Goal: Task Accomplishment & Management: Use online tool/utility

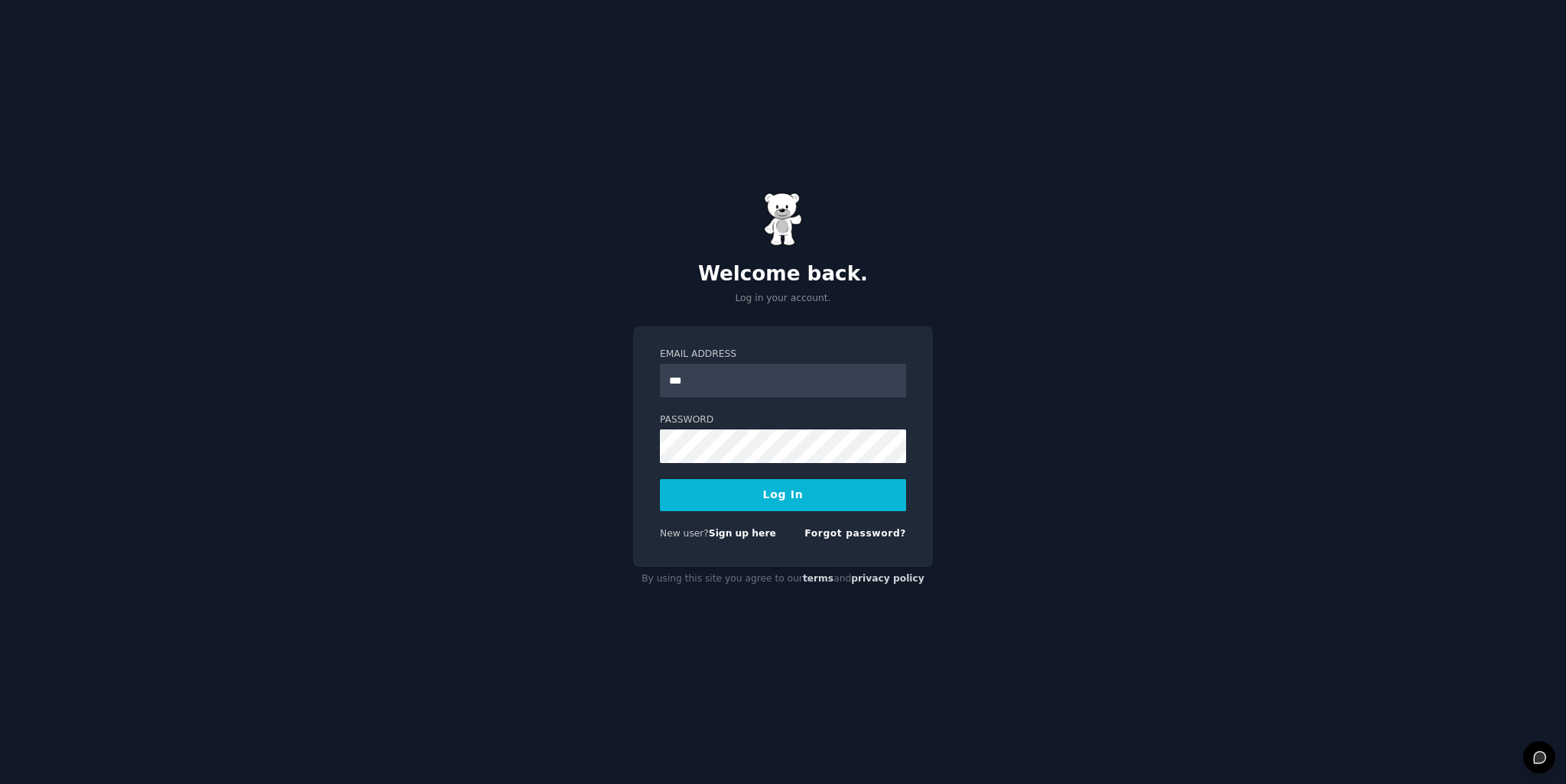
type input "**********"
click at [660, 479] on button "Log In" at bounding box center [783, 495] width 246 height 32
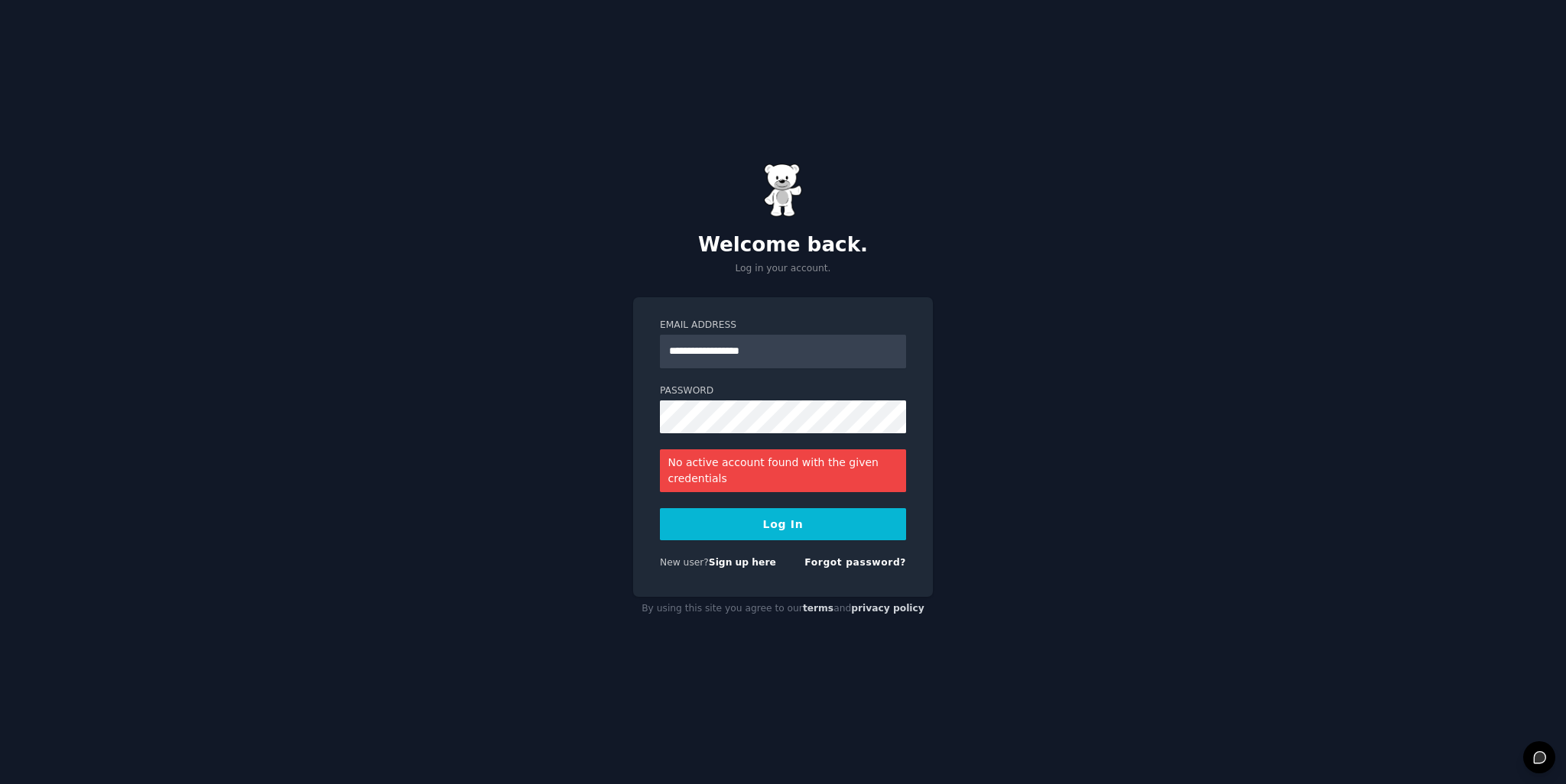
click at [791, 525] on button "Log In" at bounding box center [783, 524] width 246 height 32
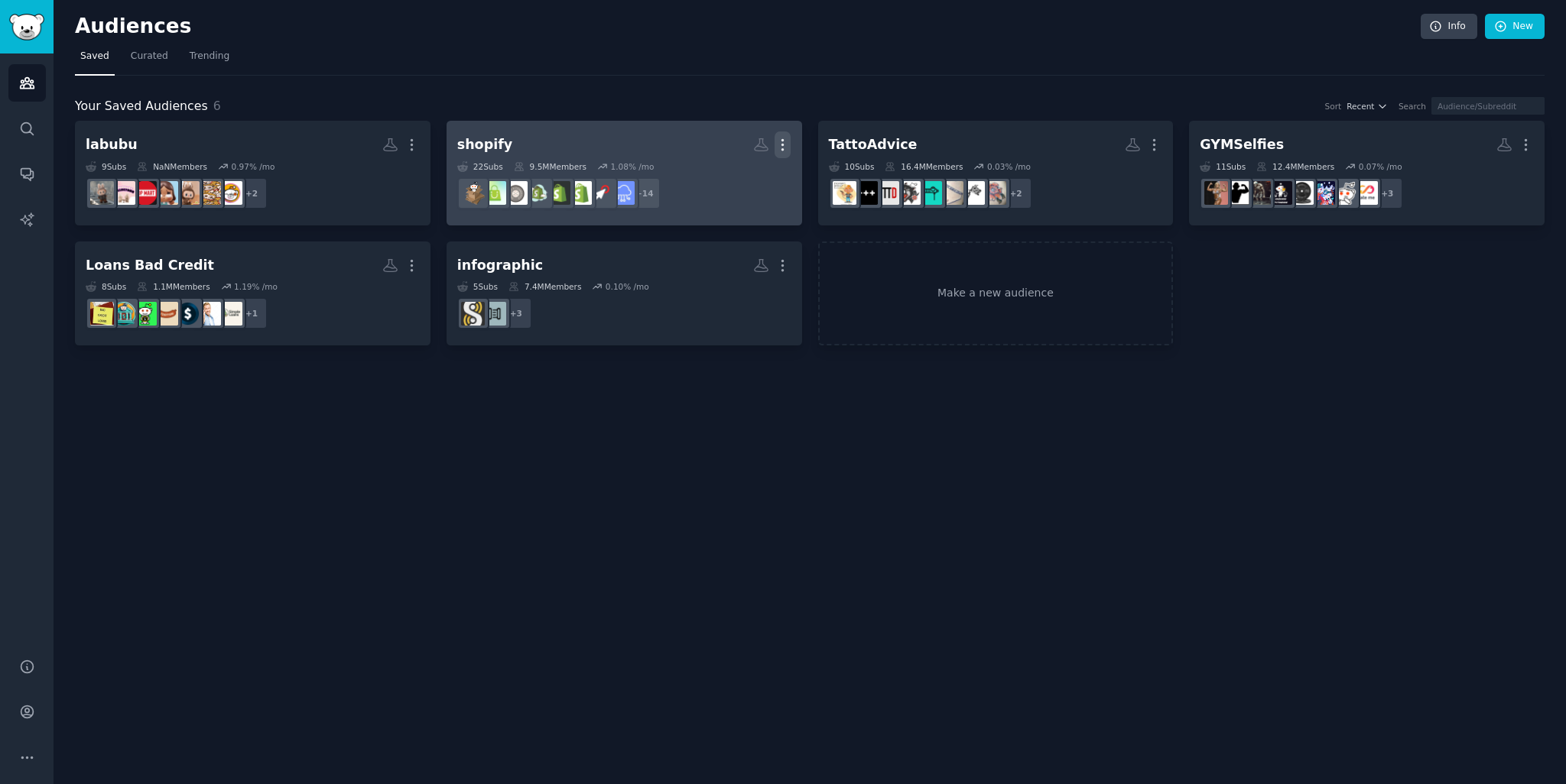
click at [785, 145] on icon "button" at bounding box center [783, 145] width 16 height 16
click at [760, 171] on div "Delete" at bounding box center [730, 177] width 73 height 32
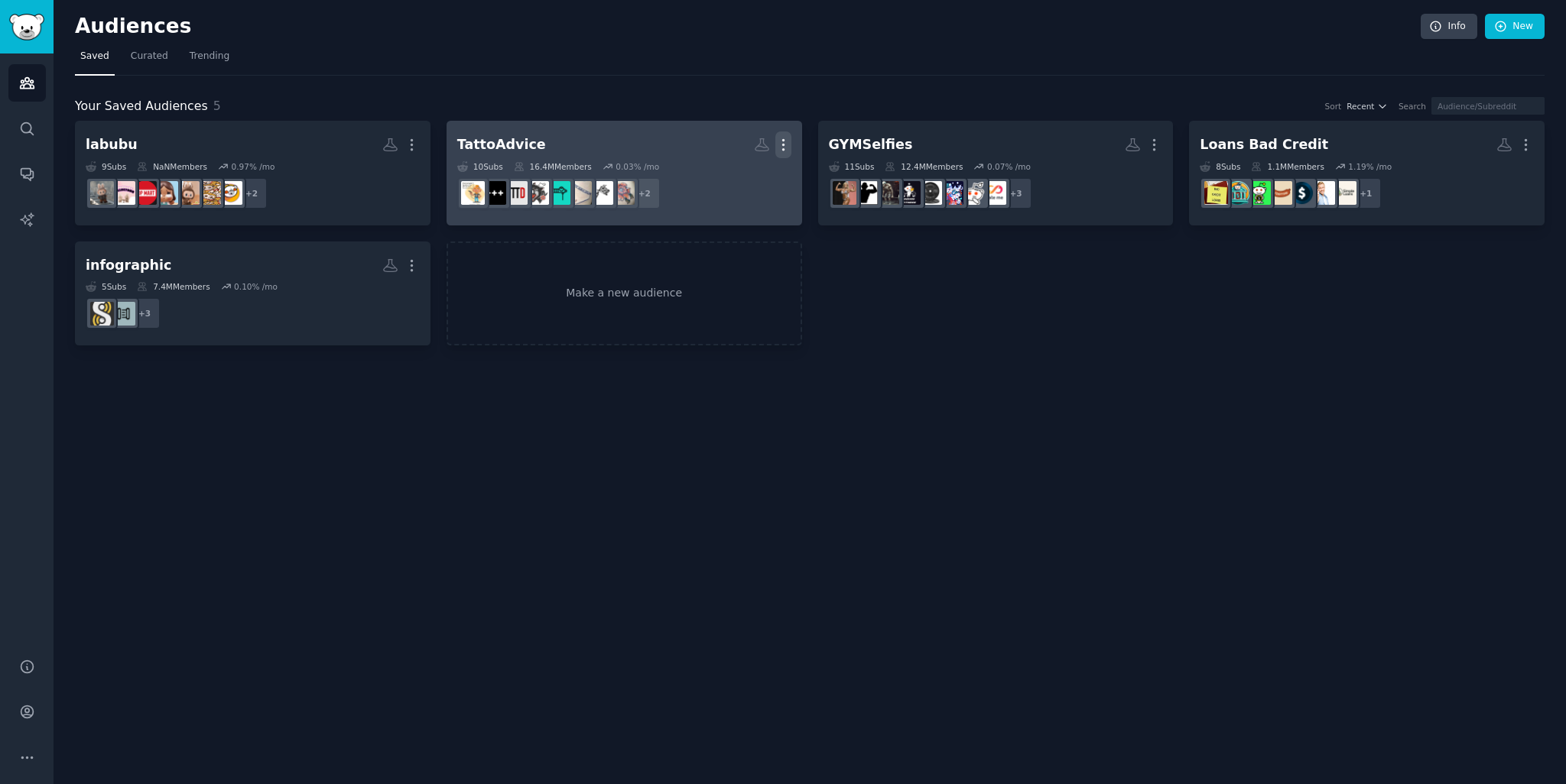
click at [782, 141] on icon "button" at bounding box center [783, 145] width 16 height 16
click at [746, 178] on p "Delete" at bounding box center [741, 177] width 35 height 16
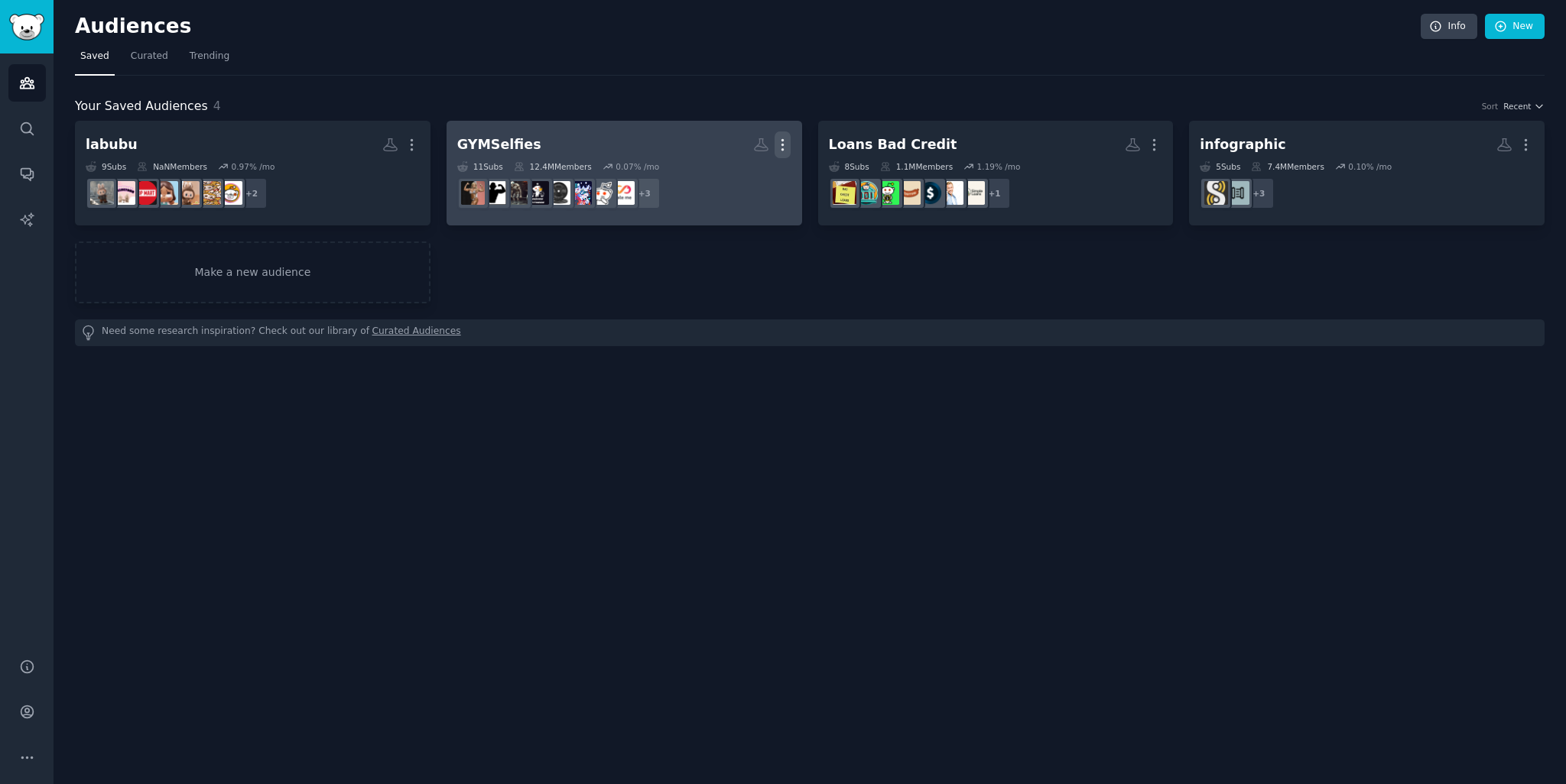
click at [780, 147] on icon "button" at bounding box center [783, 145] width 16 height 16
click at [749, 173] on p "Delete" at bounding box center [741, 177] width 35 height 16
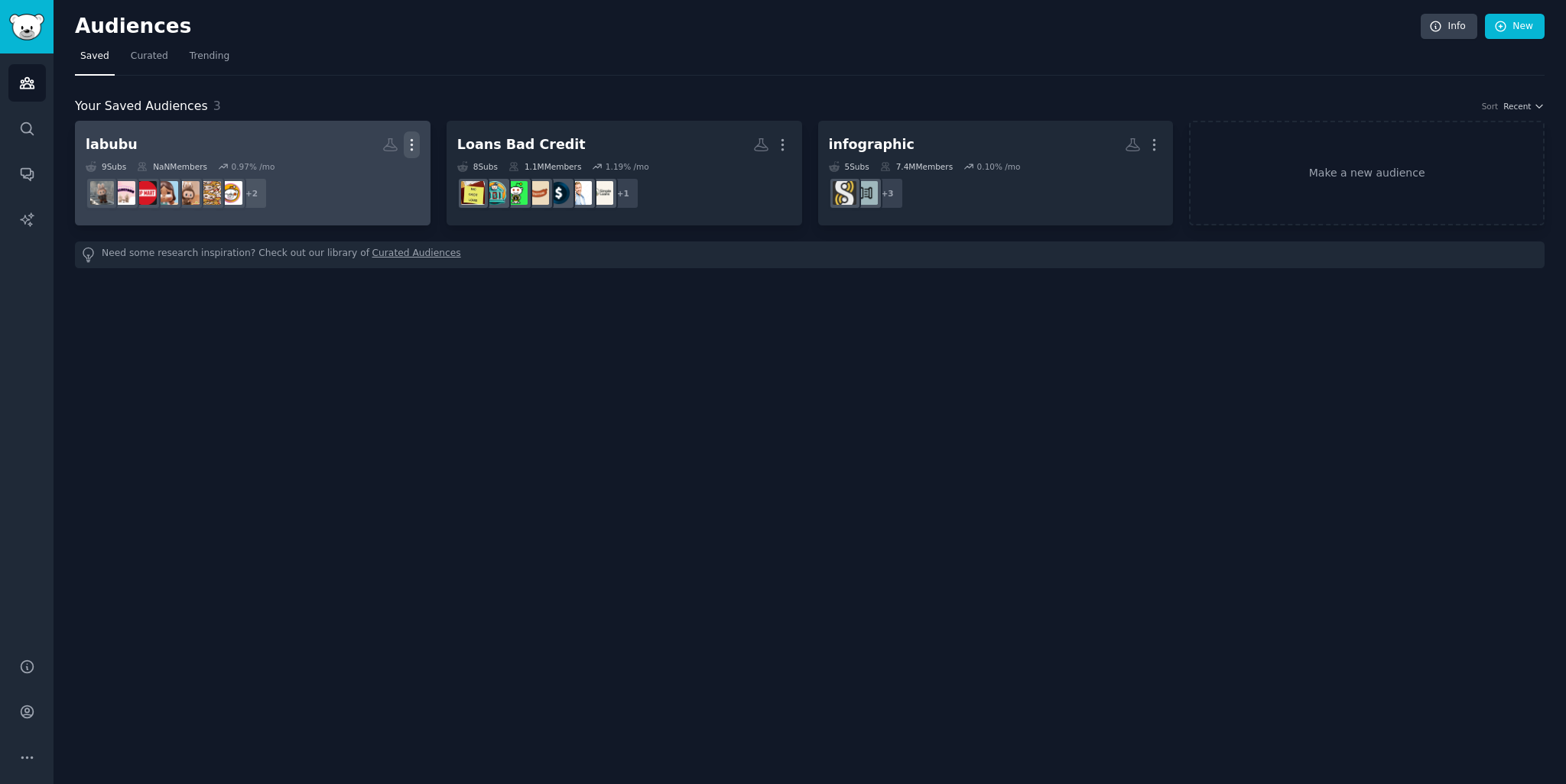
click at [409, 148] on icon "button" at bounding box center [412, 145] width 16 height 16
click at [362, 179] on p "Delete" at bounding box center [370, 177] width 35 height 16
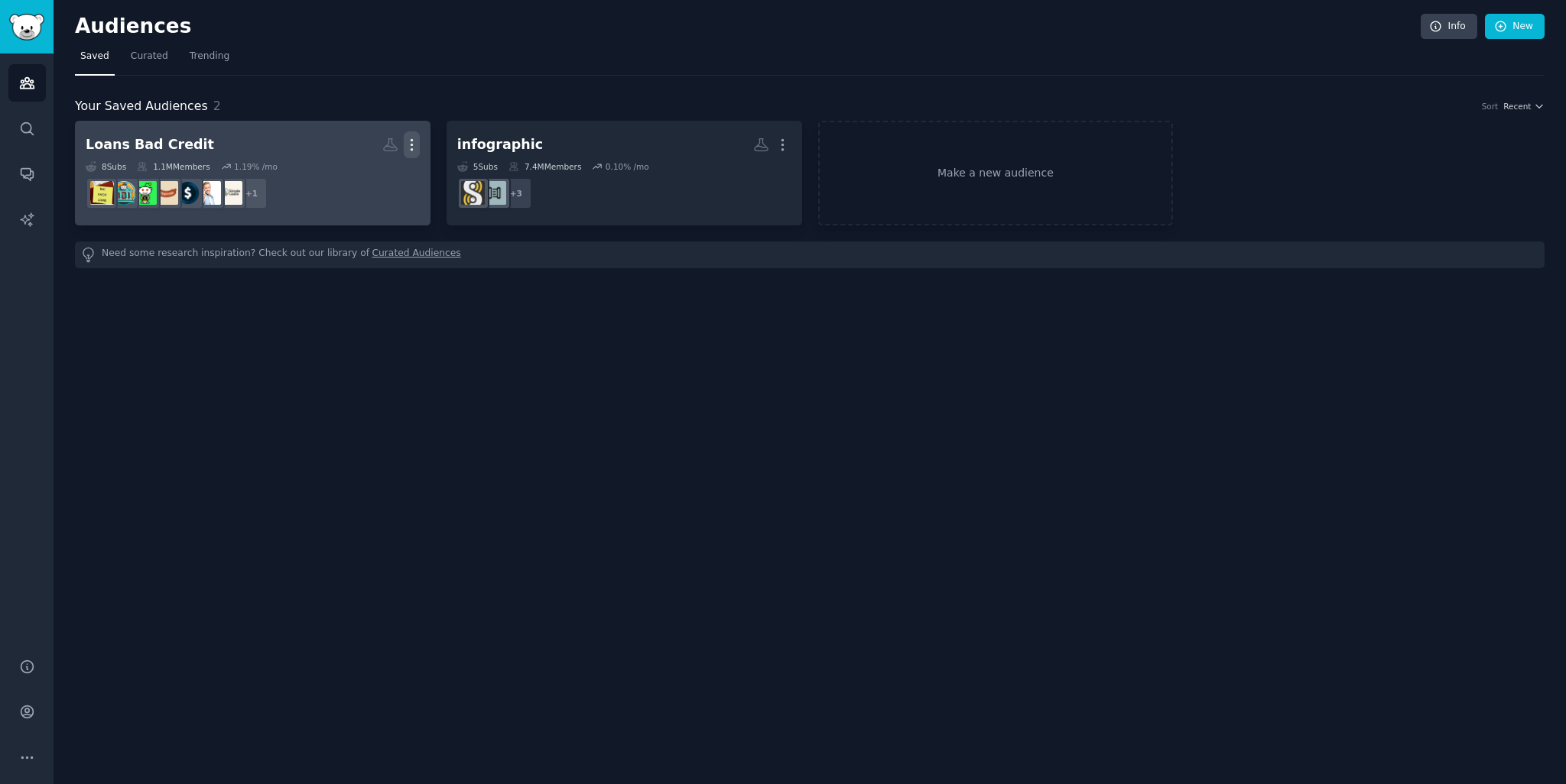
click at [415, 147] on icon "button" at bounding box center [412, 145] width 16 height 16
click at [364, 185] on div "Delete" at bounding box center [359, 177] width 73 height 32
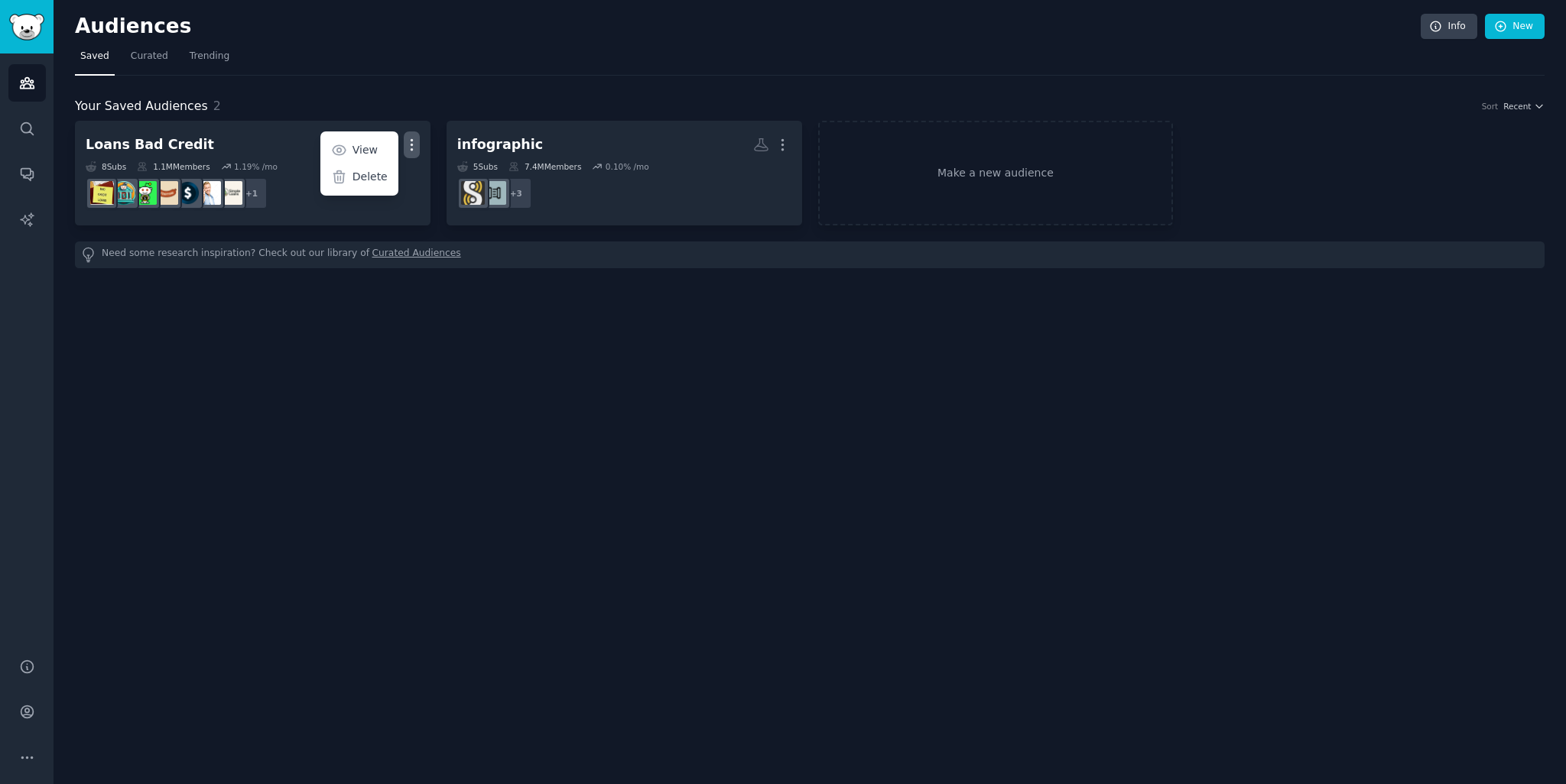
click at [847, 377] on div "Audiences Info New Saved Curated Trending Your Saved Audiences 2 Sort Recent Lo…" at bounding box center [809, 392] width 1512 height 784
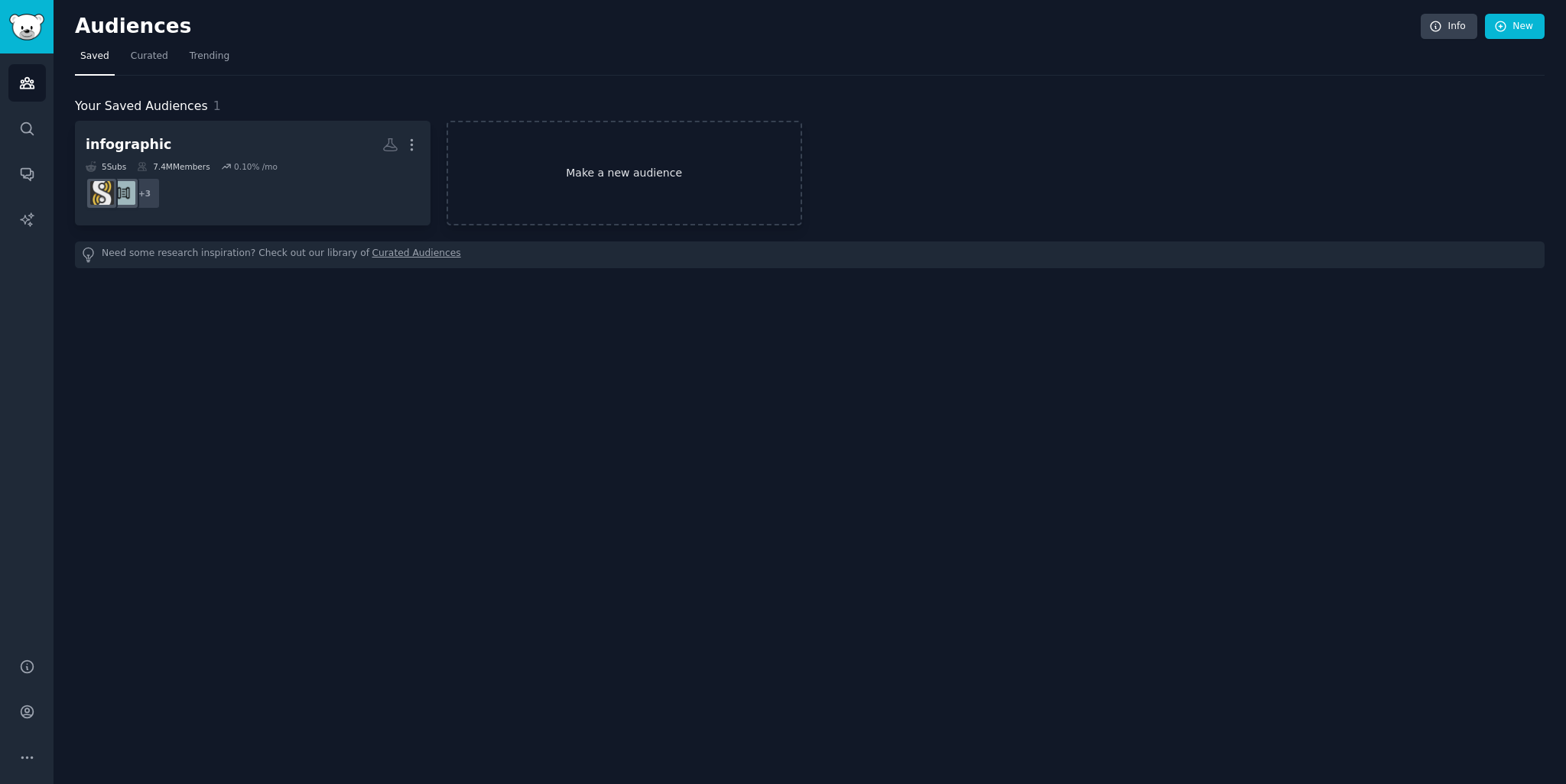
click at [700, 217] on link "Make a new audience" at bounding box center [625, 173] width 356 height 105
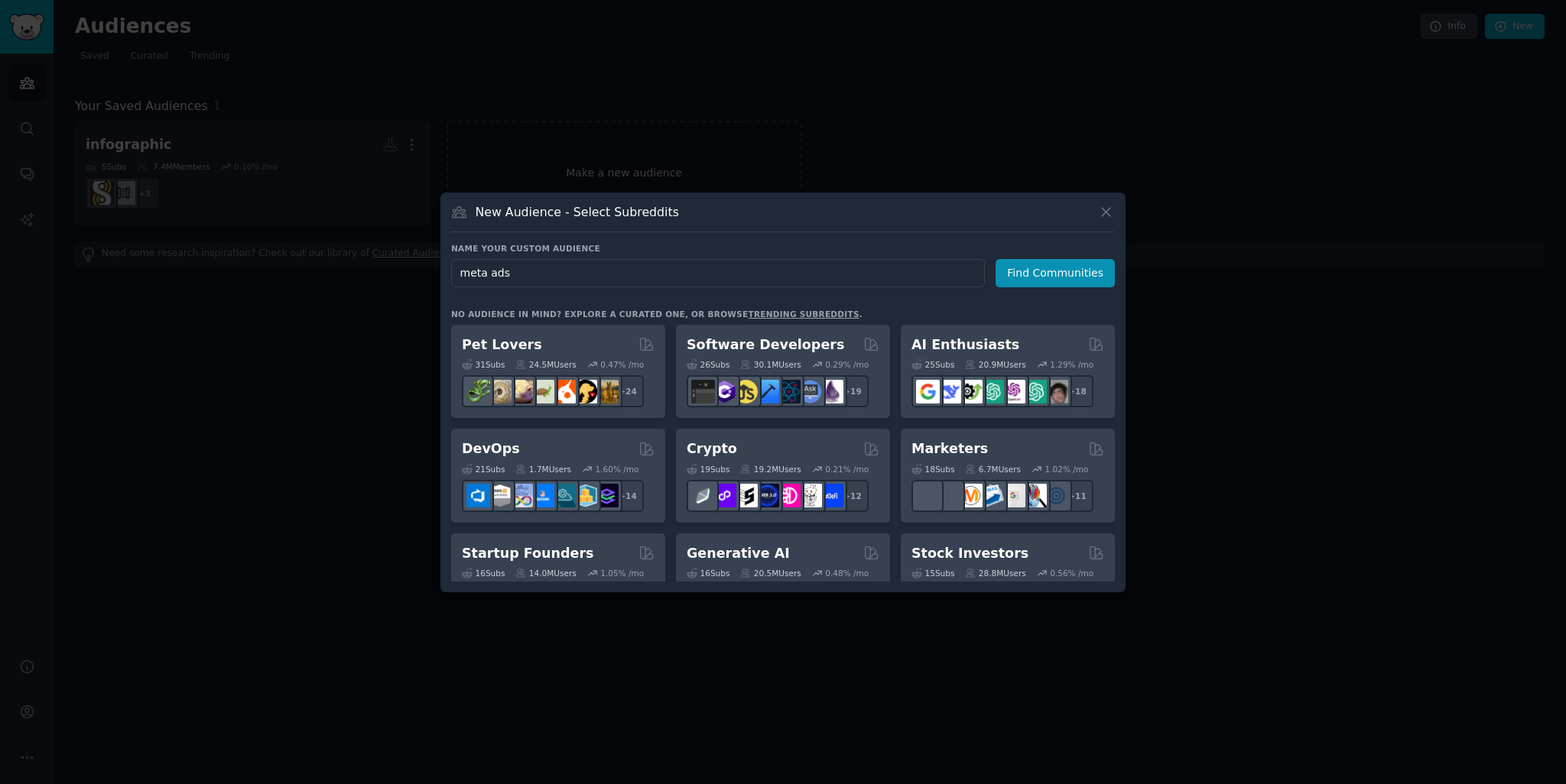
type input "meta ads"
click button "Find Communities" at bounding box center [1055, 273] width 119 height 28
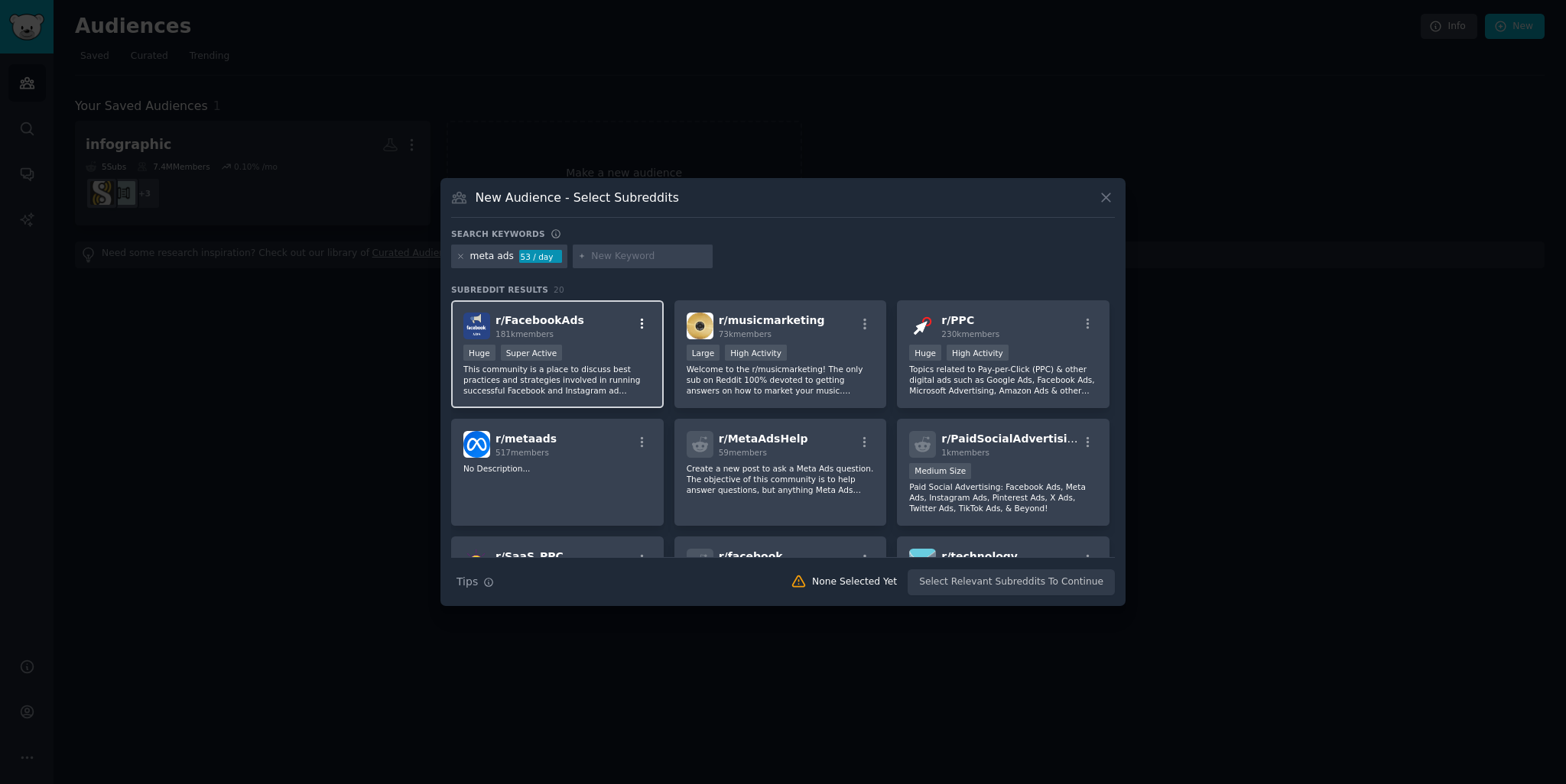
click at [639, 325] on icon "button" at bounding box center [642, 323] width 13 height 13
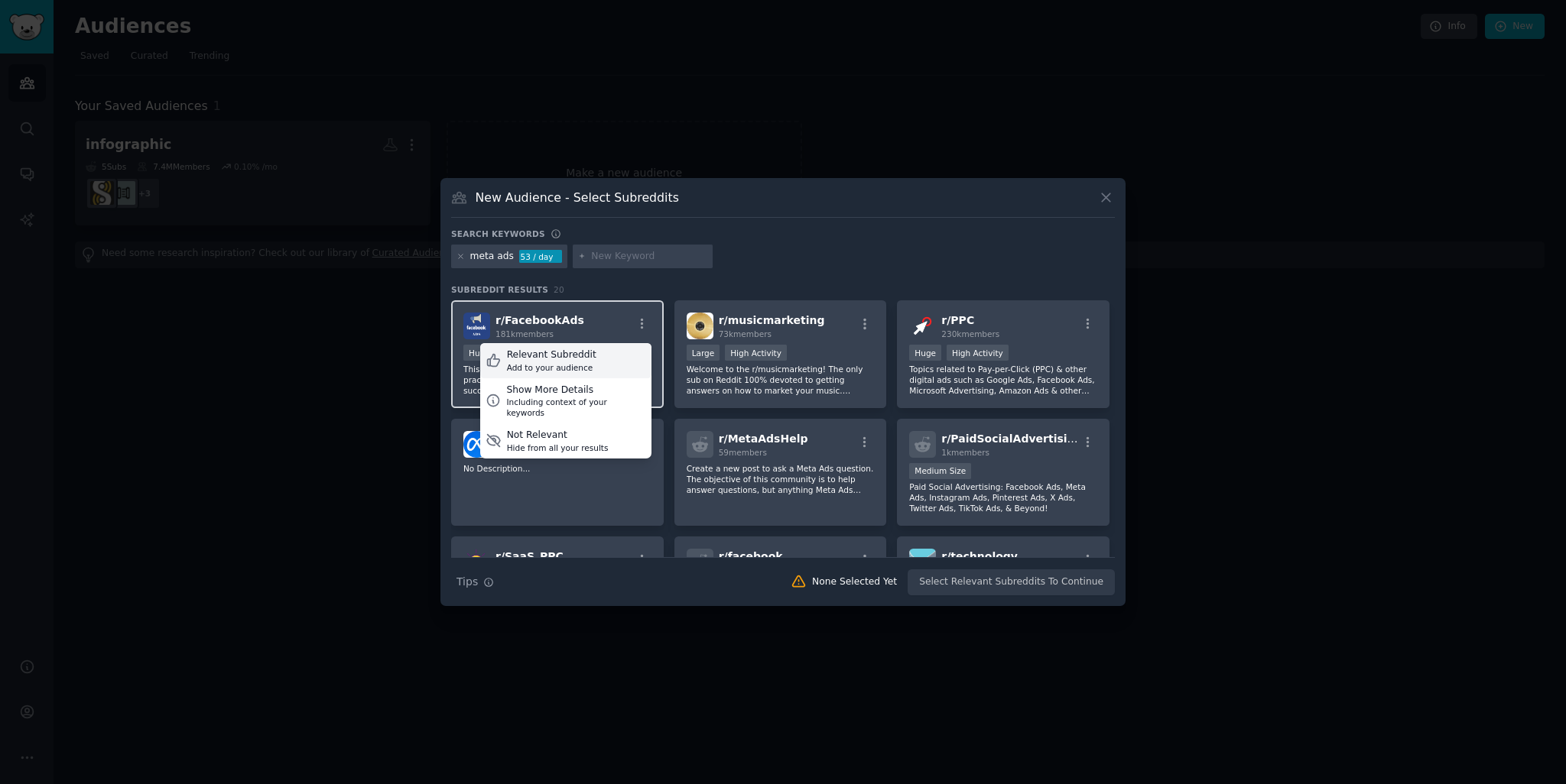
click at [617, 351] on div "Relevant Subreddit Add to your audience" at bounding box center [565, 360] width 172 height 35
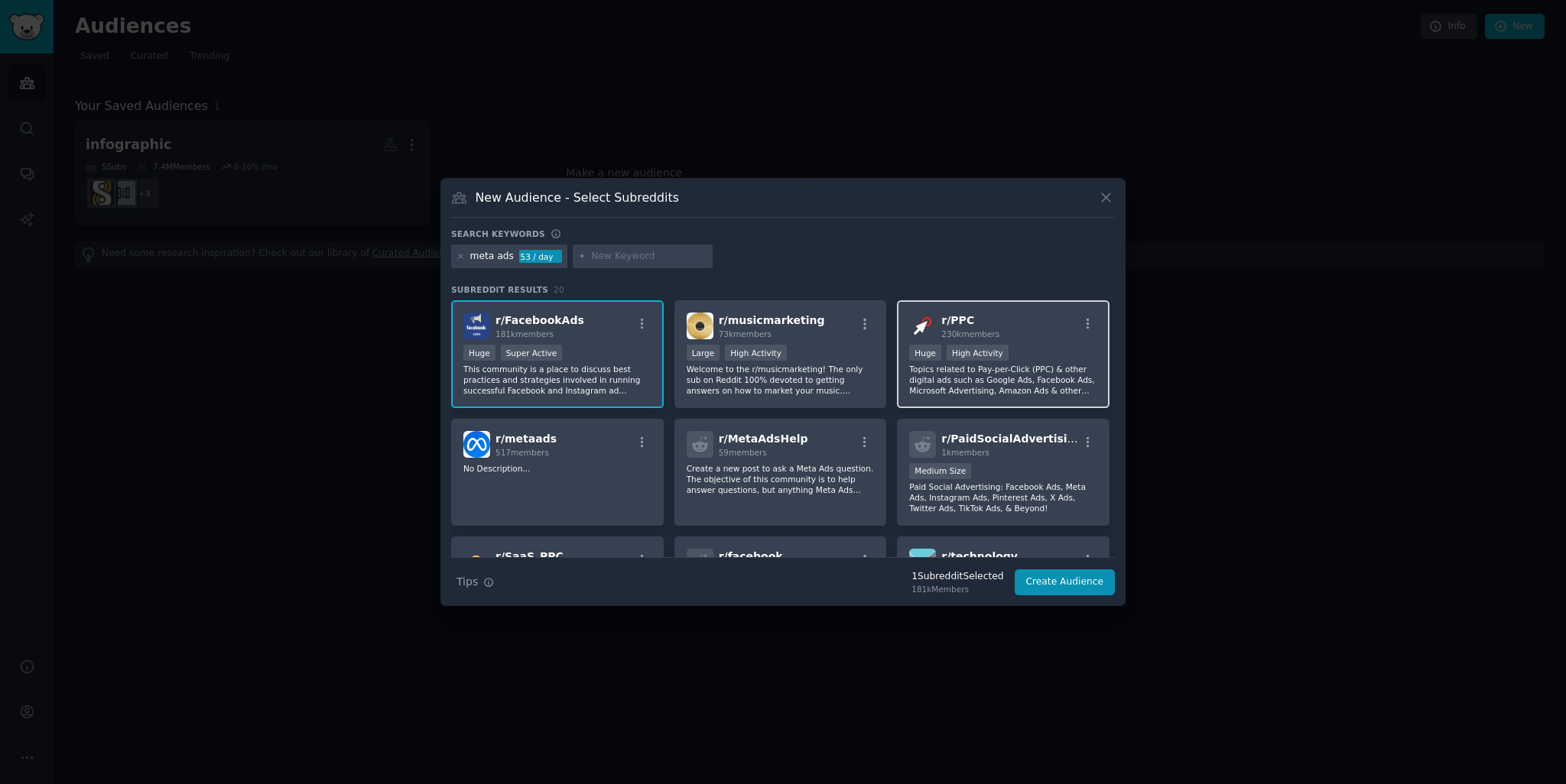
click at [1043, 321] on div "r/ PPC 230k members" at bounding box center [1003, 326] width 188 height 27
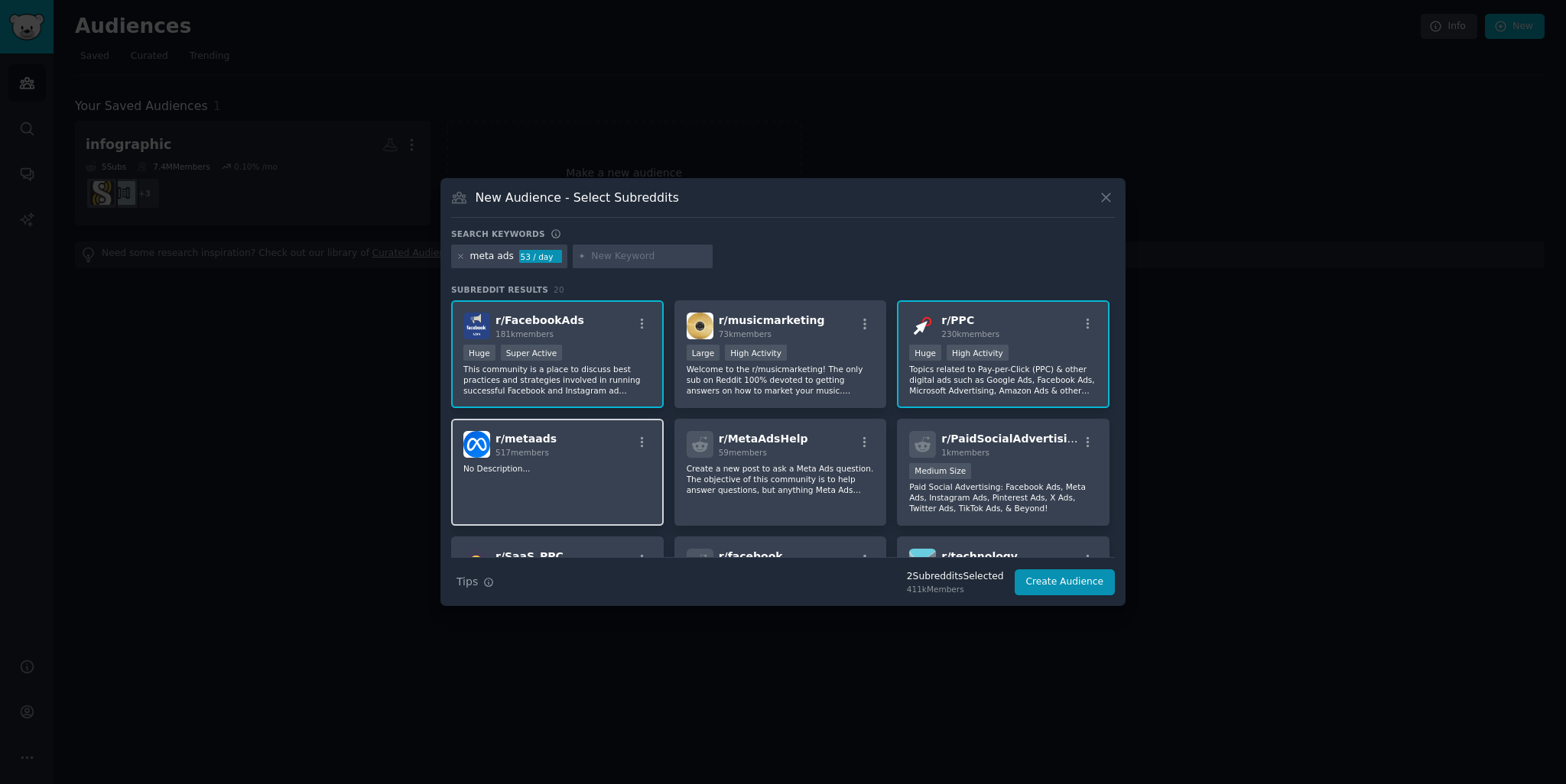
click at [519, 501] on div "r/ metaads 517 members No Description..." at bounding box center [557, 473] width 213 height 107
click at [771, 481] on p "Create a new post to ask a Meta Ads question. The objective of this community i…" at bounding box center [781, 479] width 188 height 32
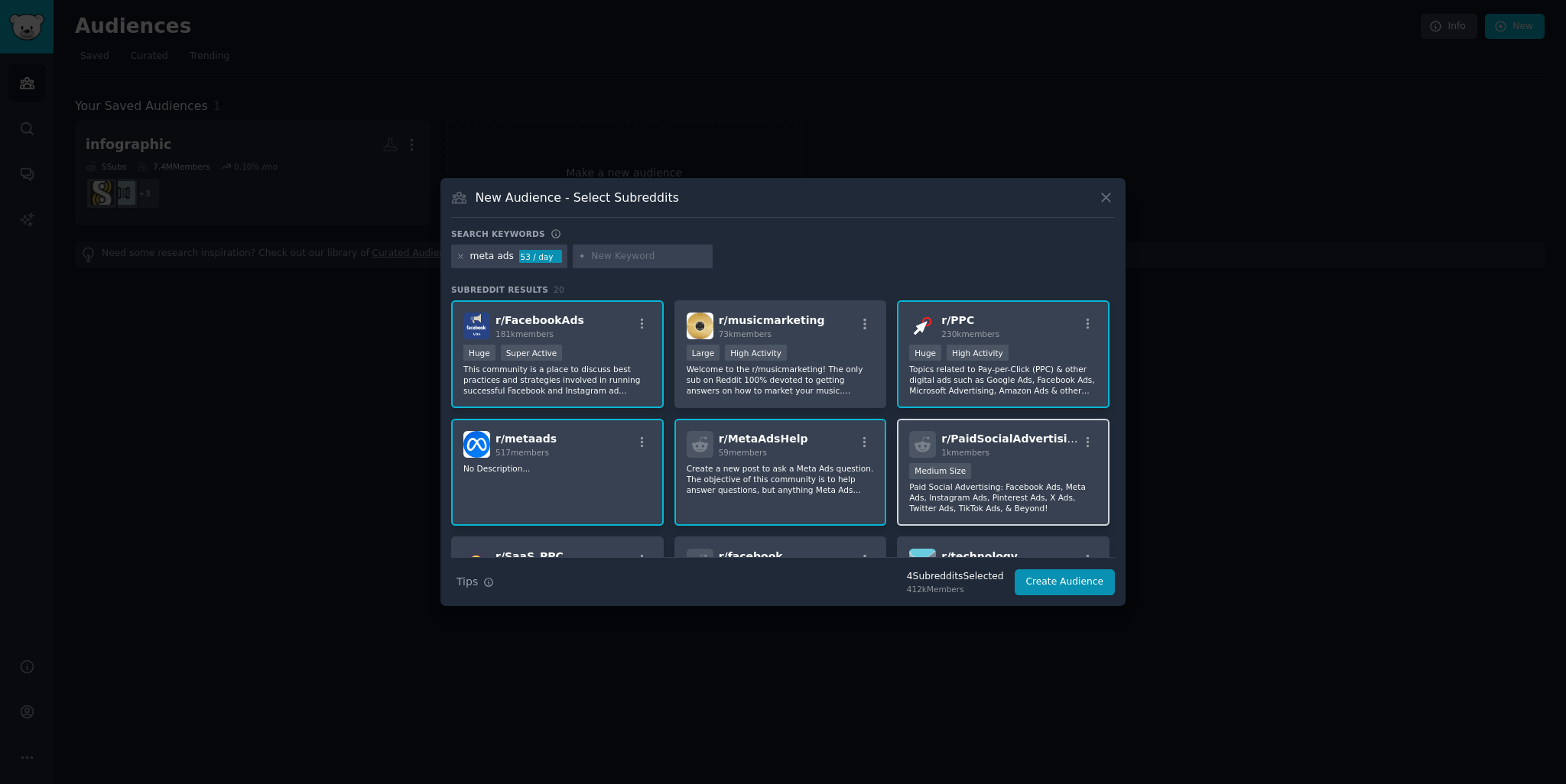
click at [1025, 450] on div "1k members" at bounding box center [1009, 453] width 137 height 11
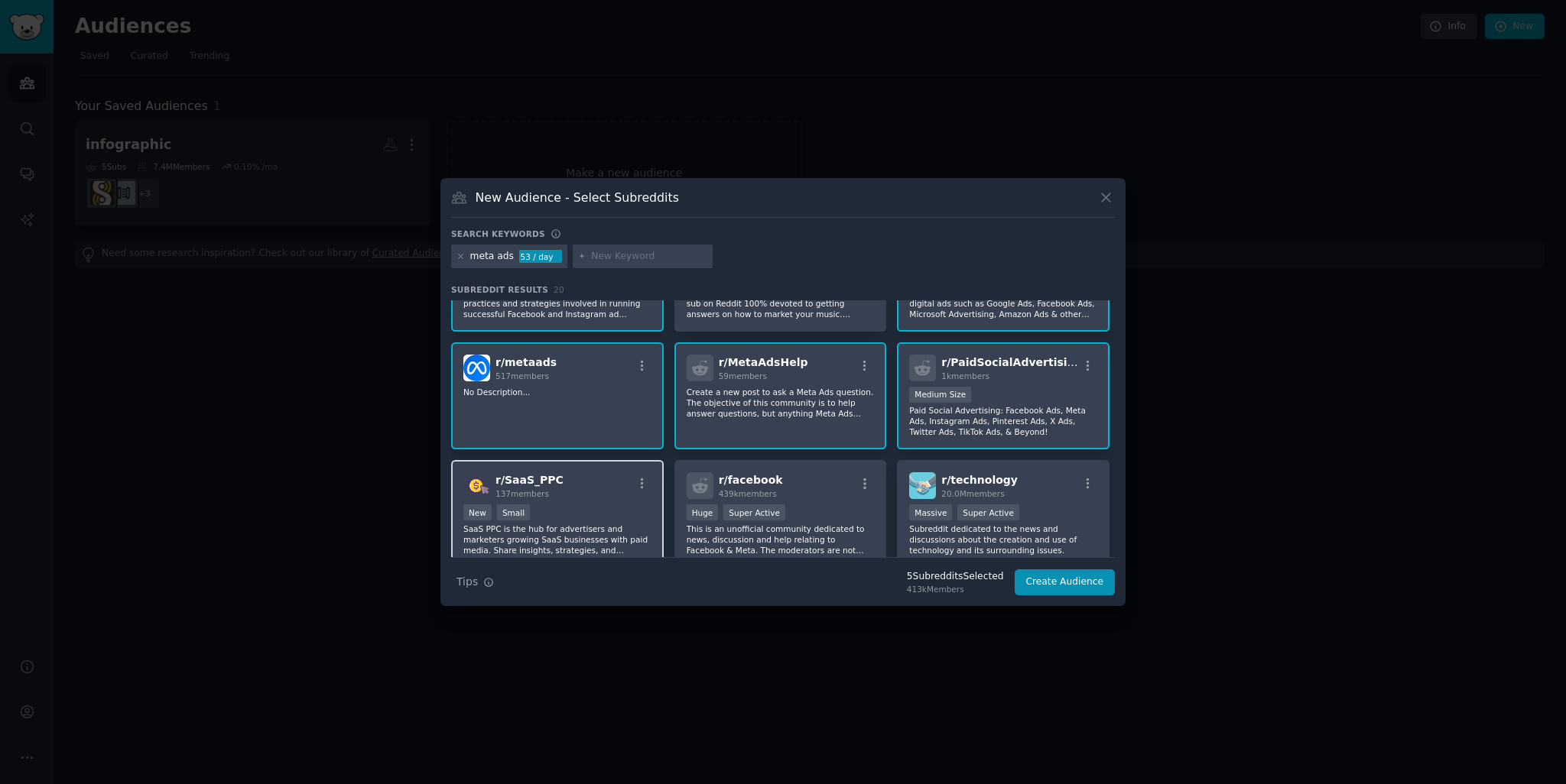
scroll to position [153, 0]
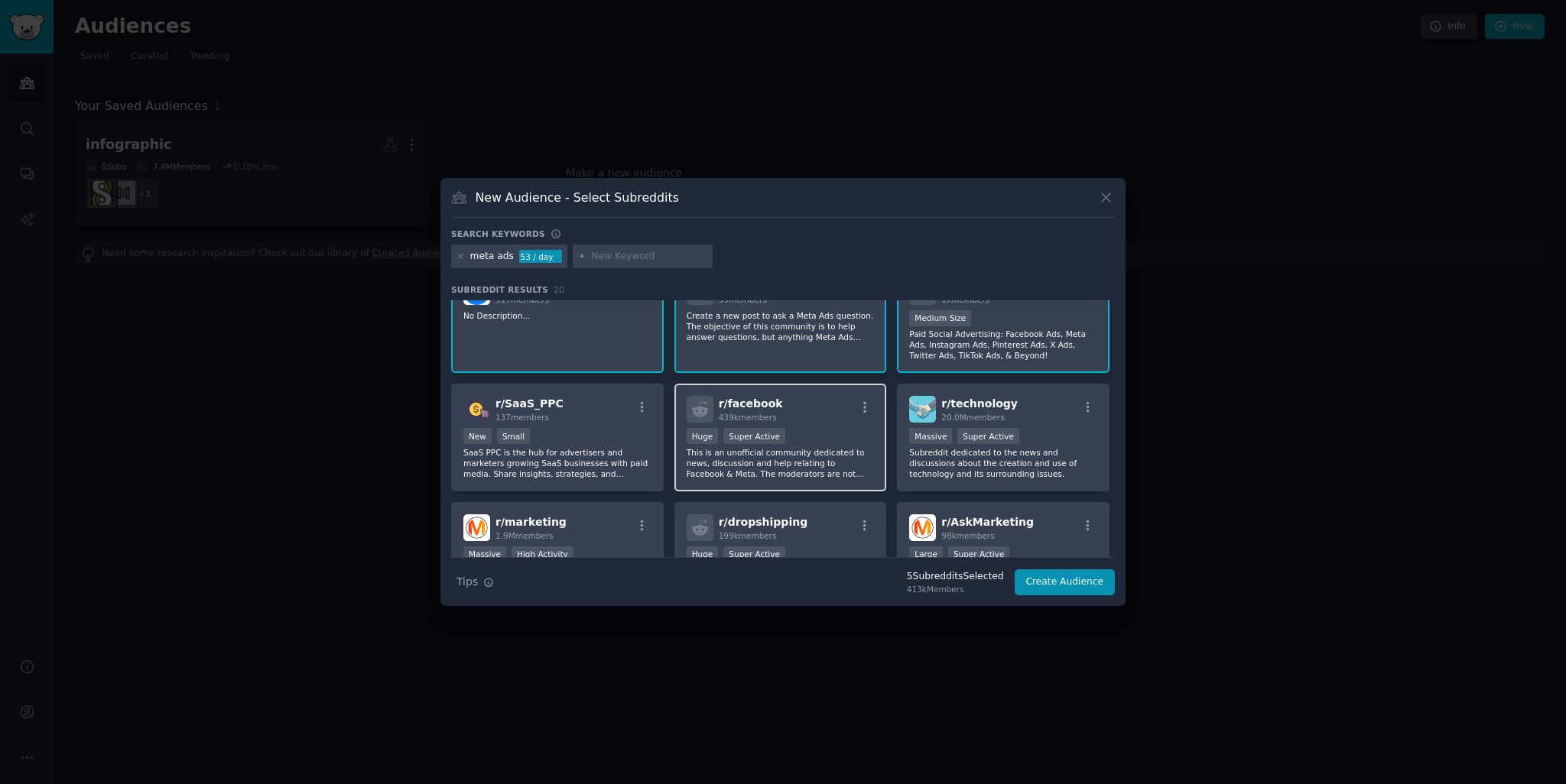
click at [804, 438] on div ">= 95th percentile for submissions / day Huge Super Active" at bounding box center [781, 438] width 188 height 19
click at [1030, 429] on div ">= 95th percentile for submissions / day Massive Super Active" at bounding box center [1003, 438] width 188 height 19
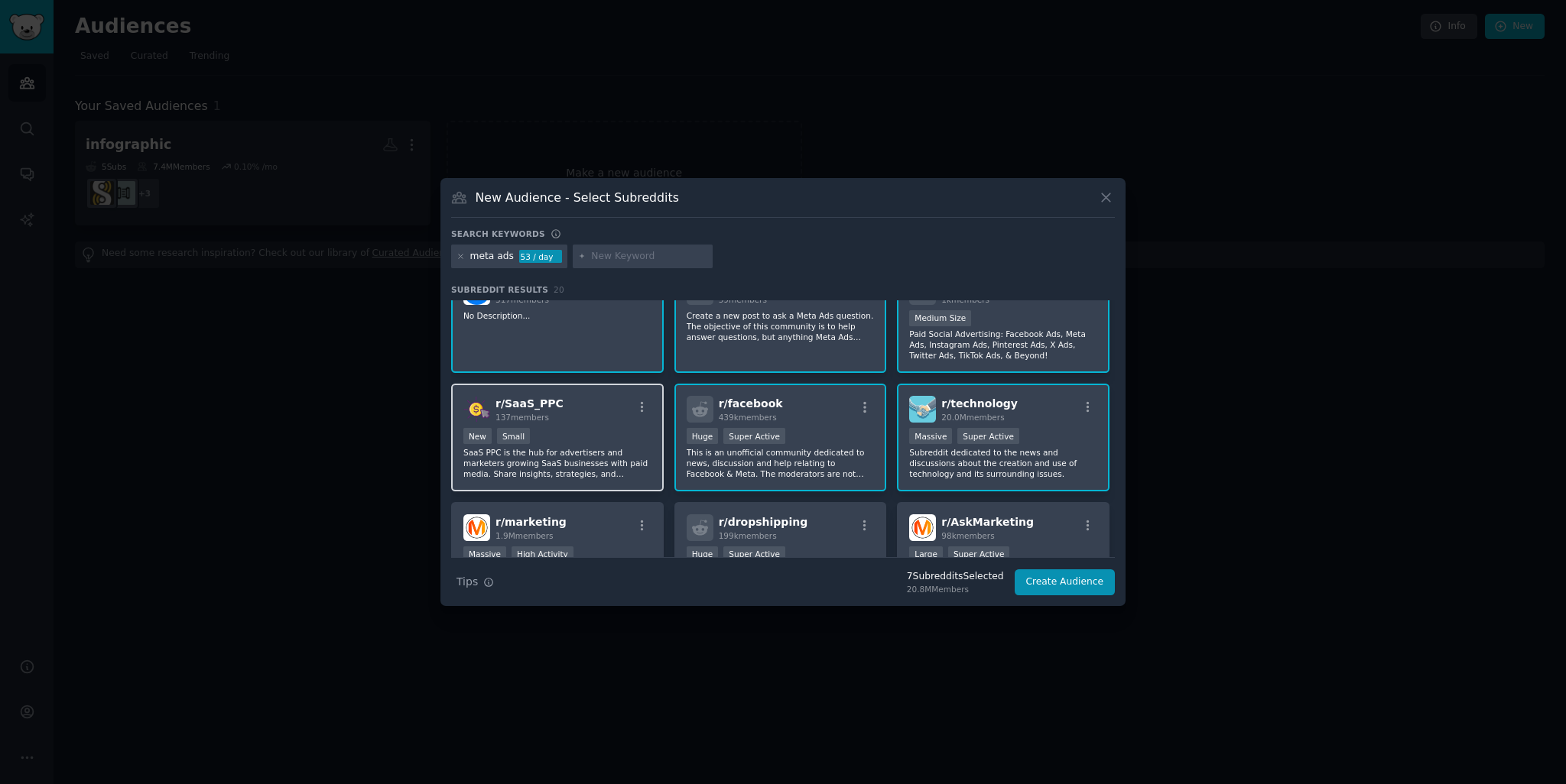
click at [584, 454] on p "SaaS PPC is the hub for advertisers and marketers growing SaaS businesses with …" at bounding box center [557, 463] width 188 height 32
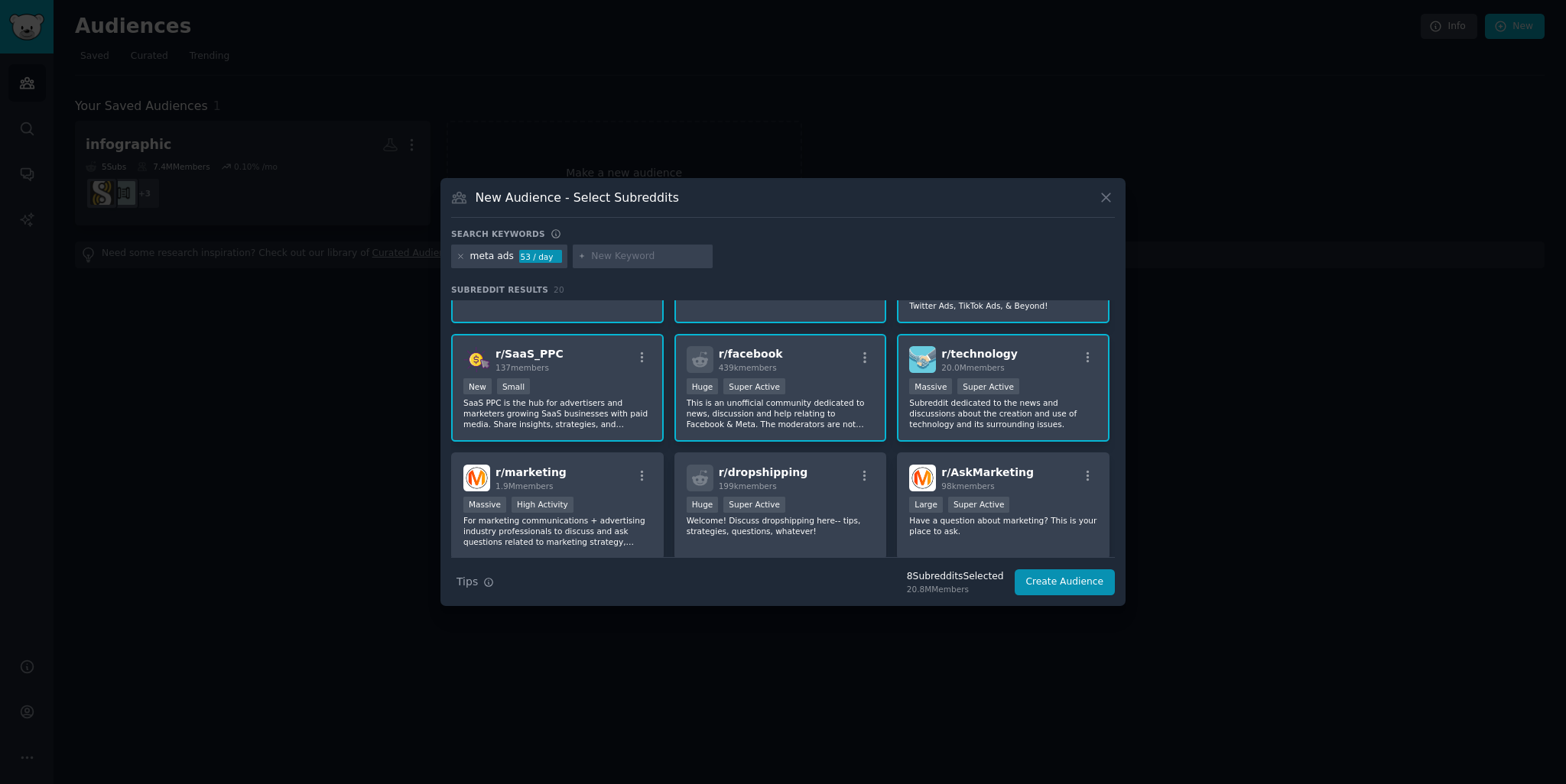
scroll to position [229, 0]
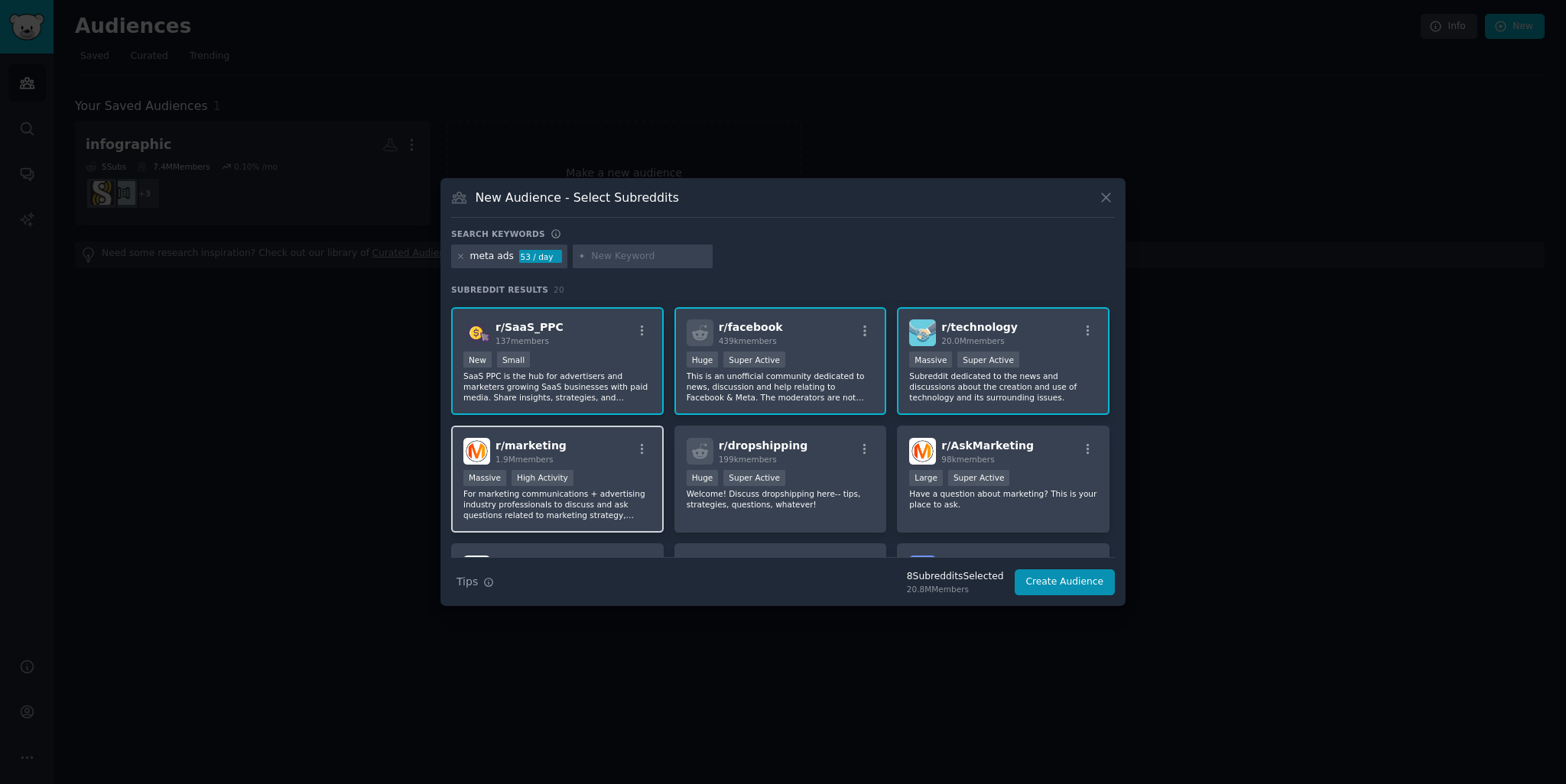
click at [587, 455] on div "r/ marketing 1.9M members" at bounding box center [557, 451] width 188 height 27
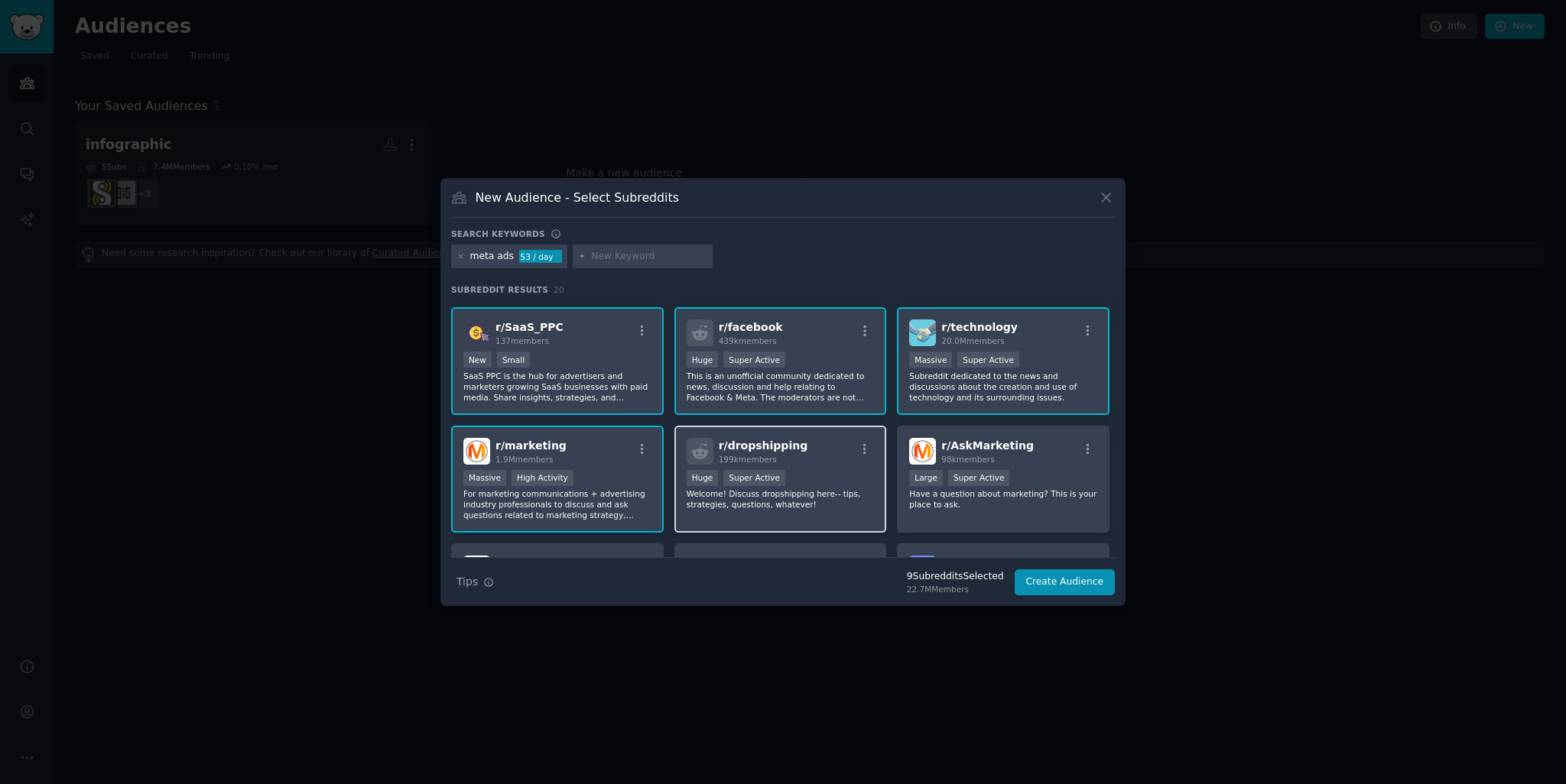
click at [827, 453] on div "r/ dropshipping 199k members" at bounding box center [781, 451] width 188 height 27
click at [1032, 494] on p "Have a question about marketing? This is your place to ask." at bounding box center [1003, 499] width 188 height 21
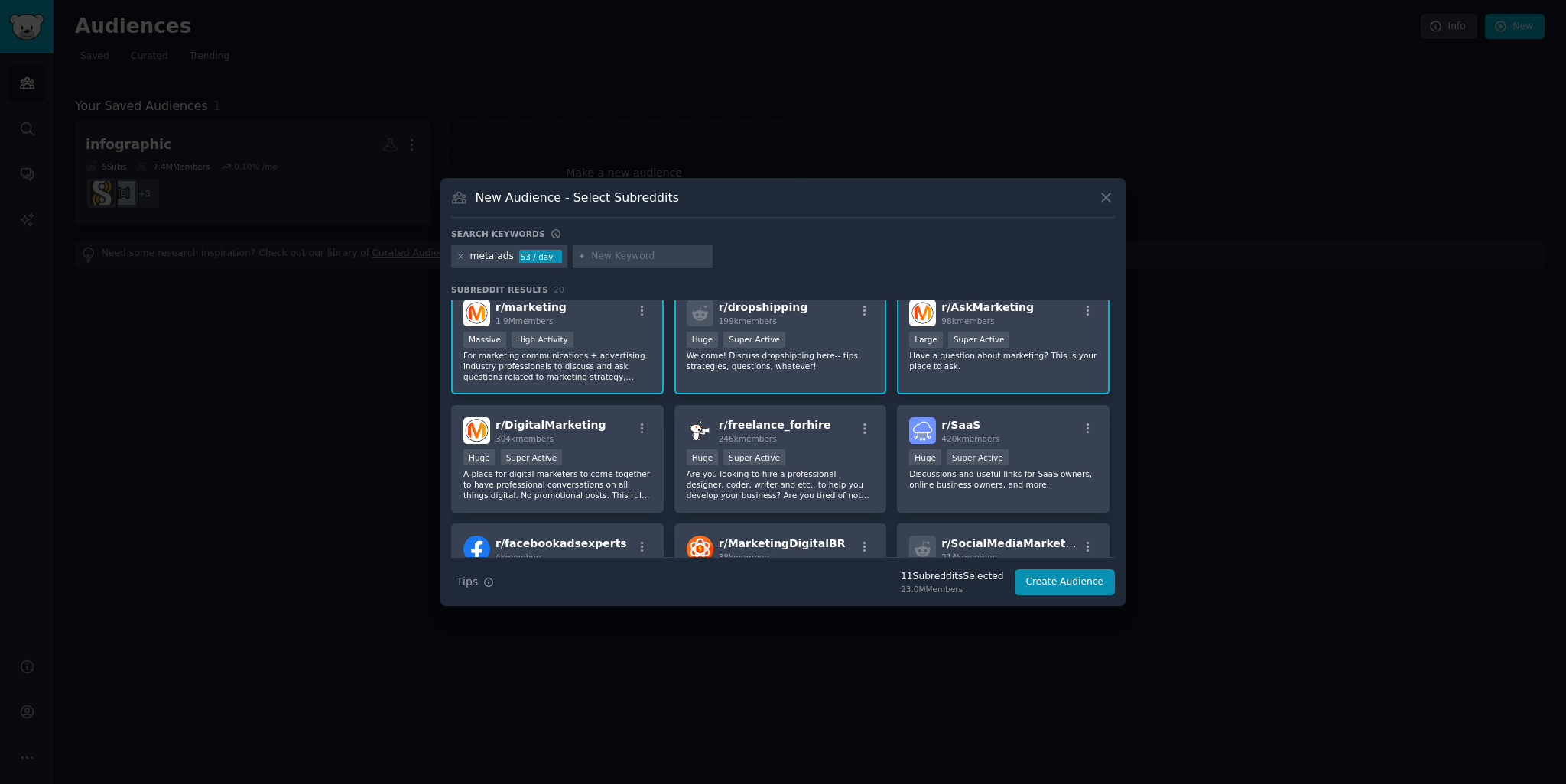
scroll to position [383, 0]
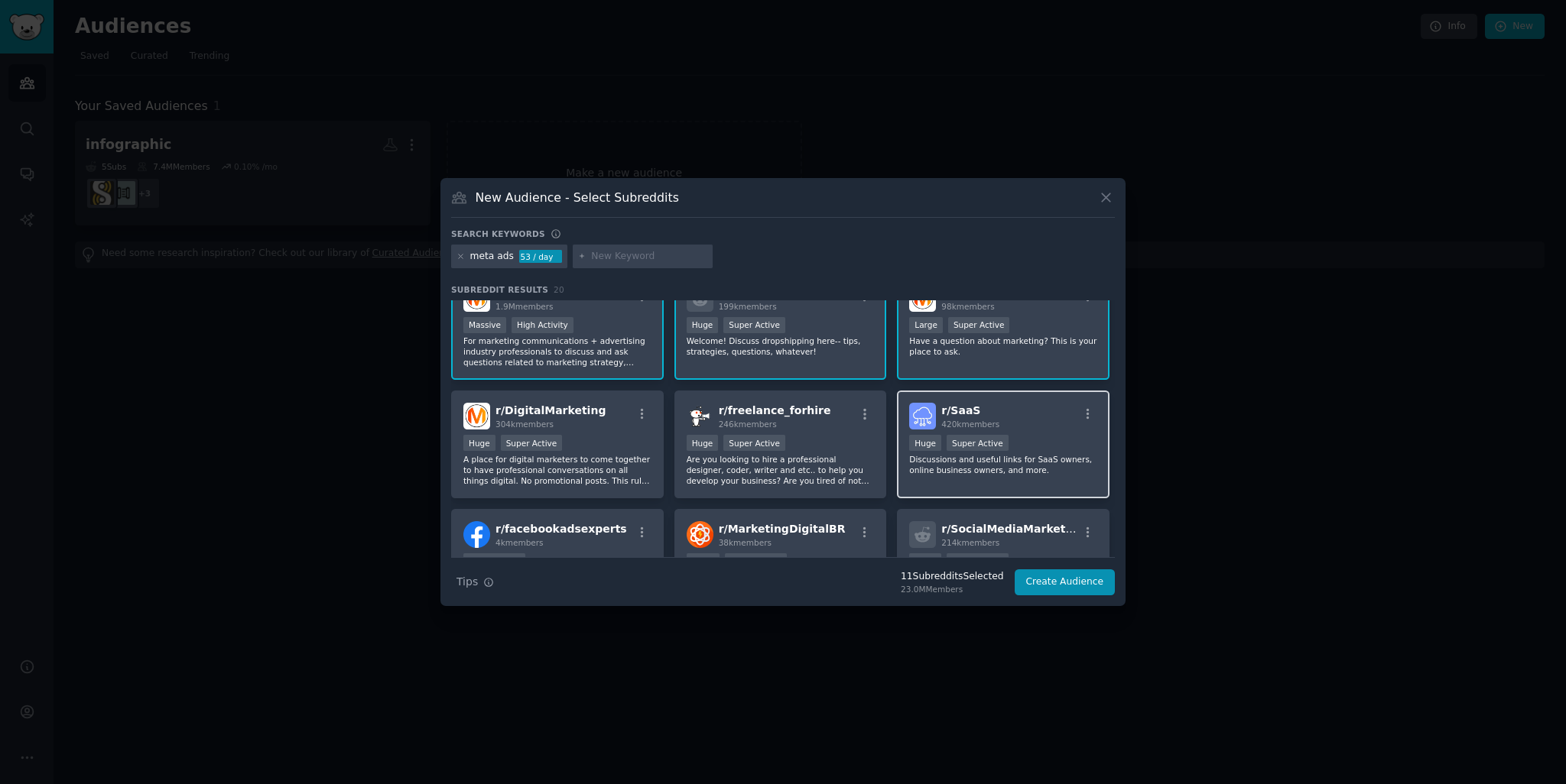
click at [1037, 462] on p "Discussions and useful links for SaaS owners, online business owners, and more." at bounding box center [1003, 465] width 188 height 21
click at [857, 477] on p "Are you looking to hire a professional designer, coder, writer and etc.. to hel…" at bounding box center [781, 470] width 188 height 32
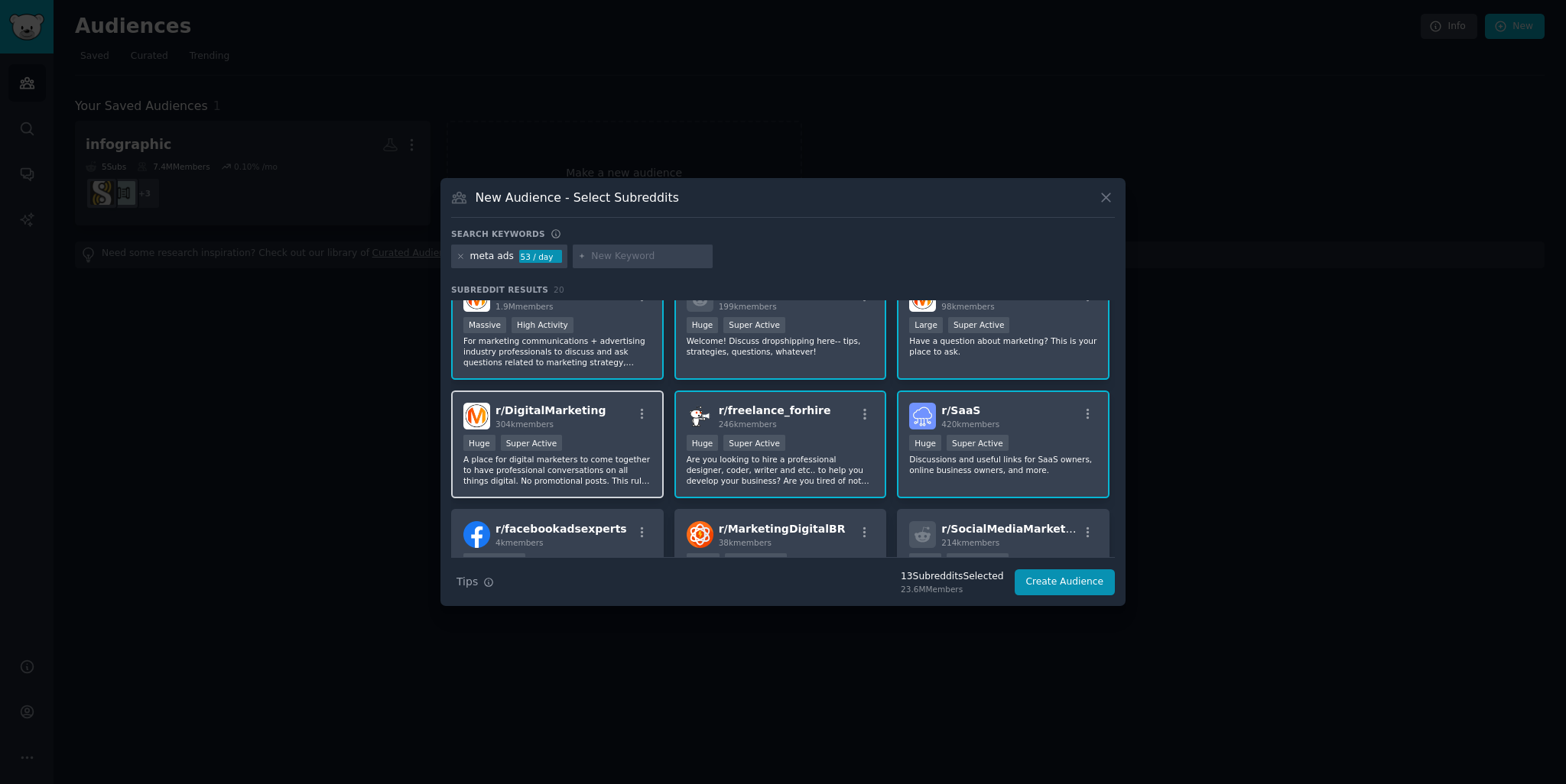
click at [609, 454] on p "A place for digital marketers to come together to have professional conversatio…" at bounding box center [557, 470] width 188 height 32
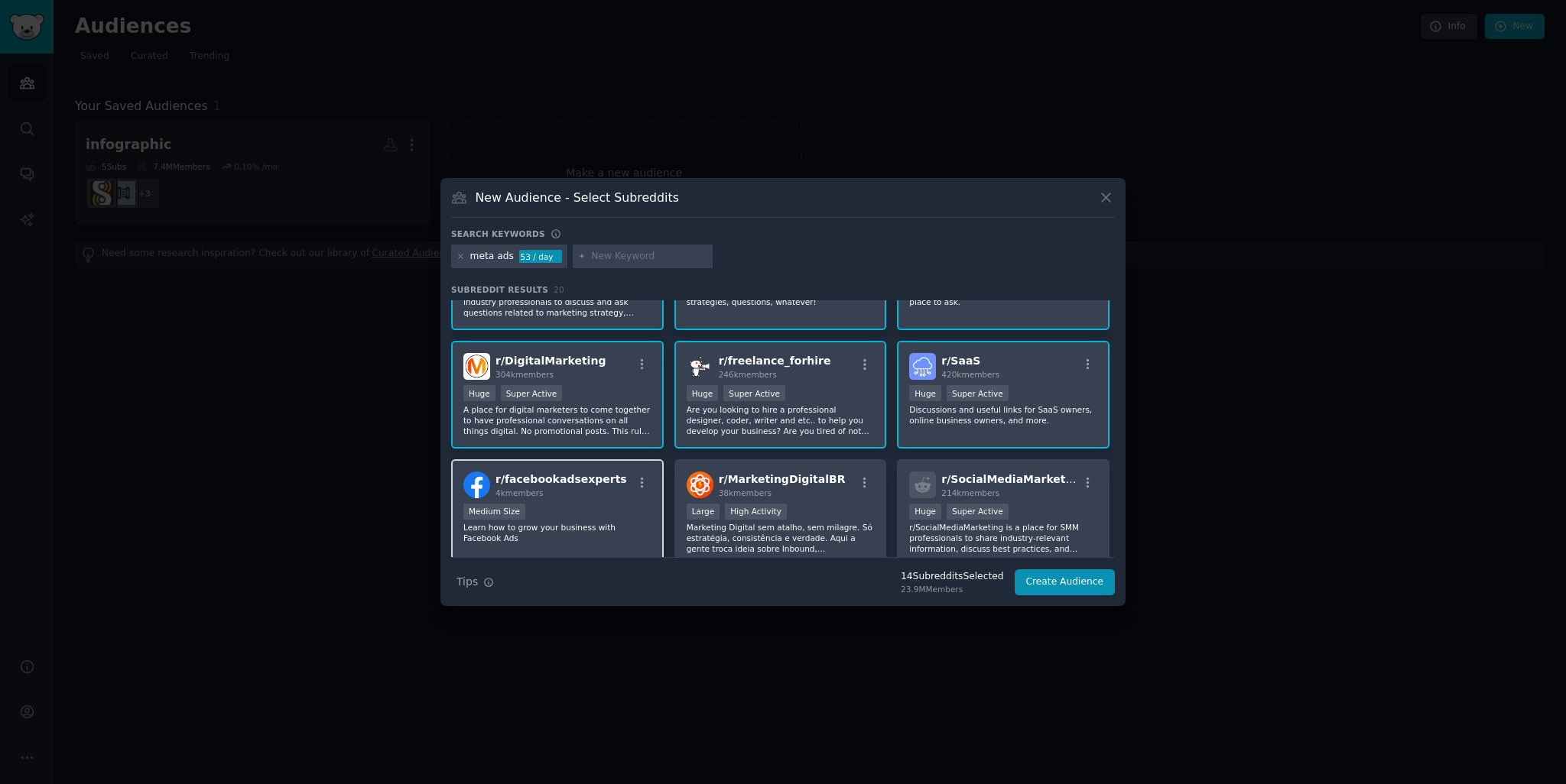
scroll to position [458, 0]
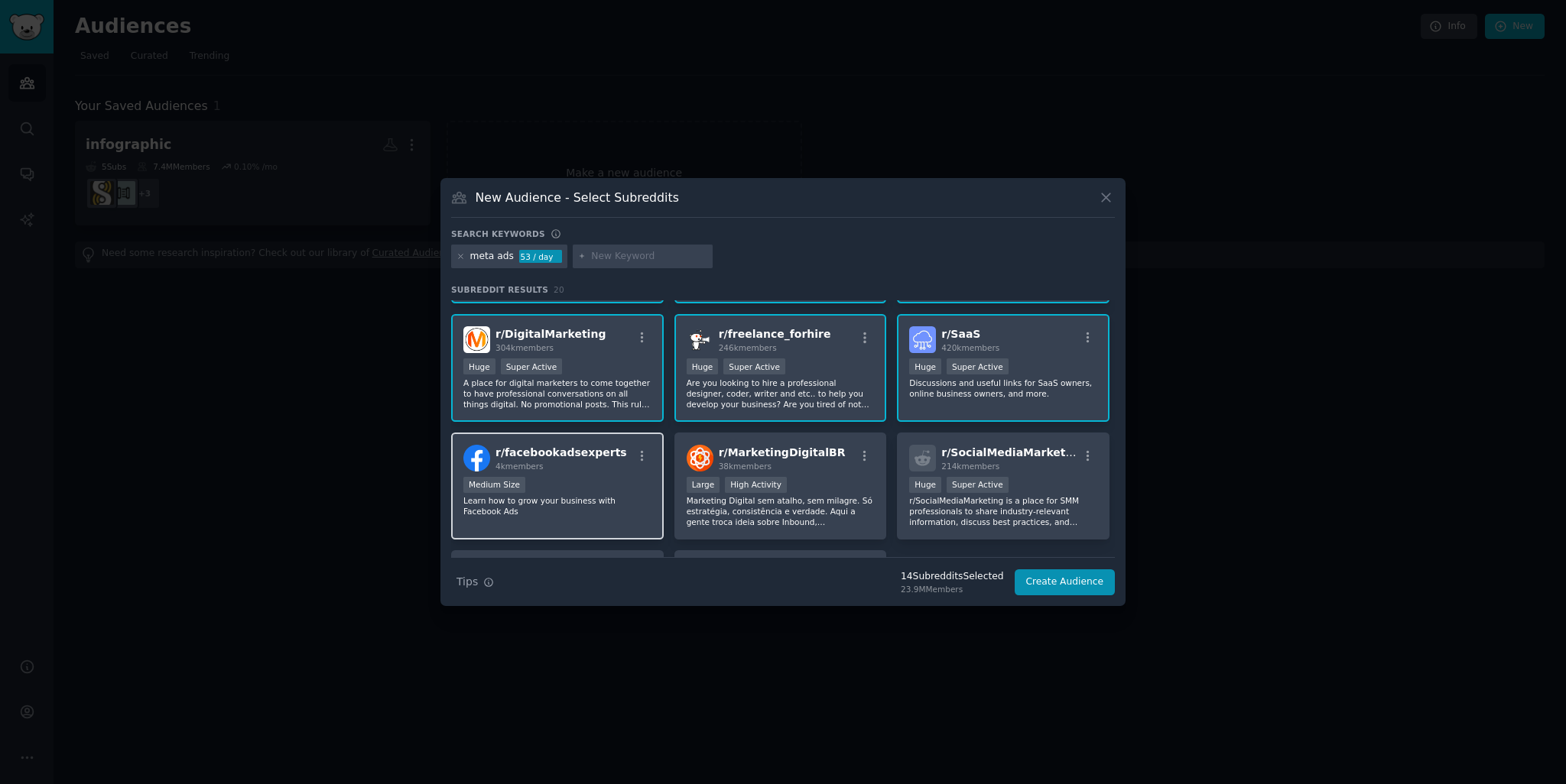
click at [604, 478] on div "Medium Size" at bounding box center [557, 487] width 188 height 19
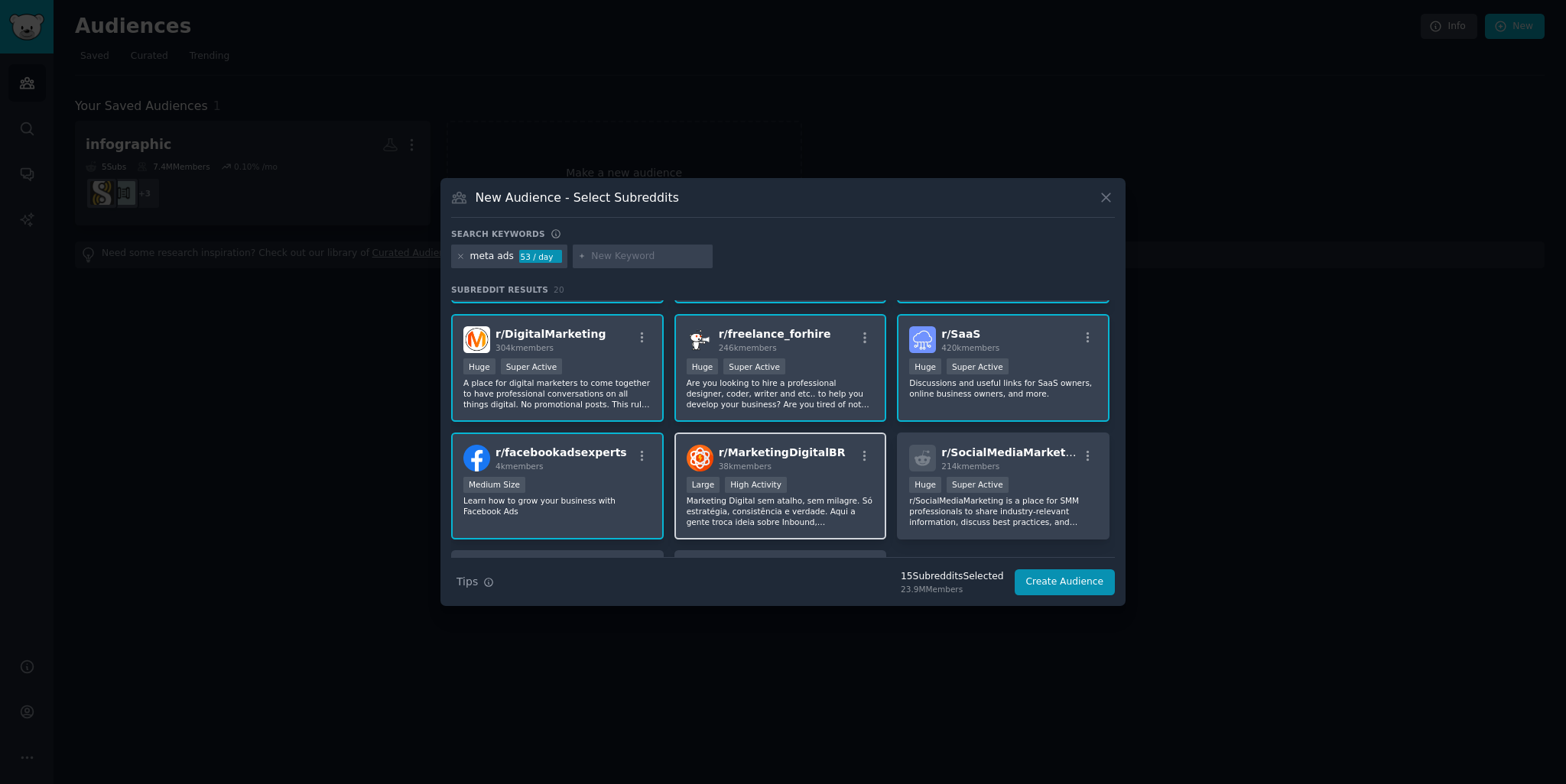
click at [853, 485] on div ">= 80th percentile for submissions / day Large High Activity" at bounding box center [781, 487] width 188 height 19
click at [1038, 511] on p "r/SocialMediaMarketing is a place for SMM professionals to share industry-relev…" at bounding box center [1003, 511] width 188 height 32
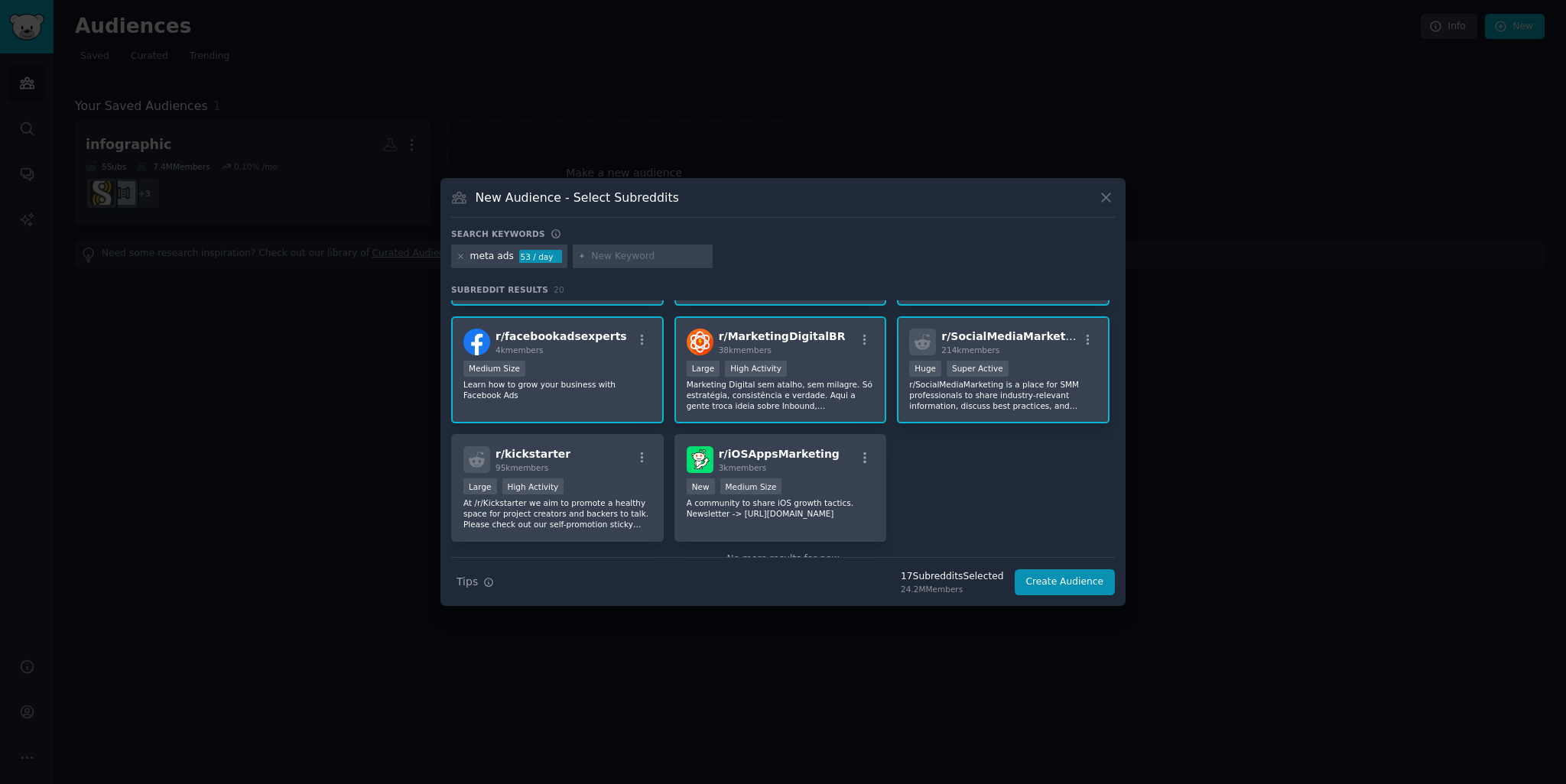
scroll to position [609, 0]
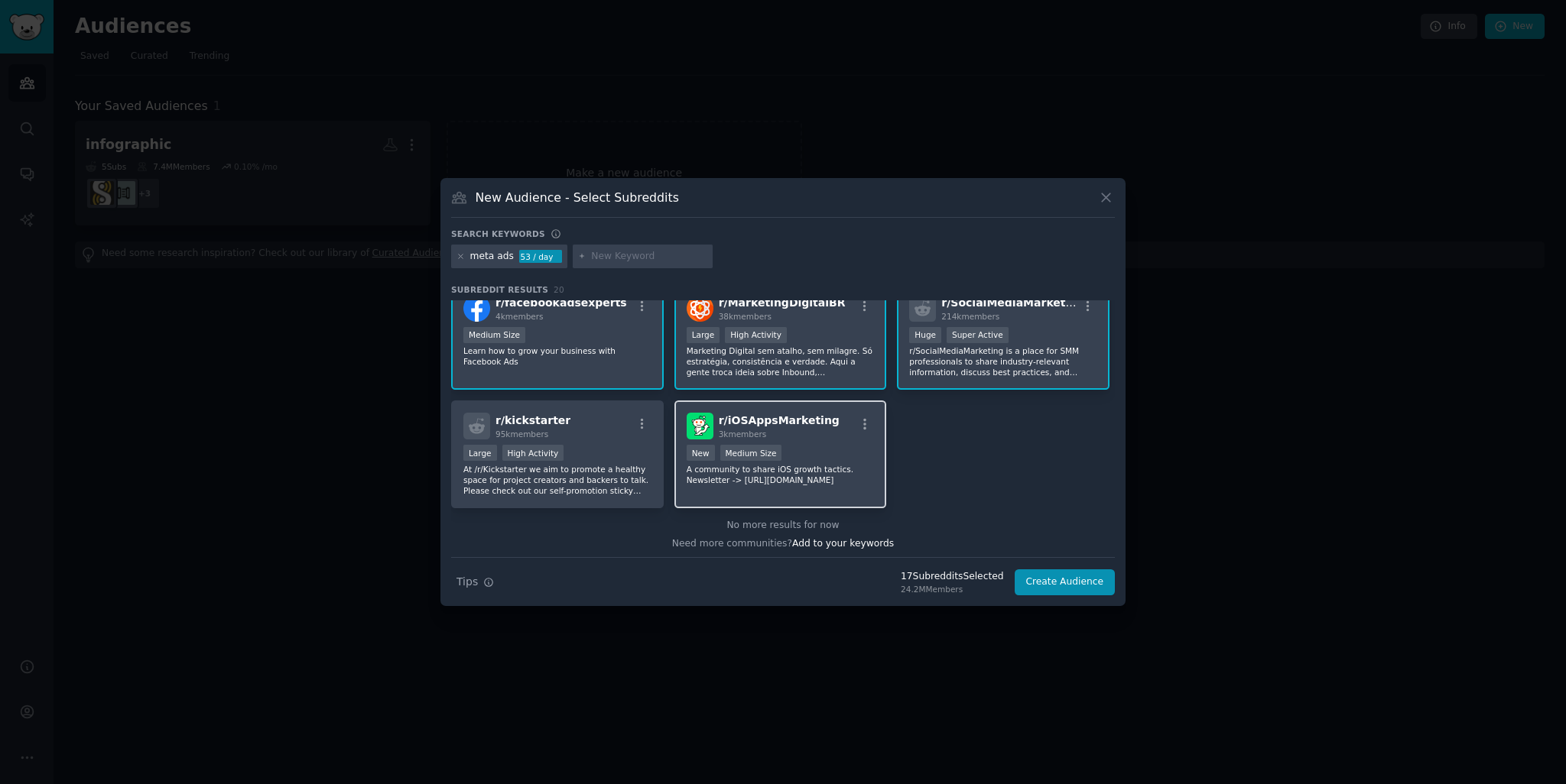
click at [876, 472] on div "r/ iOSAppsMarketing 3k members New Medium Size A community to share iOS growth …" at bounding box center [780, 454] width 213 height 107
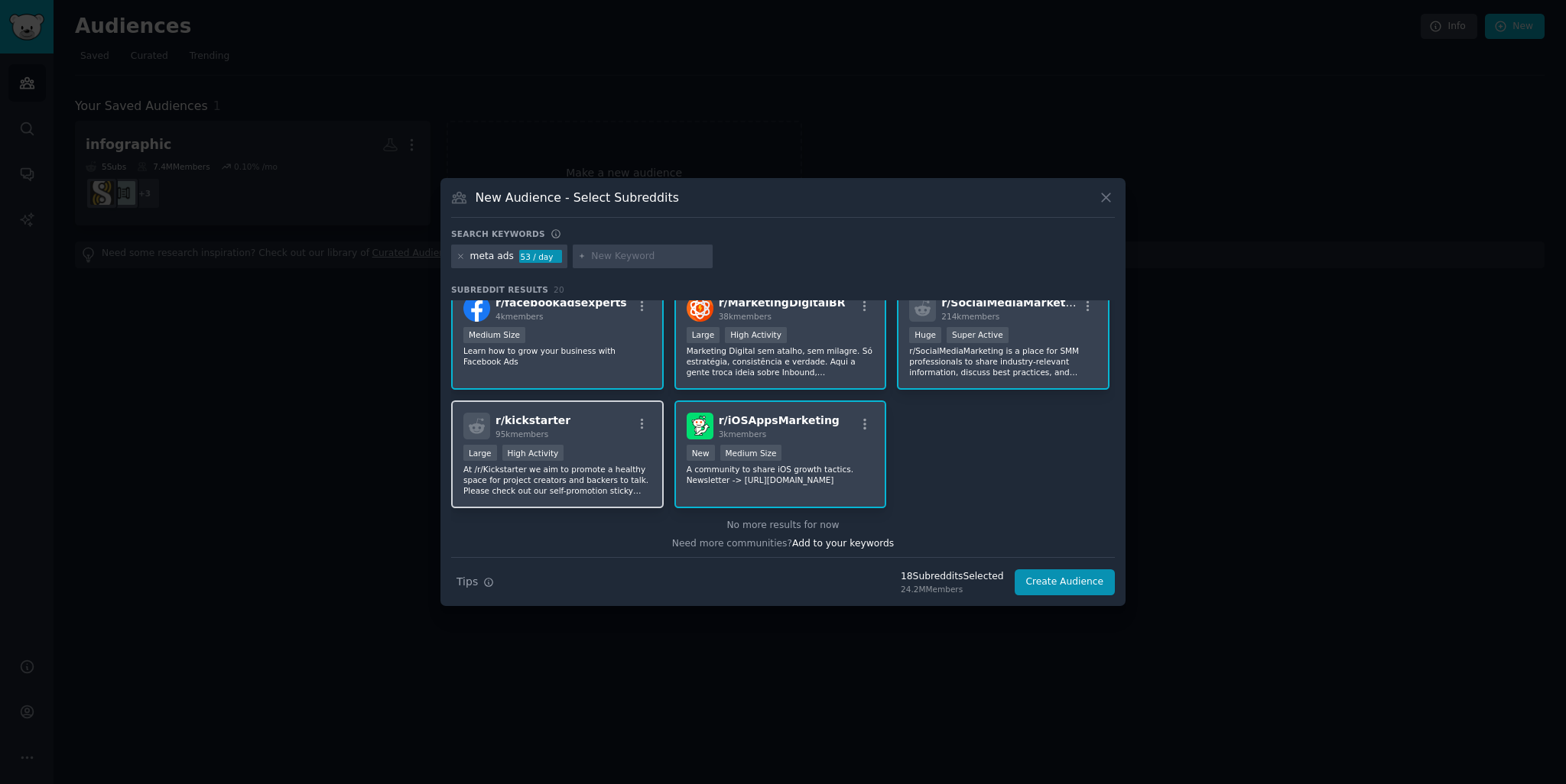
click at [596, 466] on p "At /r/Kickstarter we aim to promote a healthy space for project creators and ba…" at bounding box center [557, 480] width 188 height 32
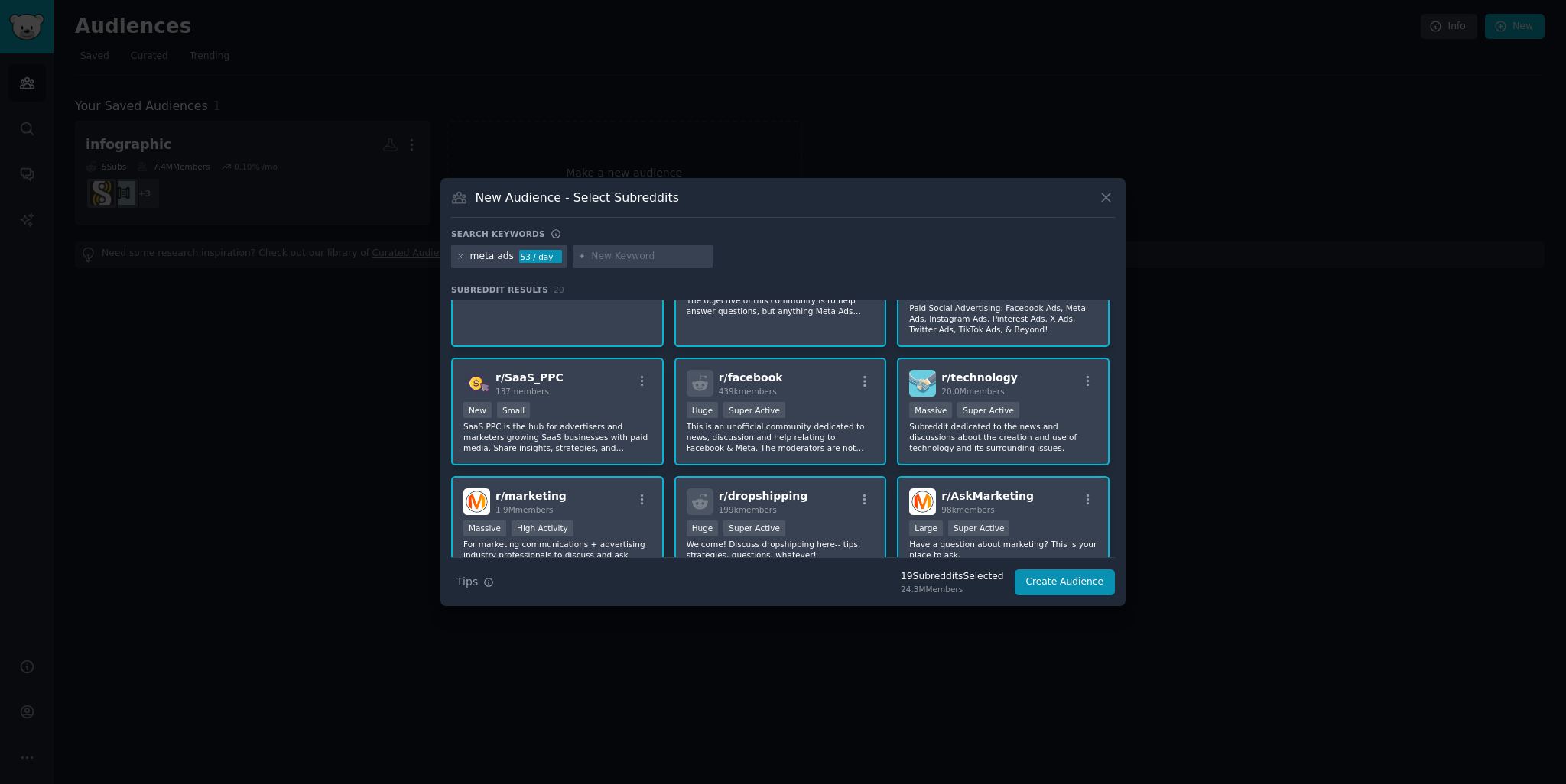
scroll to position [0, 0]
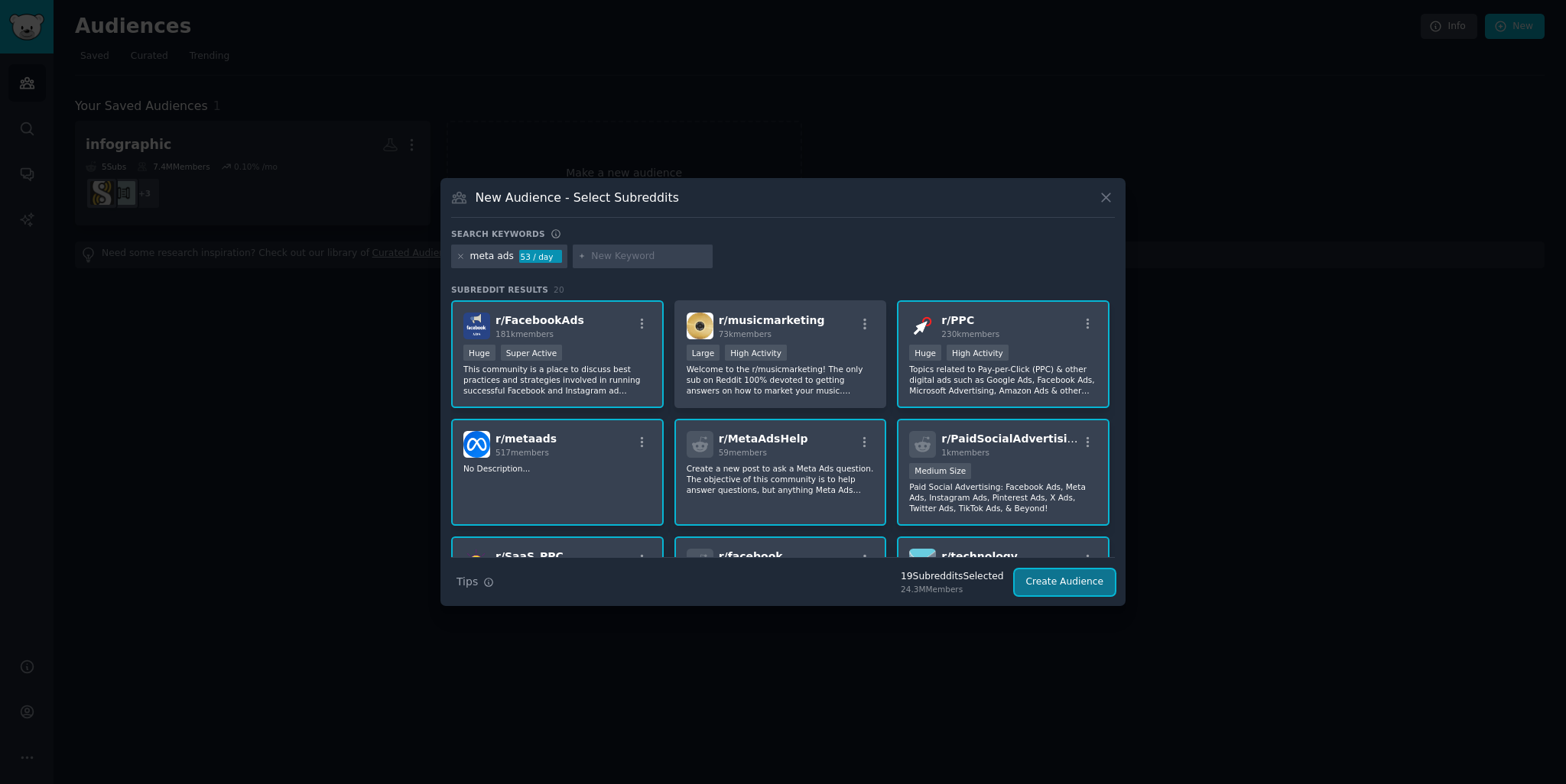
click at [1055, 582] on button "Create Audience" at bounding box center [1065, 582] width 101 height 26
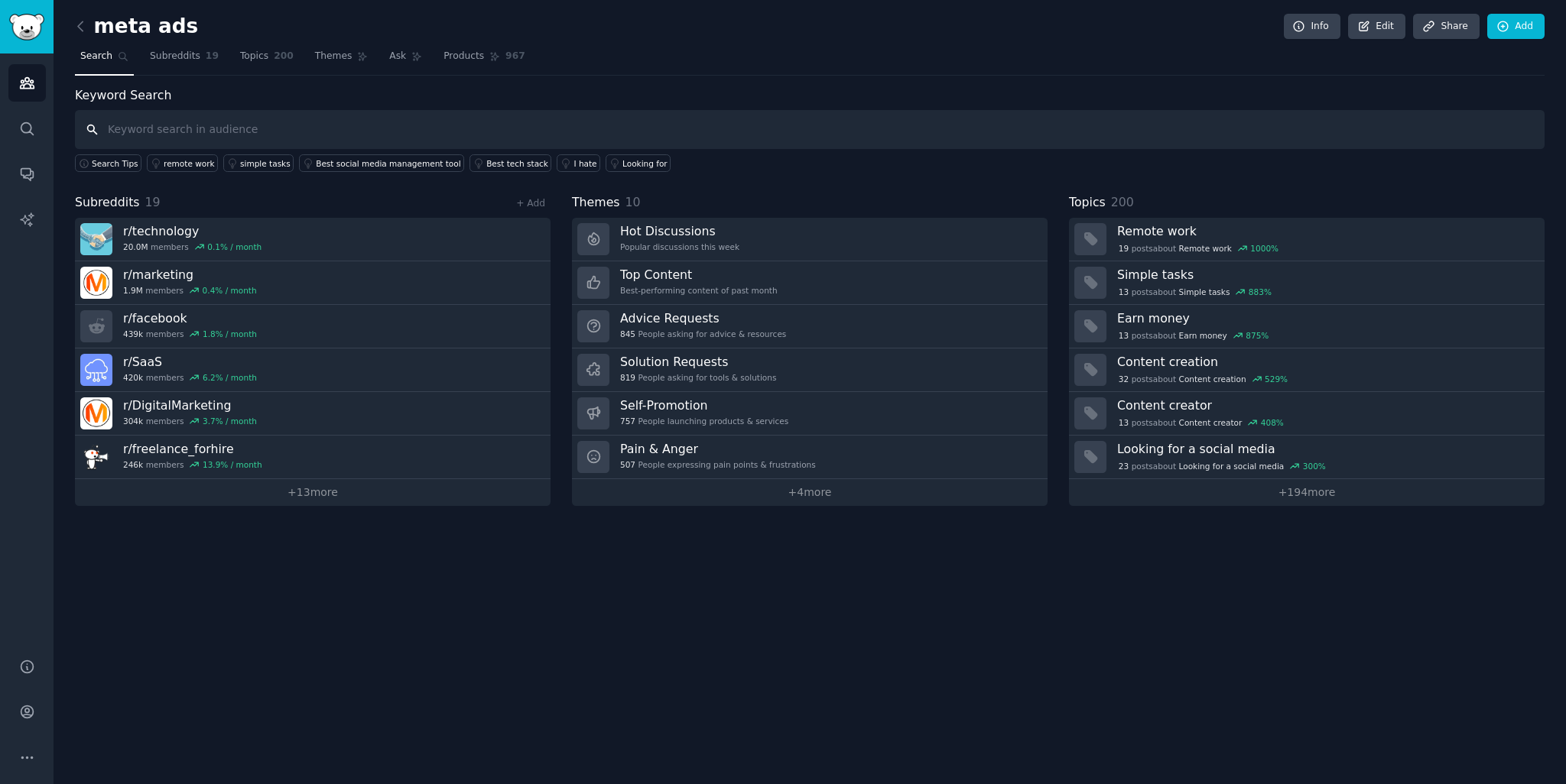
click at [157, 130] on input "text" at bounding box center [809, 129] width 1470 height 39
click at [157, 130] on input "ads" at bounding box center [809, 129] width 1470 height 39
type input "ads creation"
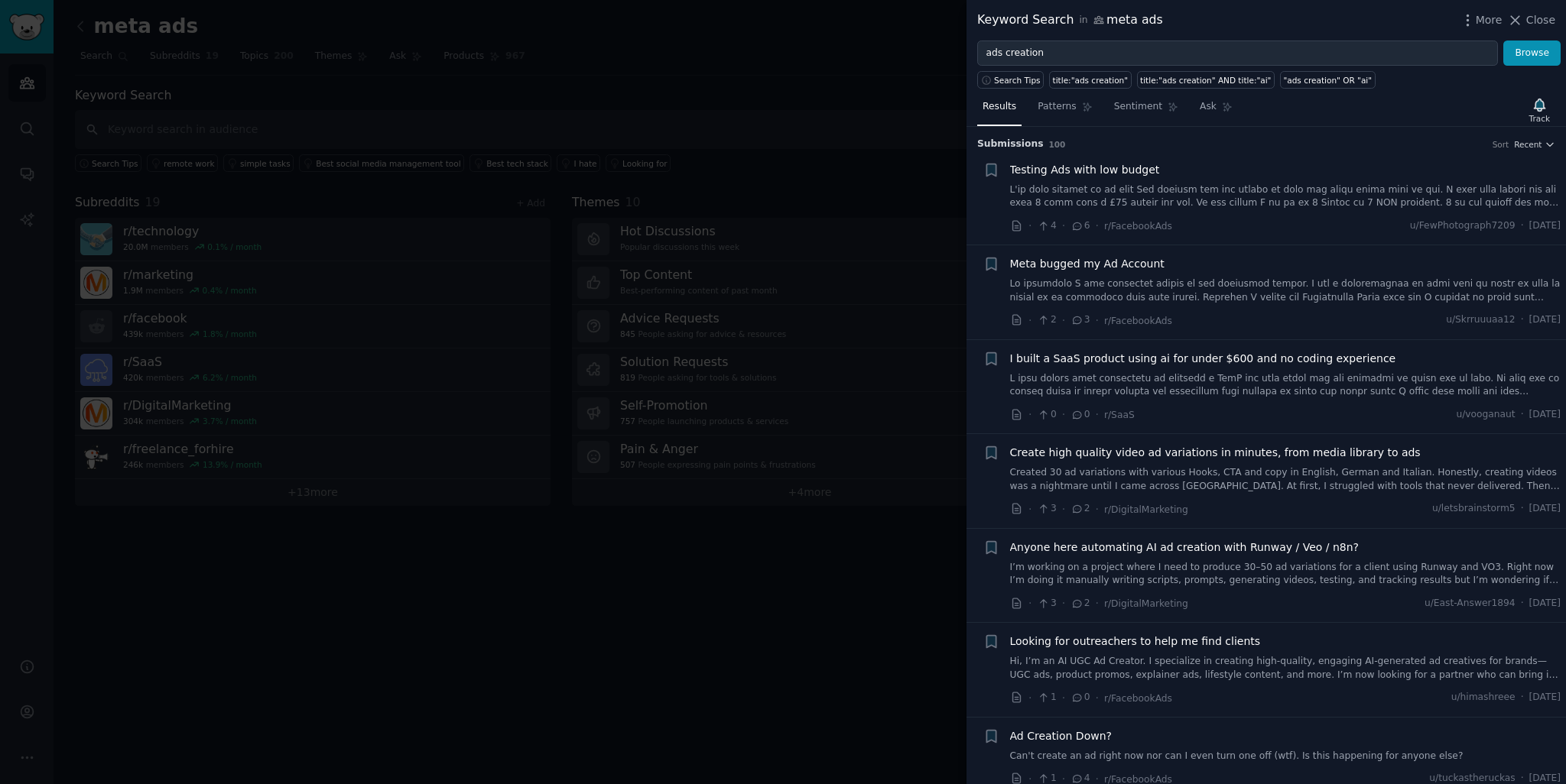
click at [1113, 194] on link at bounding box center [1285, 197] width 551 height 27
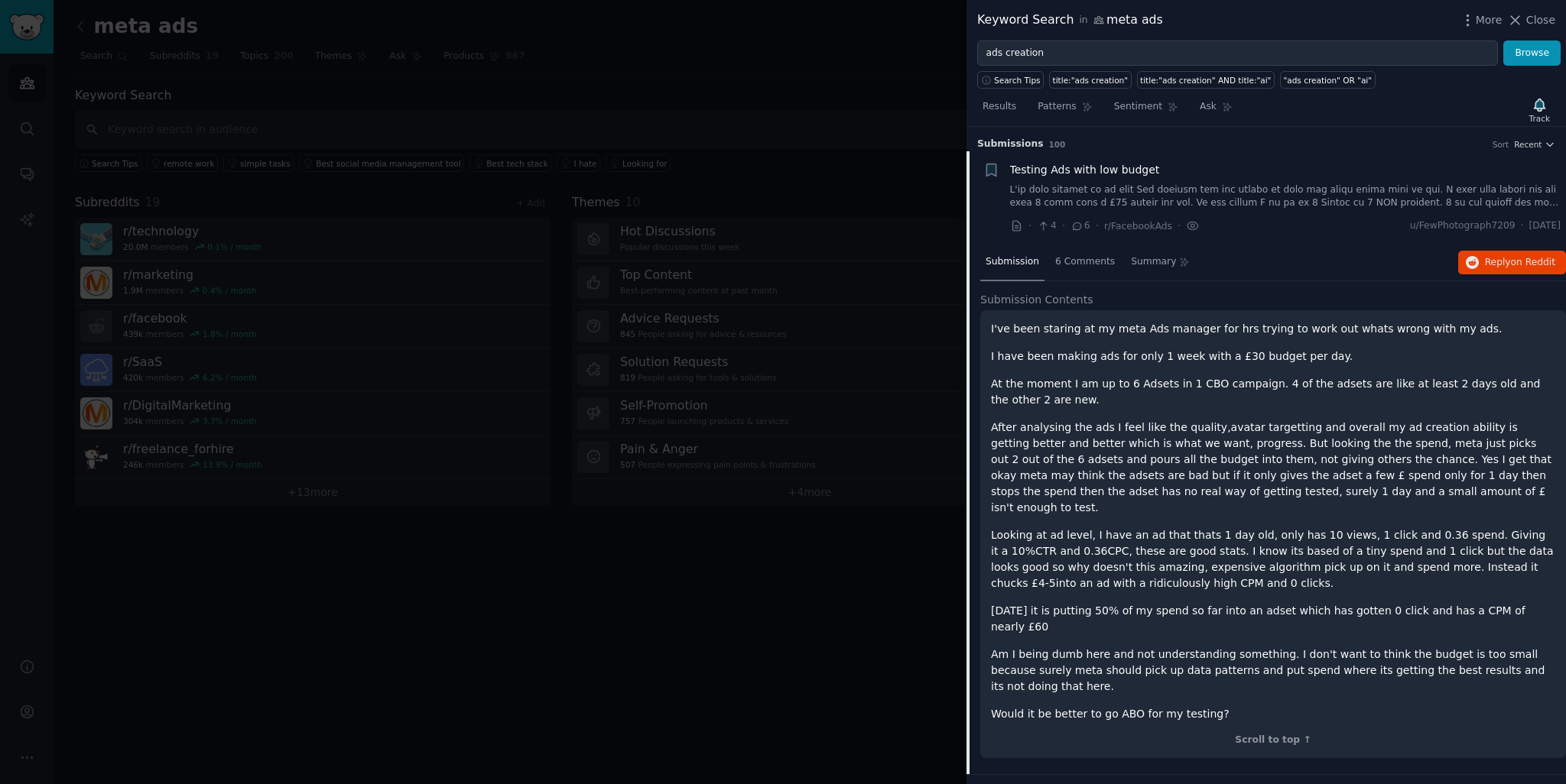
scroll to position [24, 0]
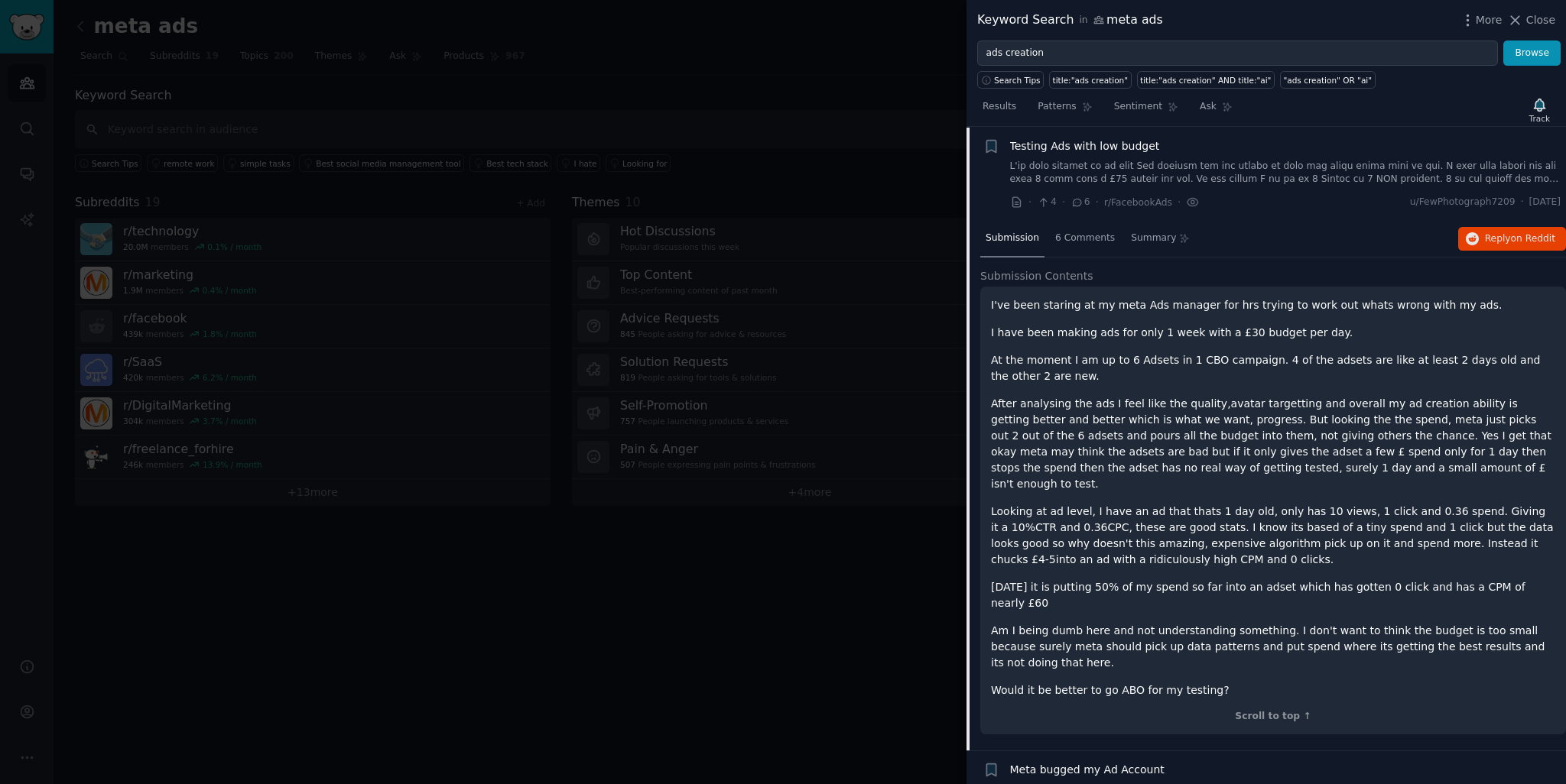
click at [1221, 171] on link at bounding box center [1285, 173] width 551 height 27
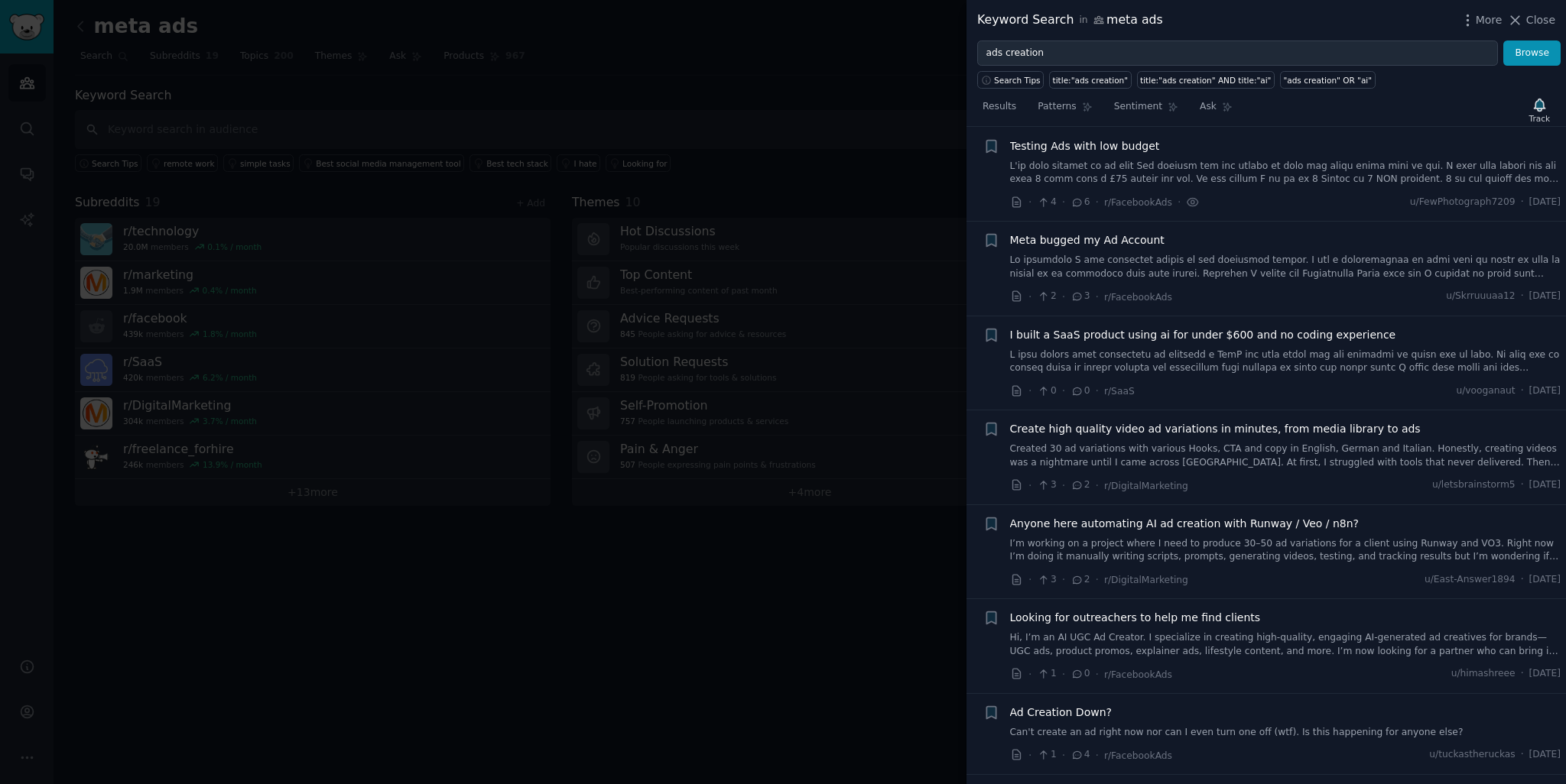
click at [787, 610] on div at bounding box center [783, 392] width 1566 height 784
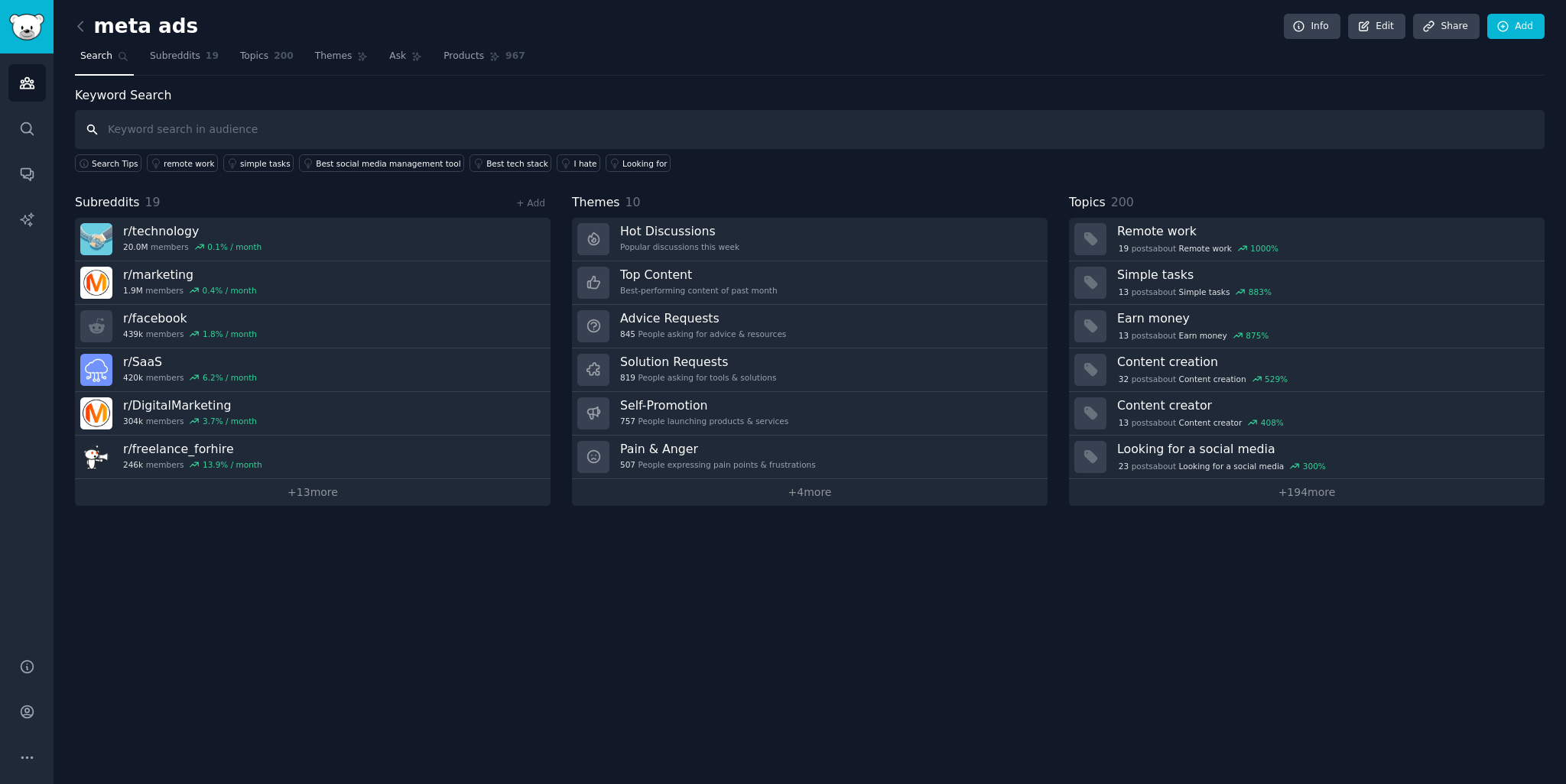
click at [209, 132] on input "text" at bounding box center [809, 129] width 1470 height 39
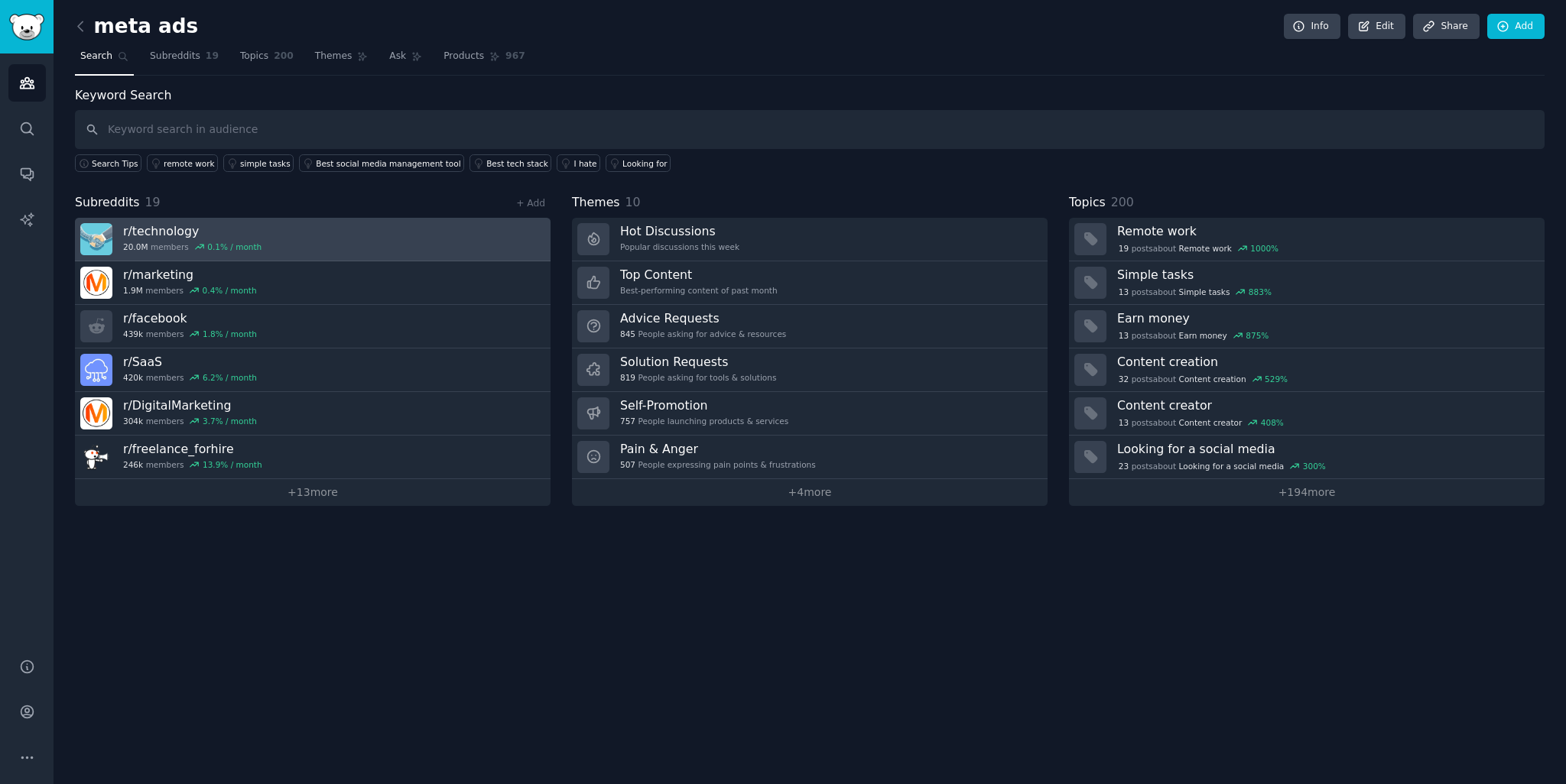
drag, startPoint x: 186, startPoint y: 629, endPoint x: 119, endPoint y: 228, distance: 406.6
click at [186, 628] on div "meta ads Info Edit Share Add Search Subreddits 19 Topics 200 Themes Ask Product…" at bounding box center [809, 392] width 1512 height 784
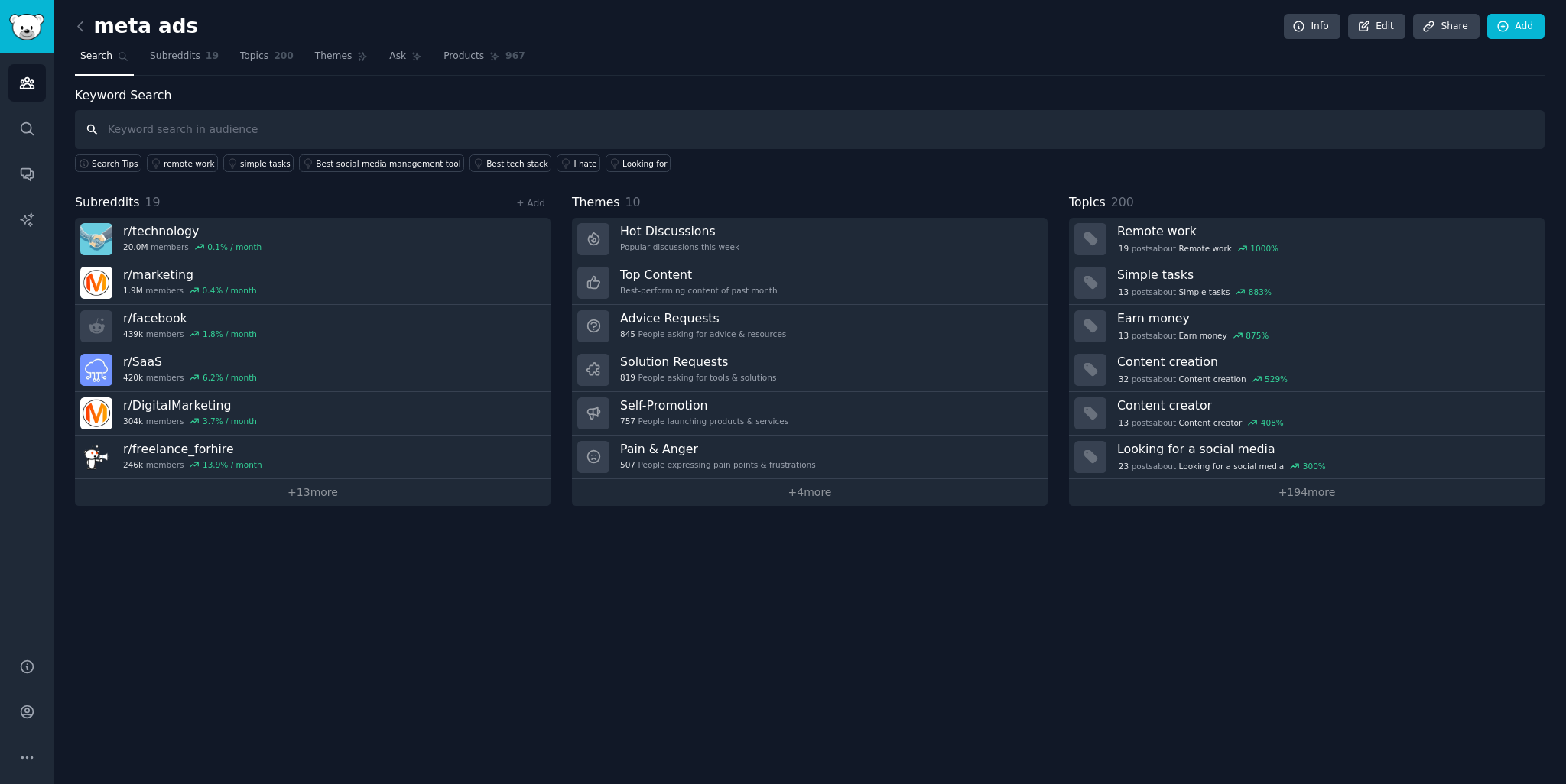
click at [118, 138] on input "text" at bounding box center [809, 129] width 1470 height 39
paste input "text"
type input "a"
type input "ads creation"
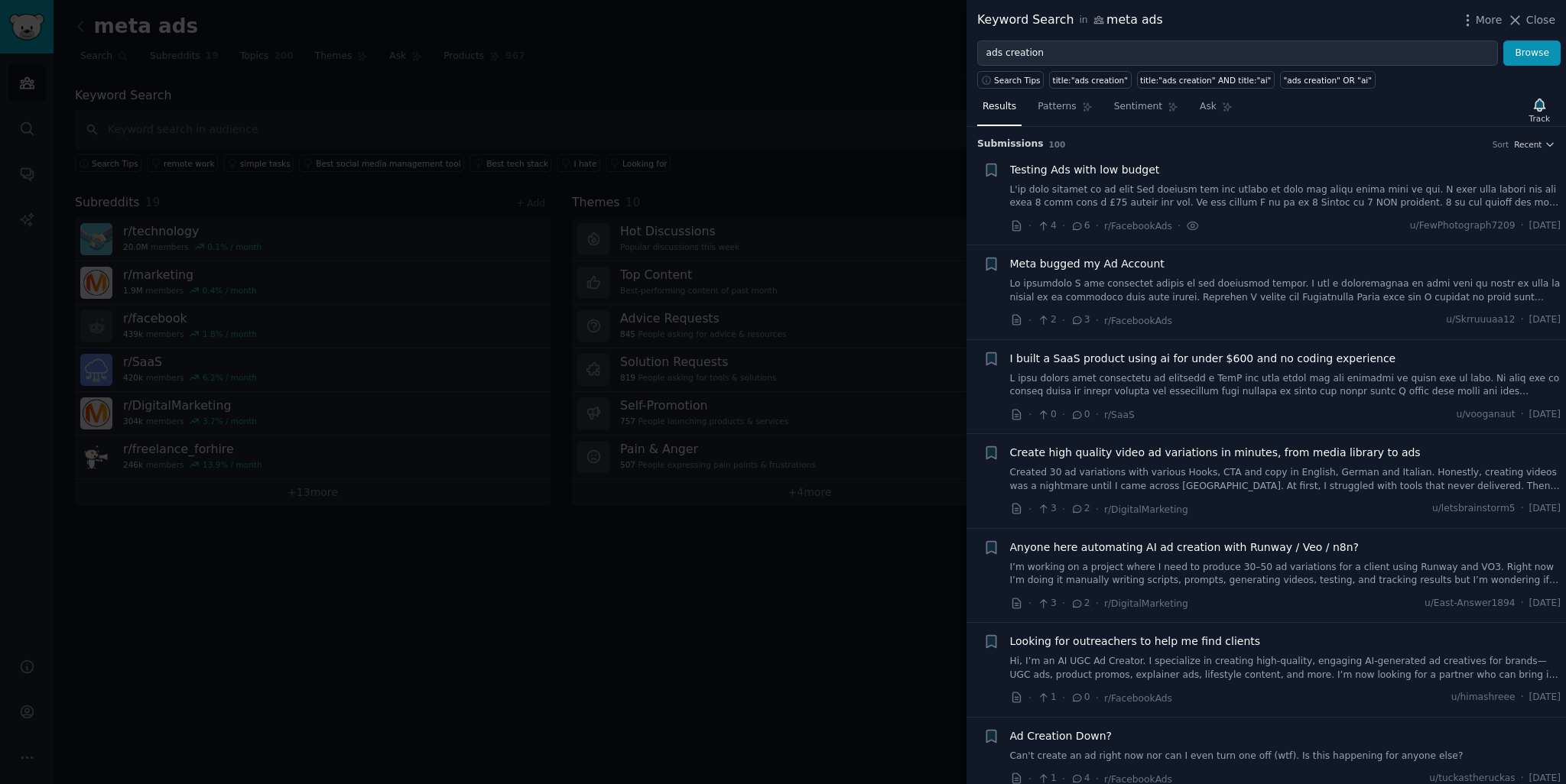
click at [1268, 472] on link "Created 30 ad variations with various Hooks, CTA and copy in English, German an…" at bounding box center [1285, 480] width 551 height 27
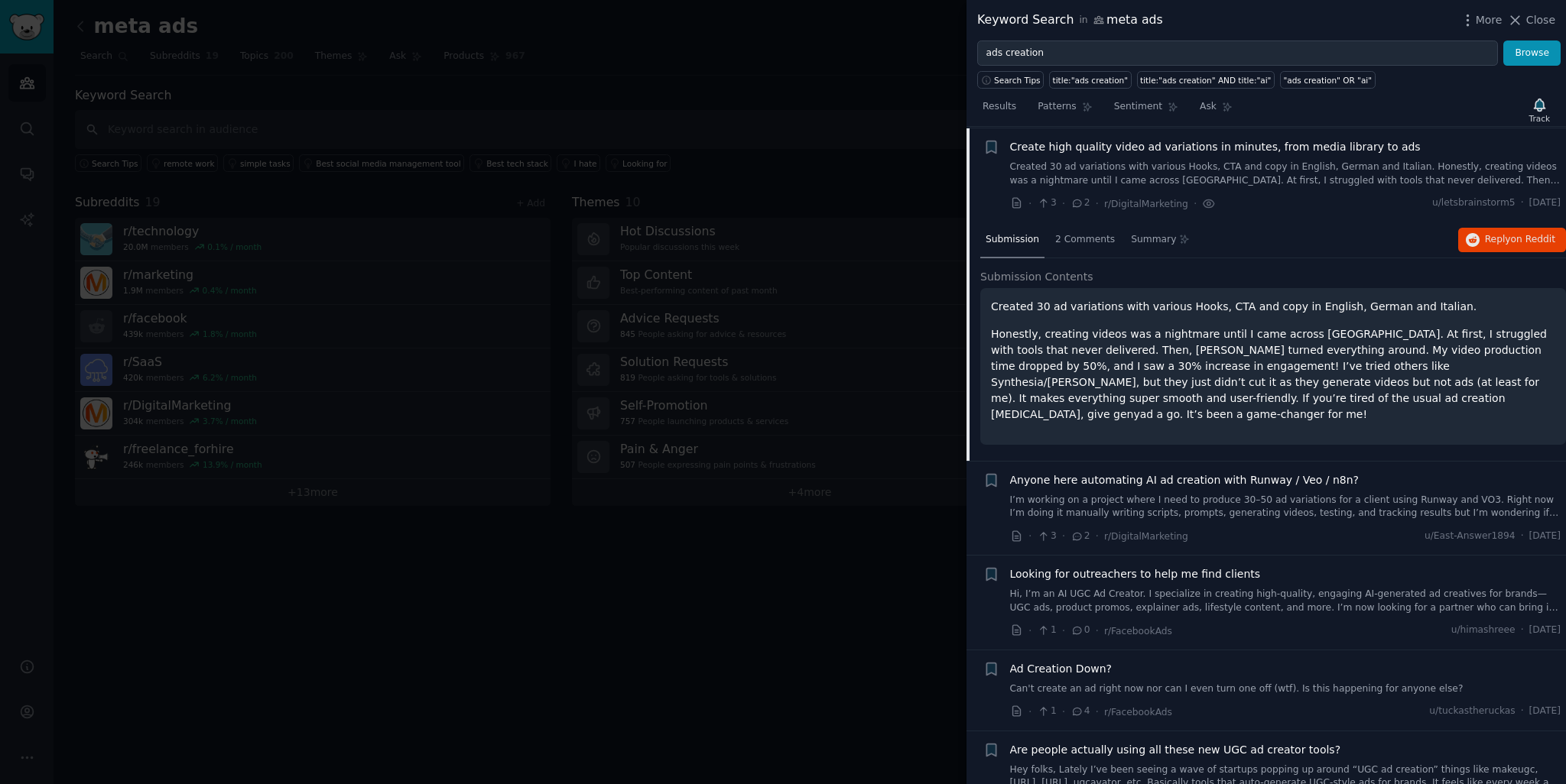
scroll to position [307, 0]
click at [1129, 329] on p "Honestly, creating videos was a nightmare until I came across Genyad. At first,…" at bounding box center [1273, 374] width 564 height 96
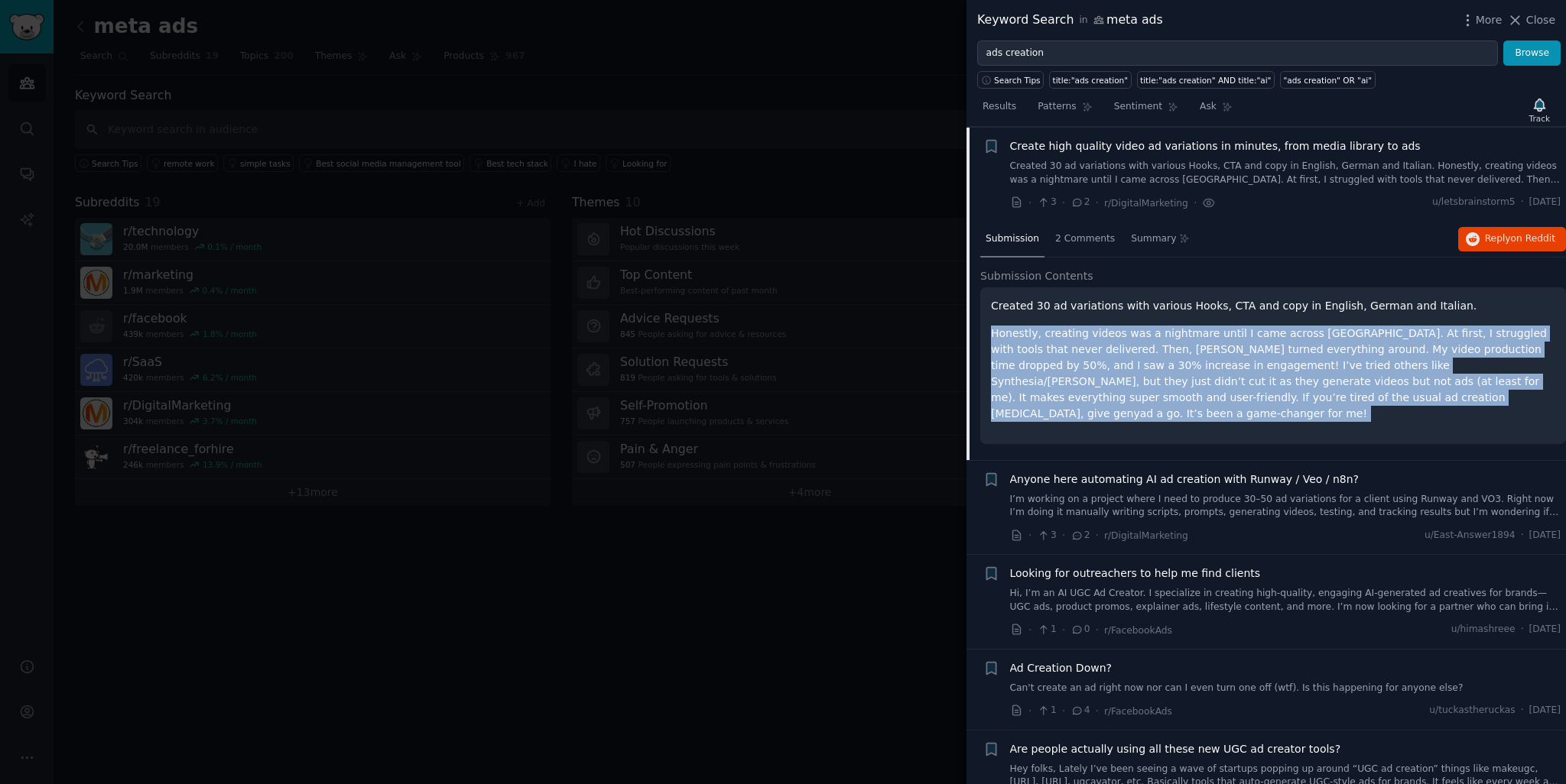
click at [1129, 329] on p "Honestly, creating videos was a nightmare until I came across Genyad. At first,…" at bounding box center [1273, 374] width 564 height 96
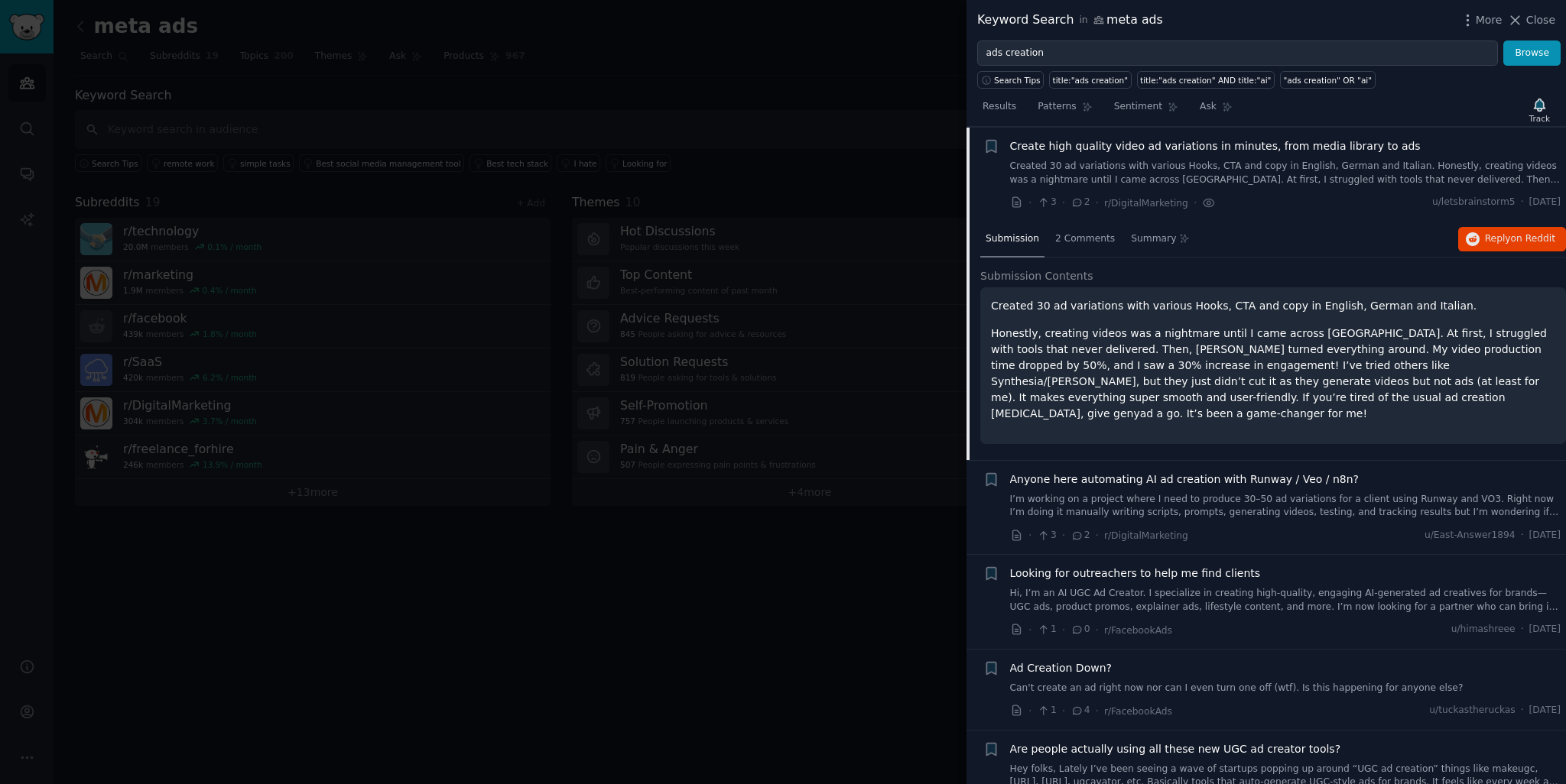
click at [1129, 329] on p "Honestly, creating videos was a nightmare until I came across Genyad. At first,…" at bounding box center [1273, 374] width 564 height 96
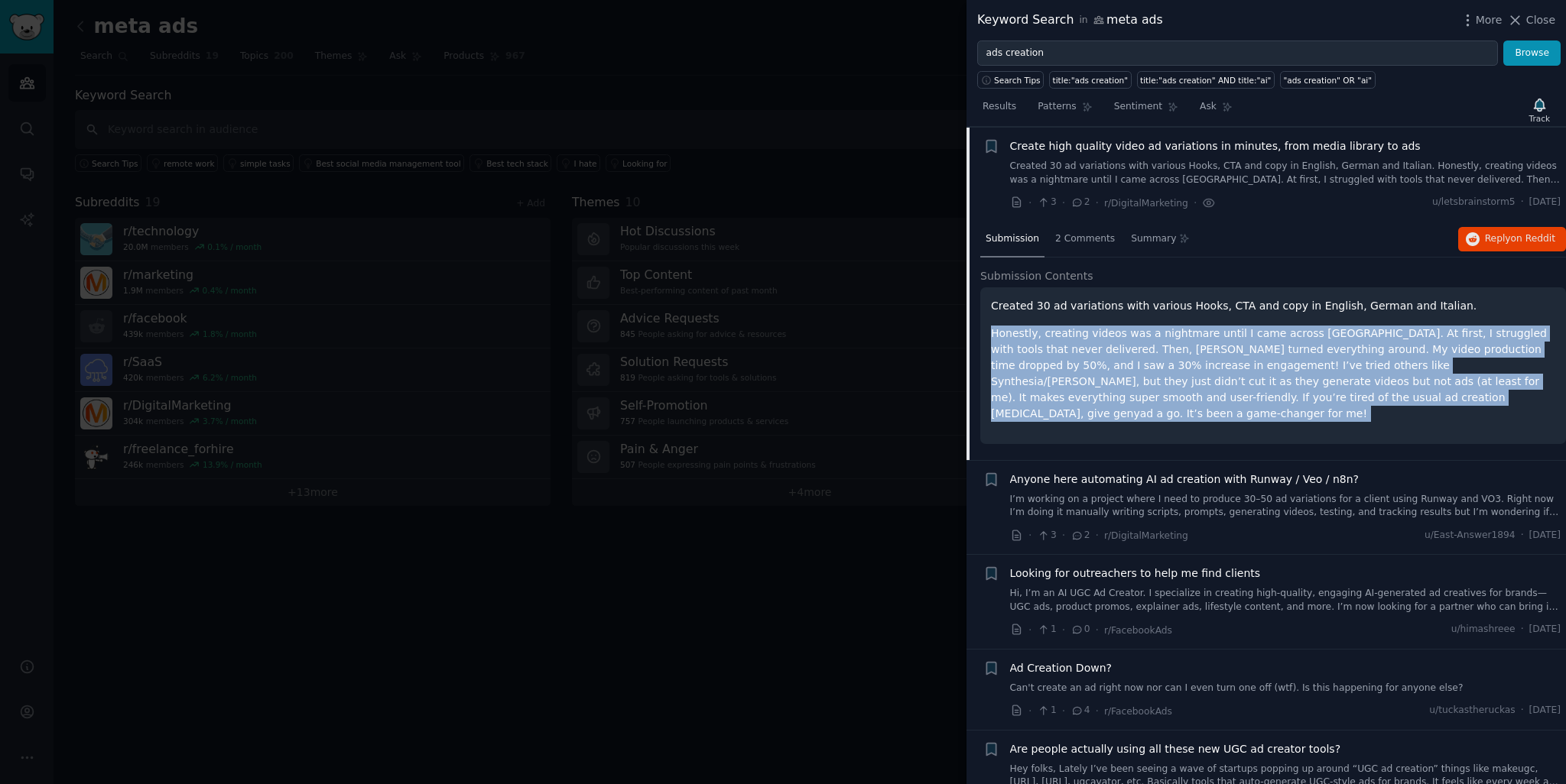
click at [1129, 329] on p "Honestly, creating videos was a nightmare until I came across Genyad. At first,…" at bounding box center [1273, 374] width 564 height 96
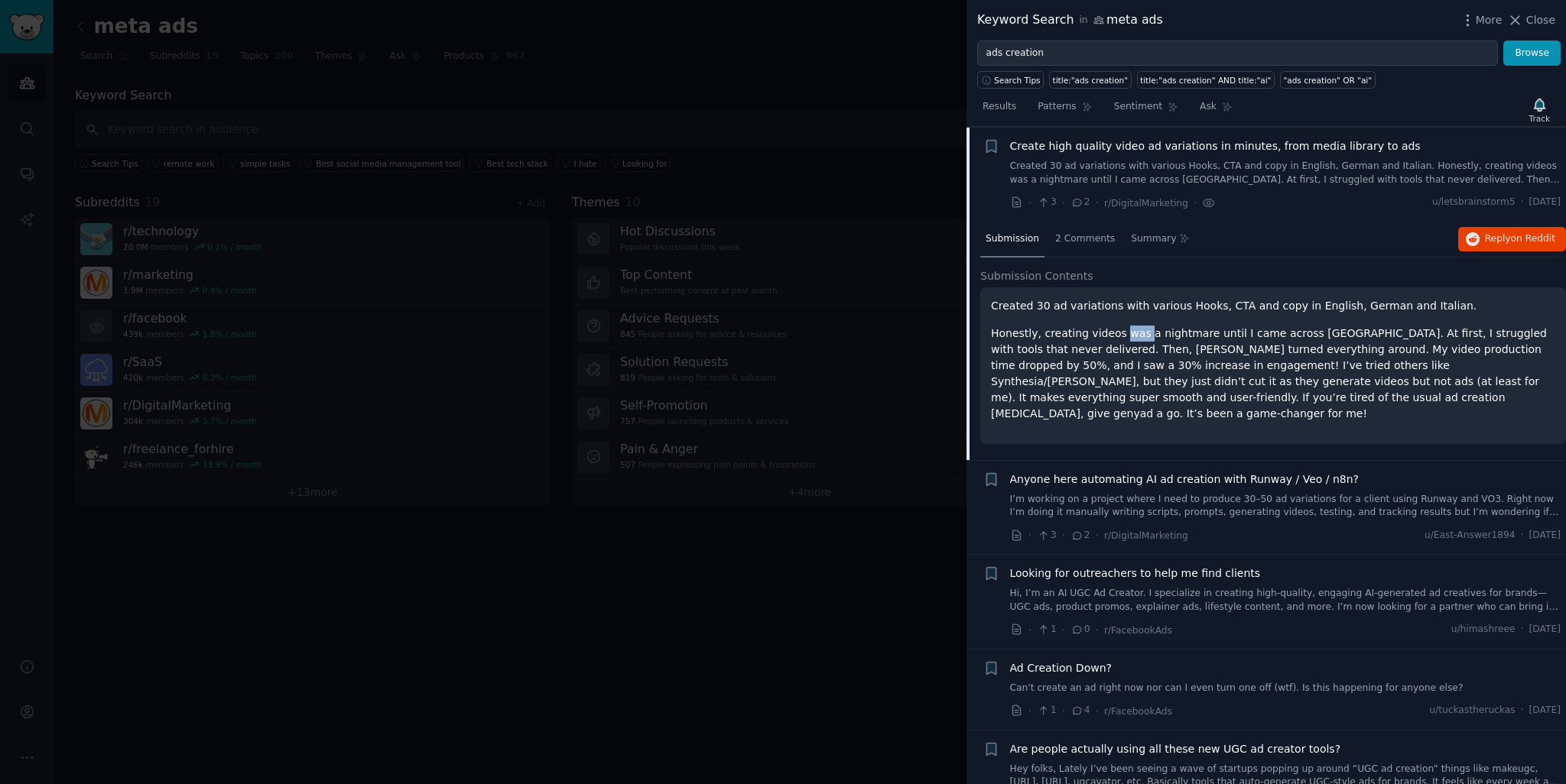
click at [1129, 329] on p "Honestly, creating videos was a nightmare until I came across Genyad. At first,…" at bounding box center [1273, 374] width 564 height 96
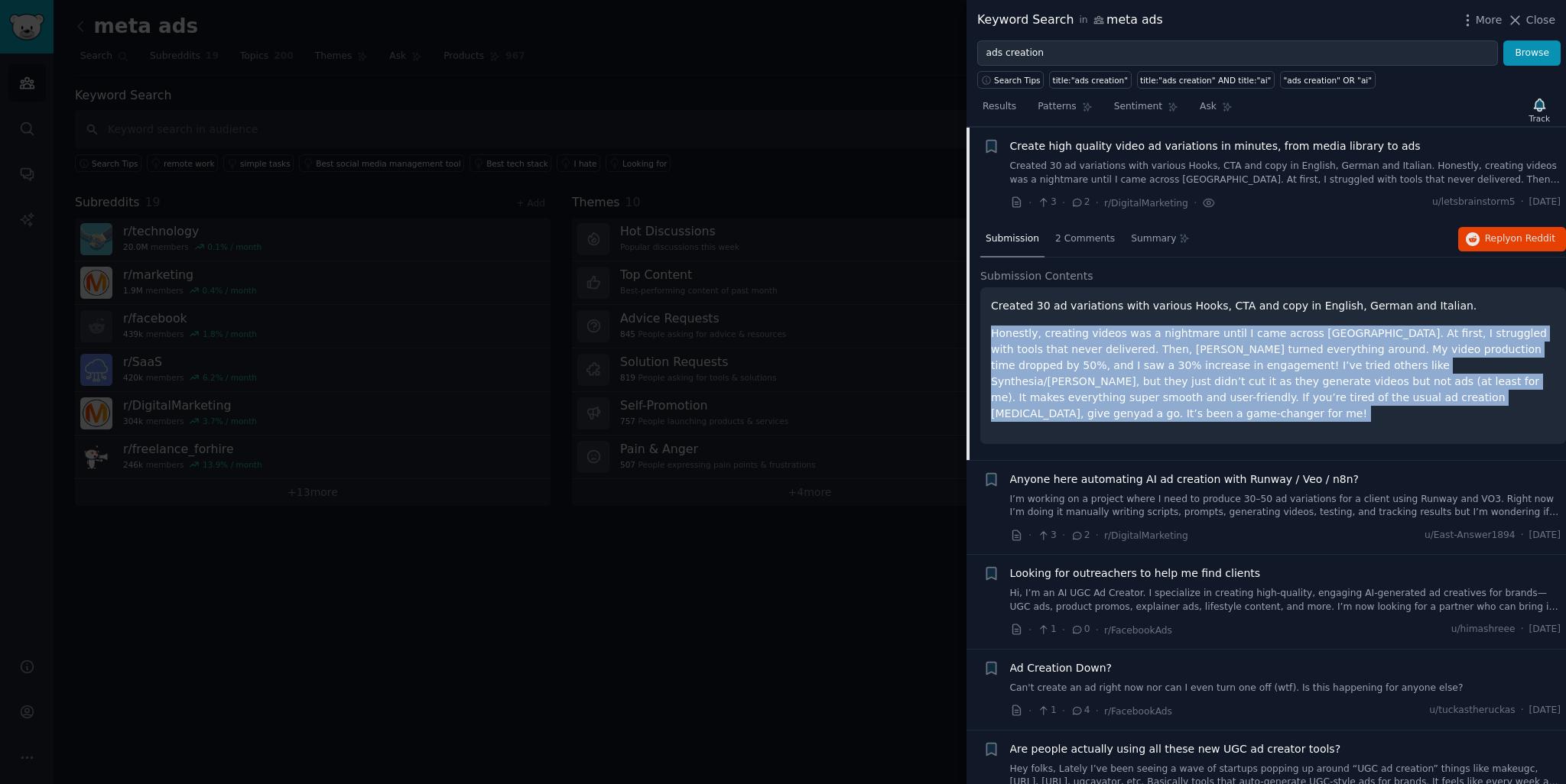
click at [1129, 329] on p "Honestly, creating videos was a nightmare until I came across Genyad. At first,…" at bounding box center [1273, 374] width 564 height 96
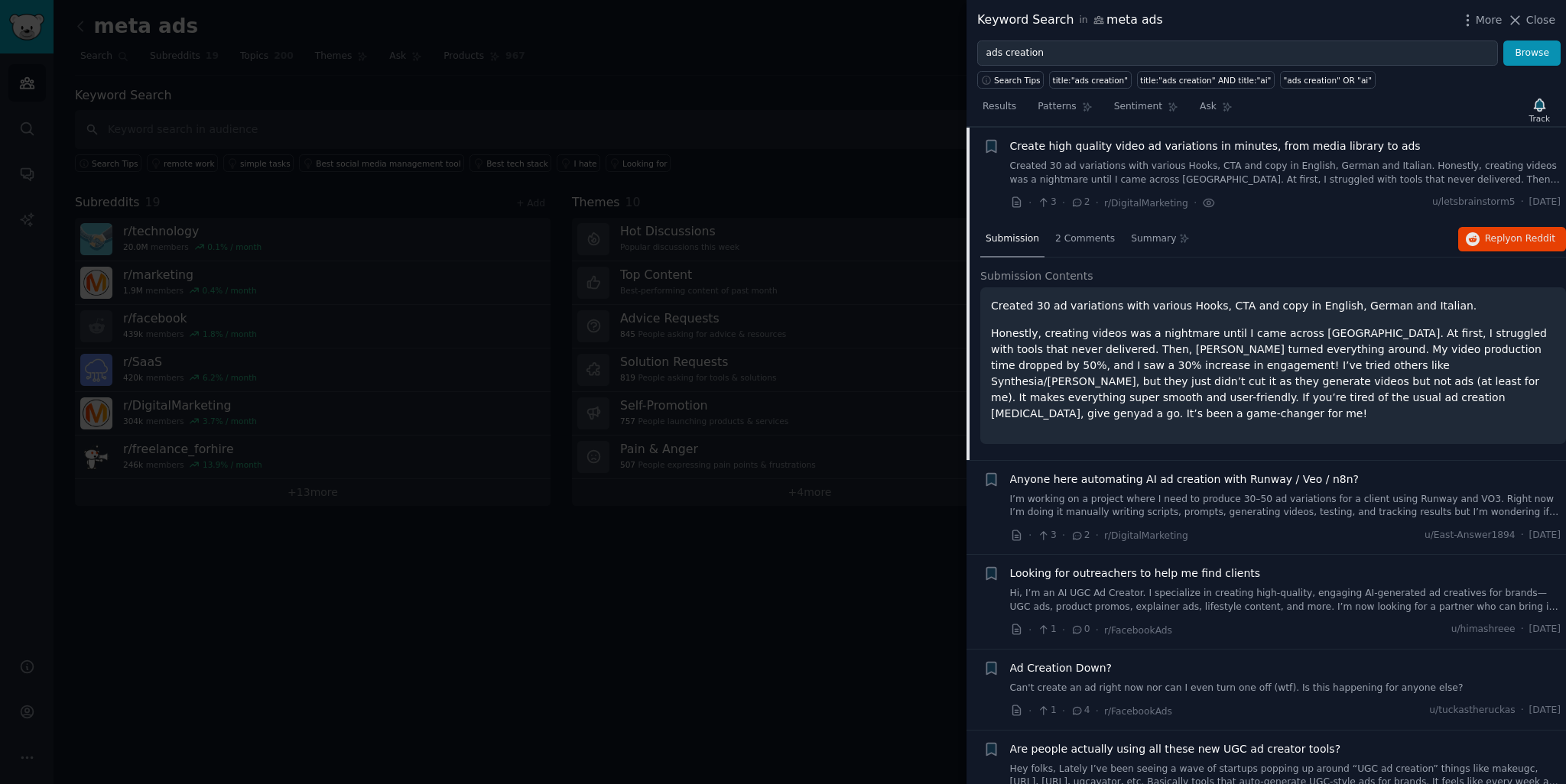
click at [1169, 313] on div "Created 30 ad variations with various Hooks, CTA and copy in English, German an…" at bounding box center [1273, 360] width 564 height 124
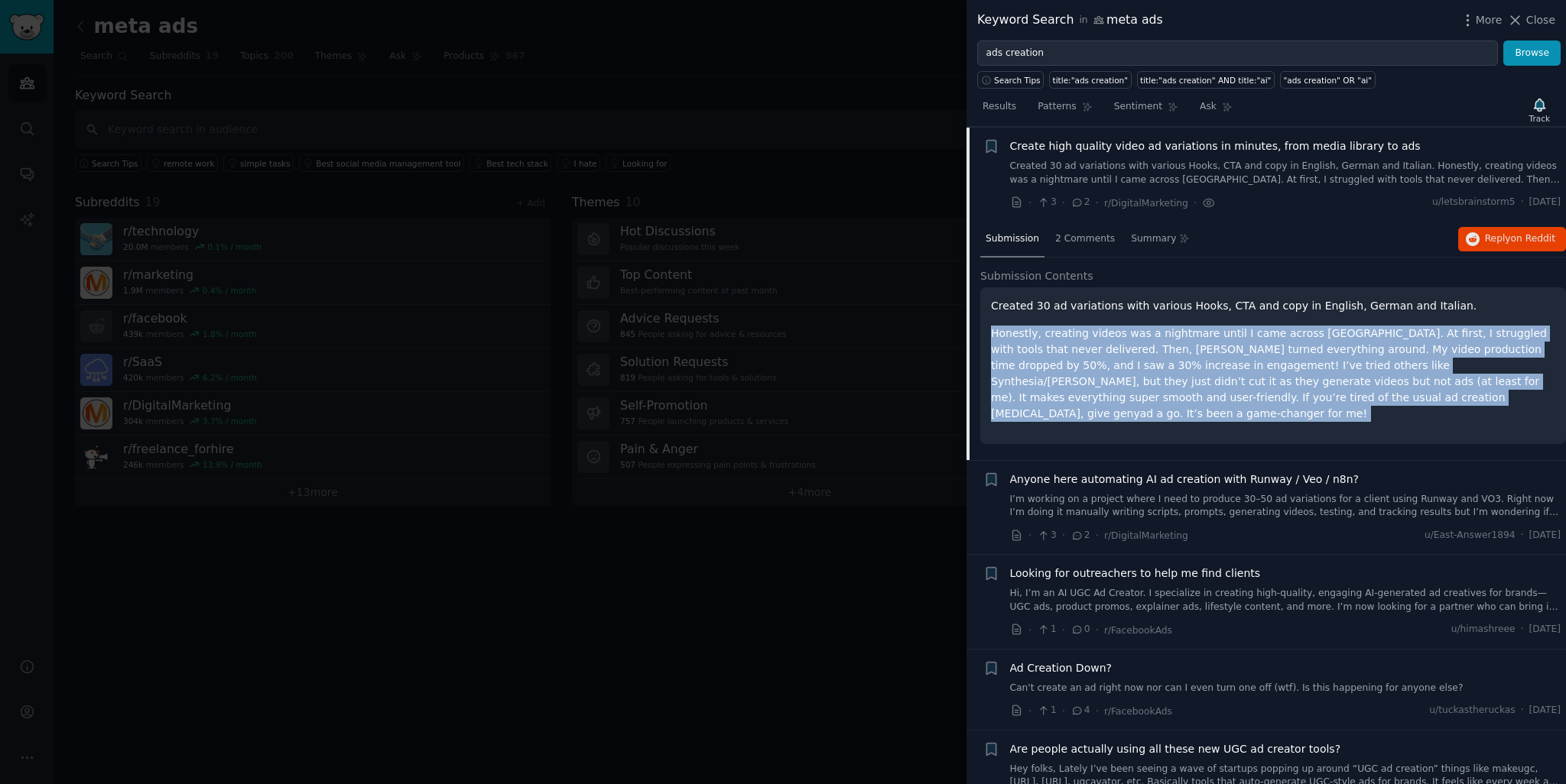
click at [1169, 313] on div "Created 30 ad variations with various Hooks, CTA and copy in English, German an…" at bounding box center [1273, 360] width 564 height 124
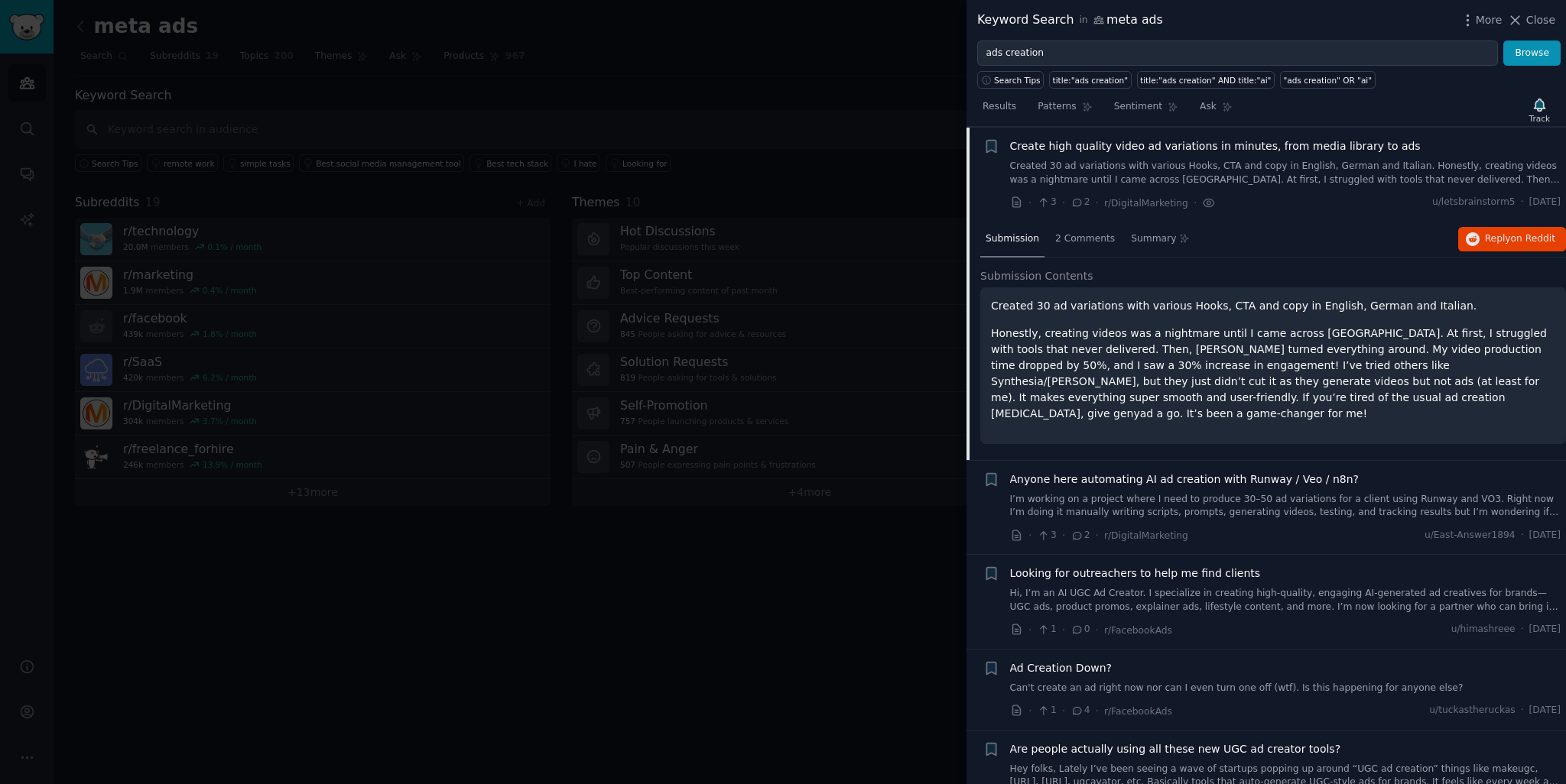
click at [1185, 294] on div "Created 30 ad variations with various Hooks, CTA and copy in English, German an…" at bounding box center [1273, 366] width 586 height 156
click at [1177, 326] on p "Honestly, creating videos was a nightmare until I came across Genyad. At first,…" at bounding box center [1273, 374] width 564 height 96
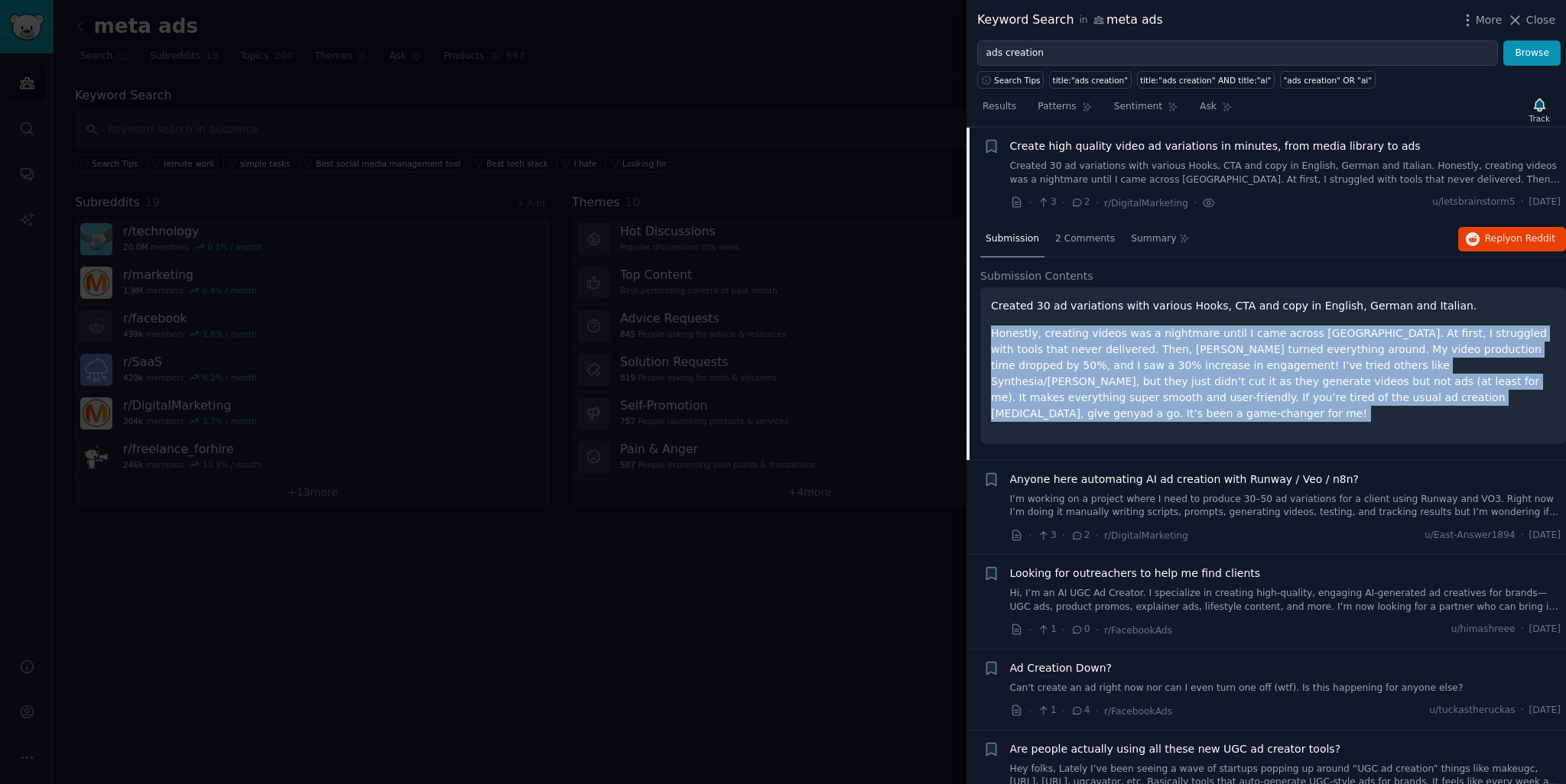
click at [1177, 326] on p "Honestly, creating videos was a nightmare until I came across Genyad. At first,…" at bounding box center [1273, 374] width 564 height 96
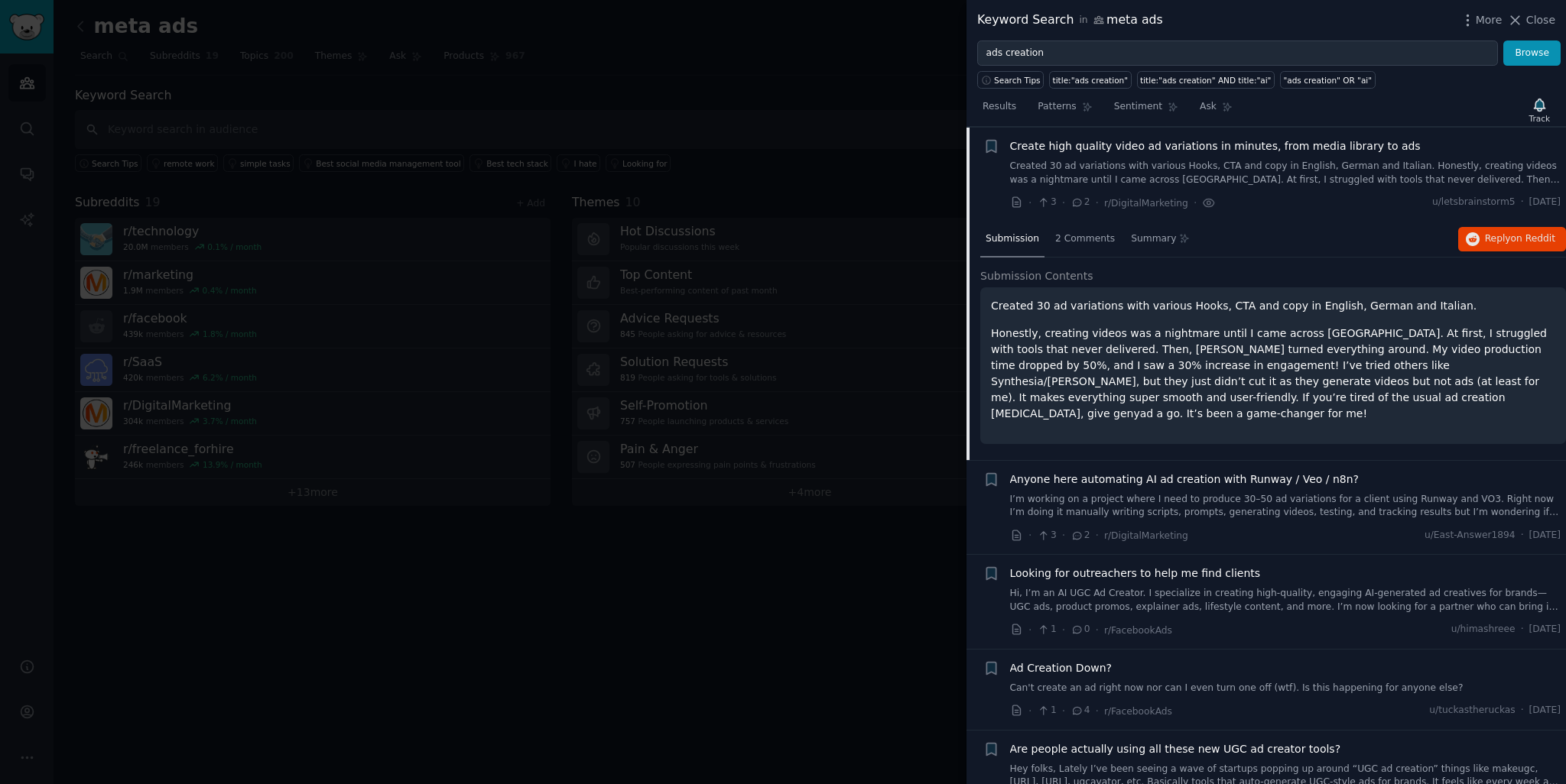
click at [1168, 472] on span "Anyone here automating AI ad creation with Runway / Veo / n8n?" at bounding box center [1185, 480] width 349 height 16
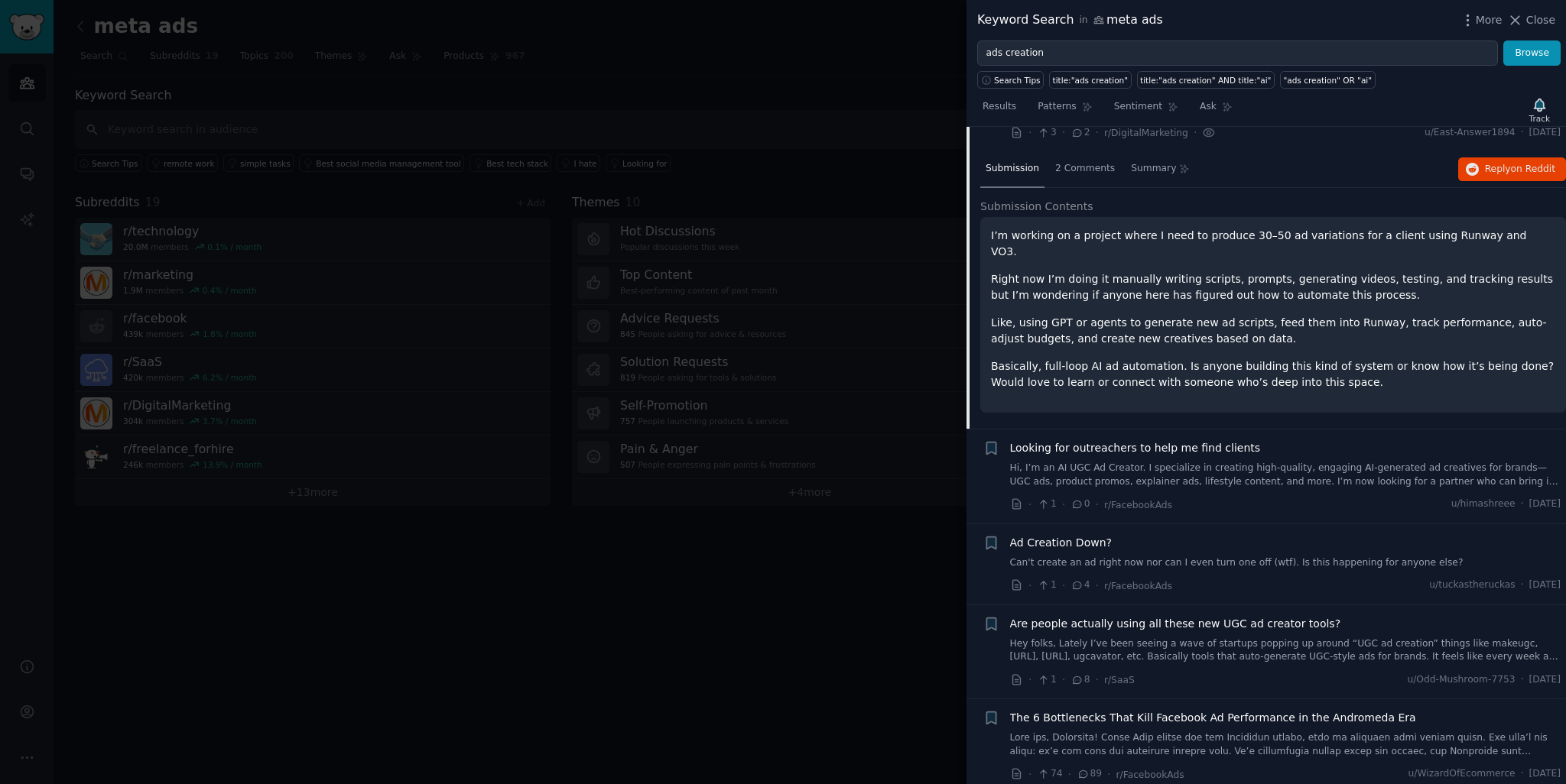
scroll to position [553, 0]
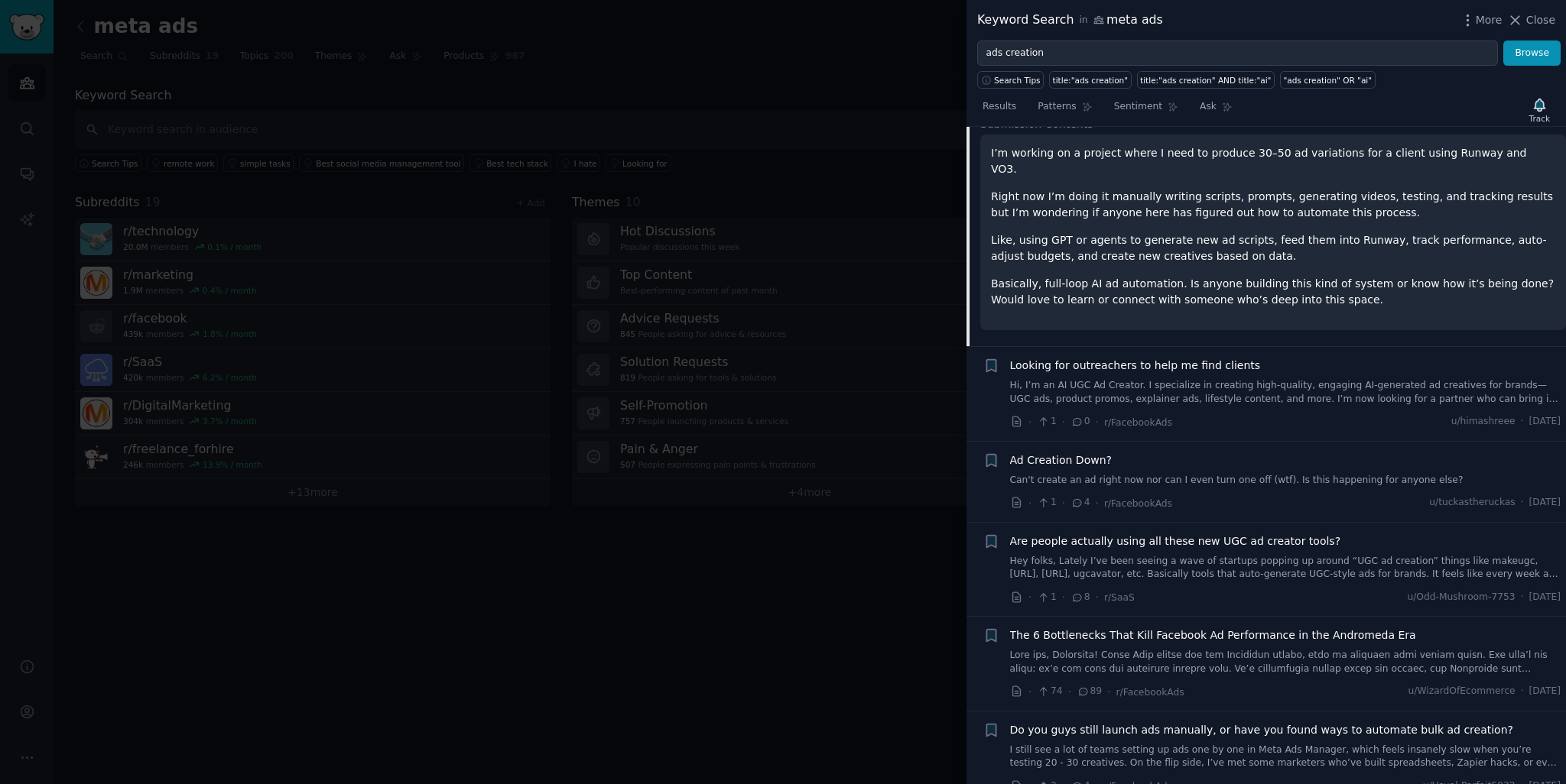
click at [1170, 379] on link "Hi, I’m an AI UGC Ad Creator. I specialize in creating high-quality, engaging A…" at bounding box center [1285, 393] width 551 height 27
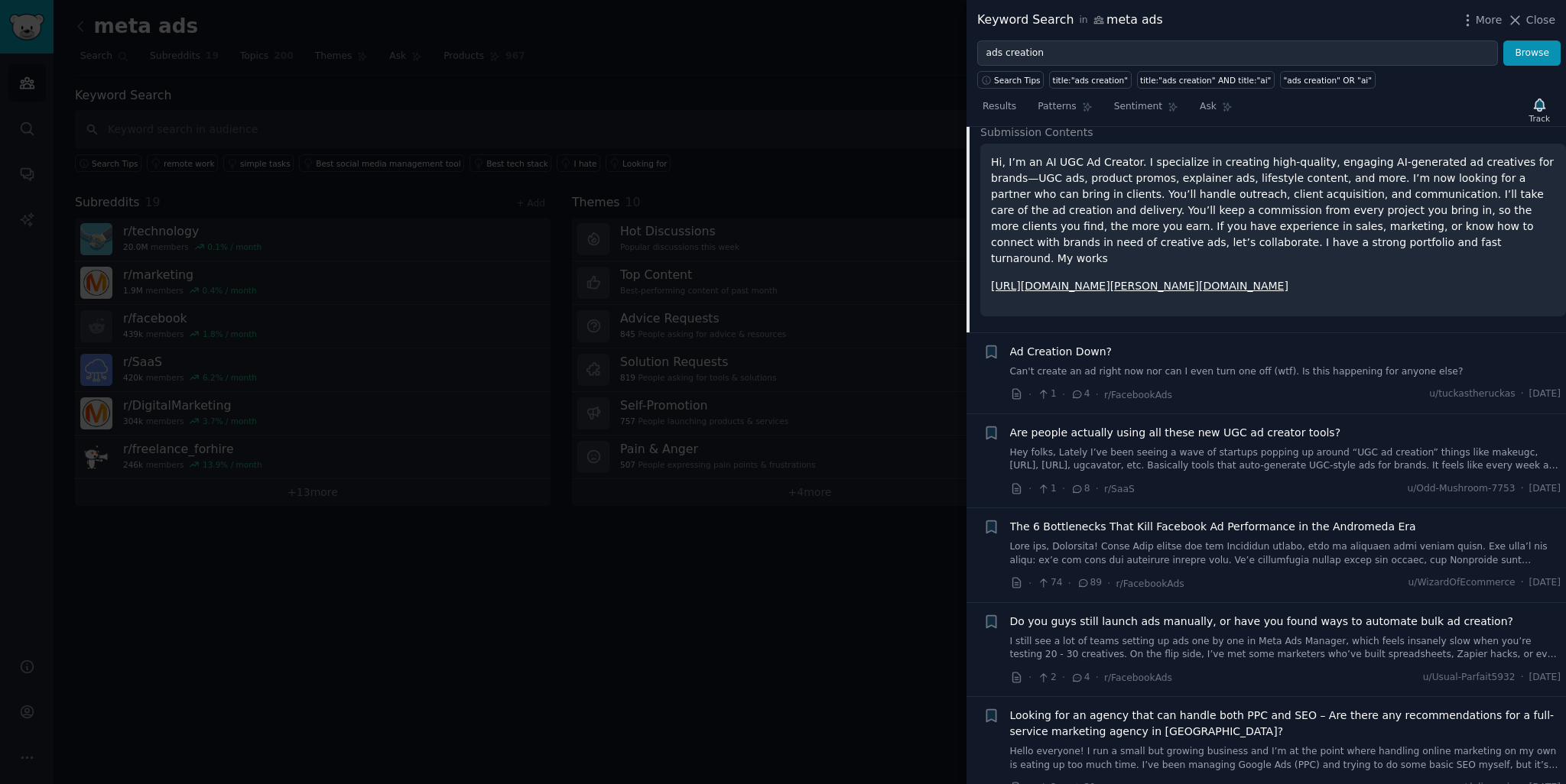
scroll to position [648, 0]
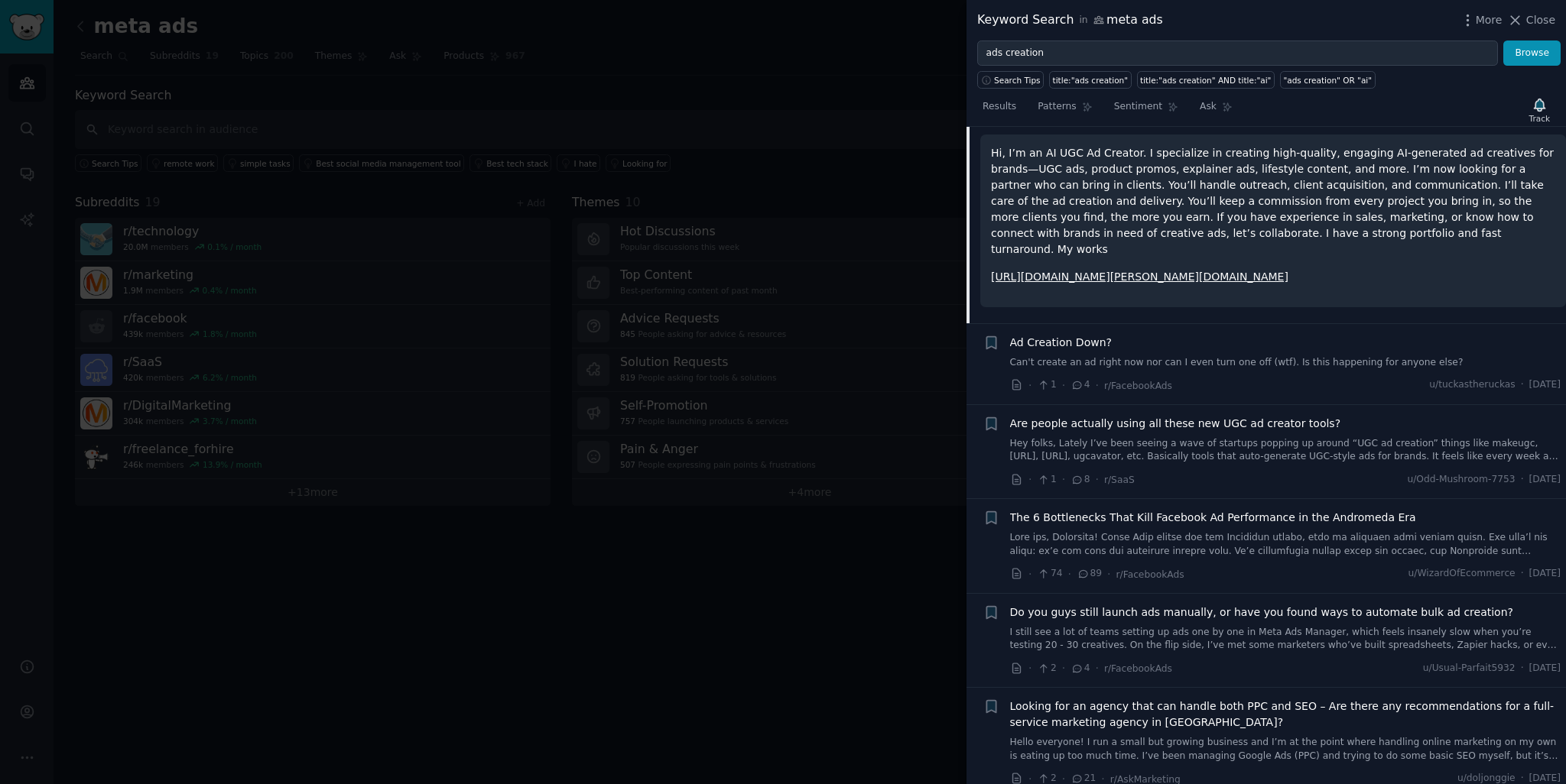
click at [1218, 439] on link "Hey folks, Lately I’ve been seeing a wave of startups popping up around “UGC ad…" at bounding box center [1285, 450] width 551 height 27
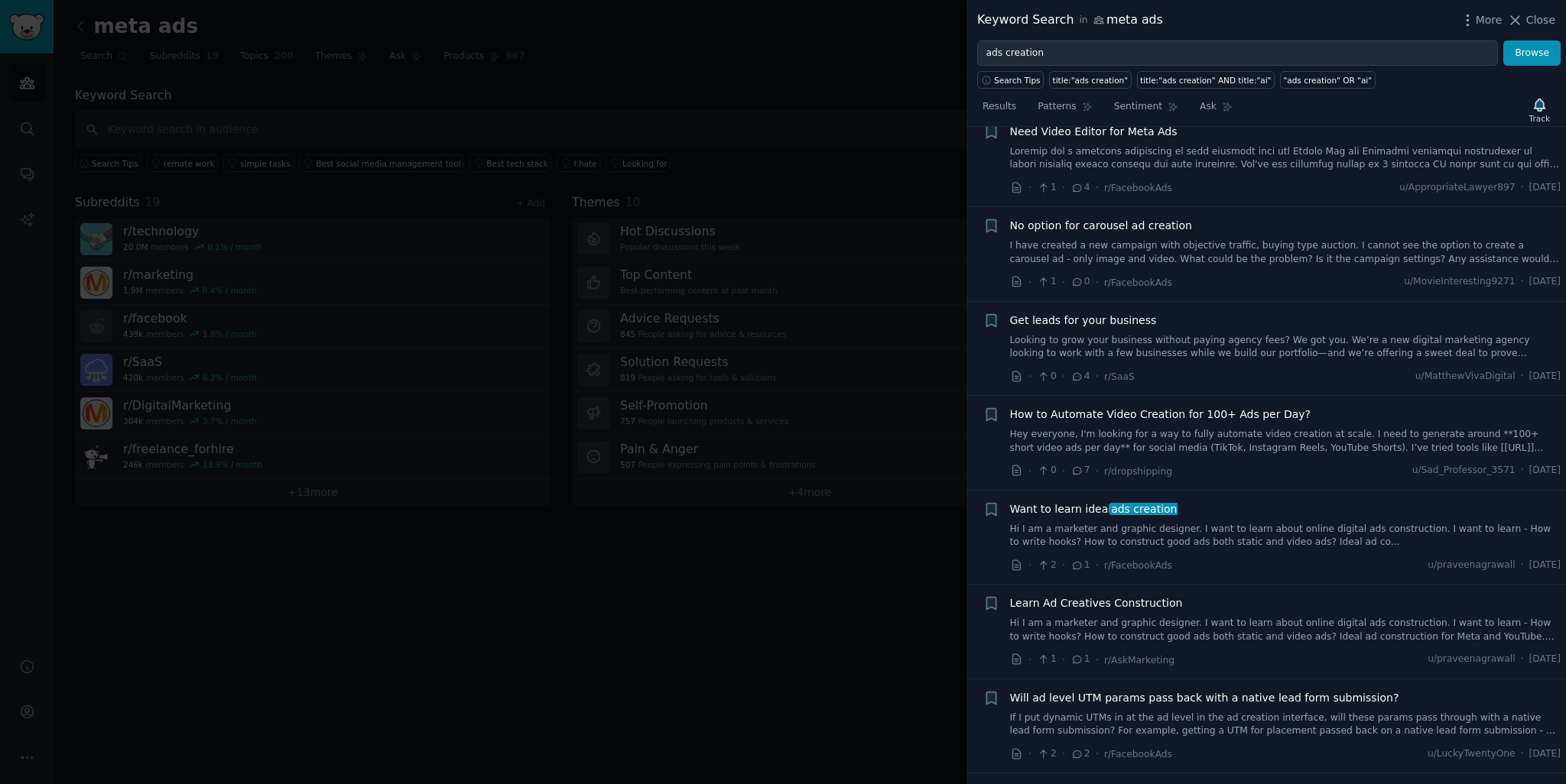
scroll to position [9052, 0]
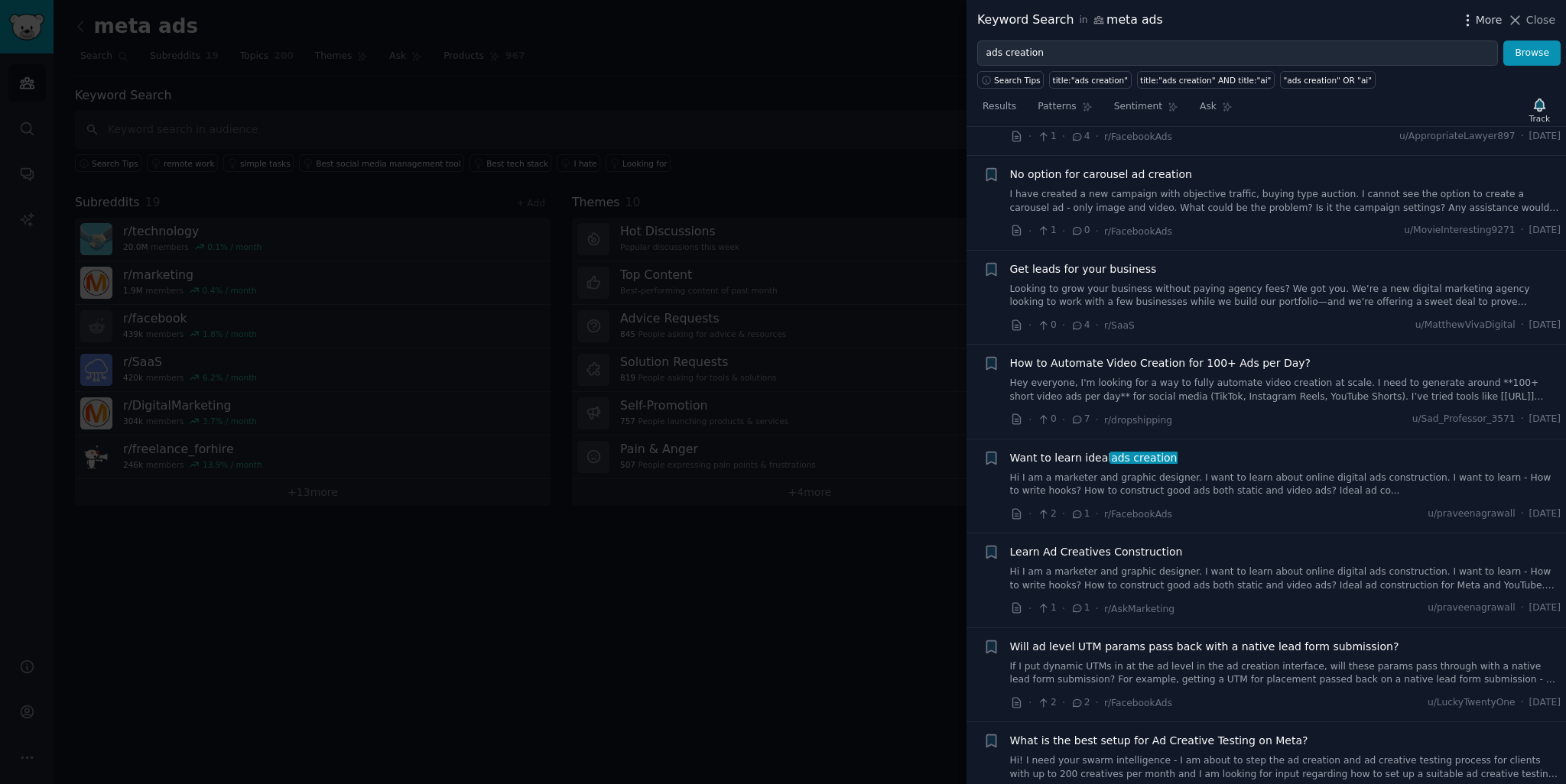
click at [1479, 28] on span "More" at bounding box center [1489, 20] width 27 height 16
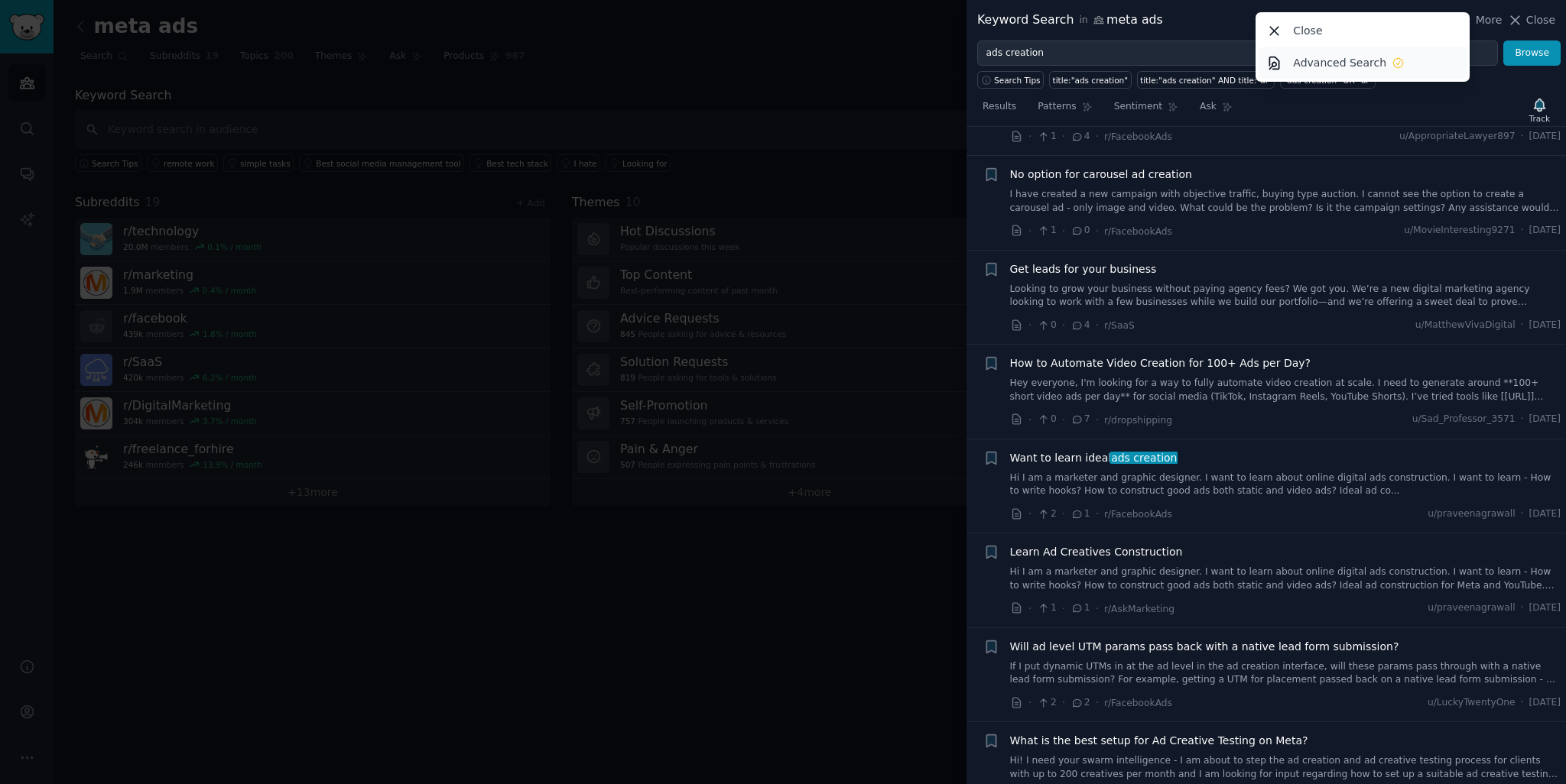
click at [1381, 66] on p "Advanced Search" at bounding box center [1339, 63] width 93 height 16
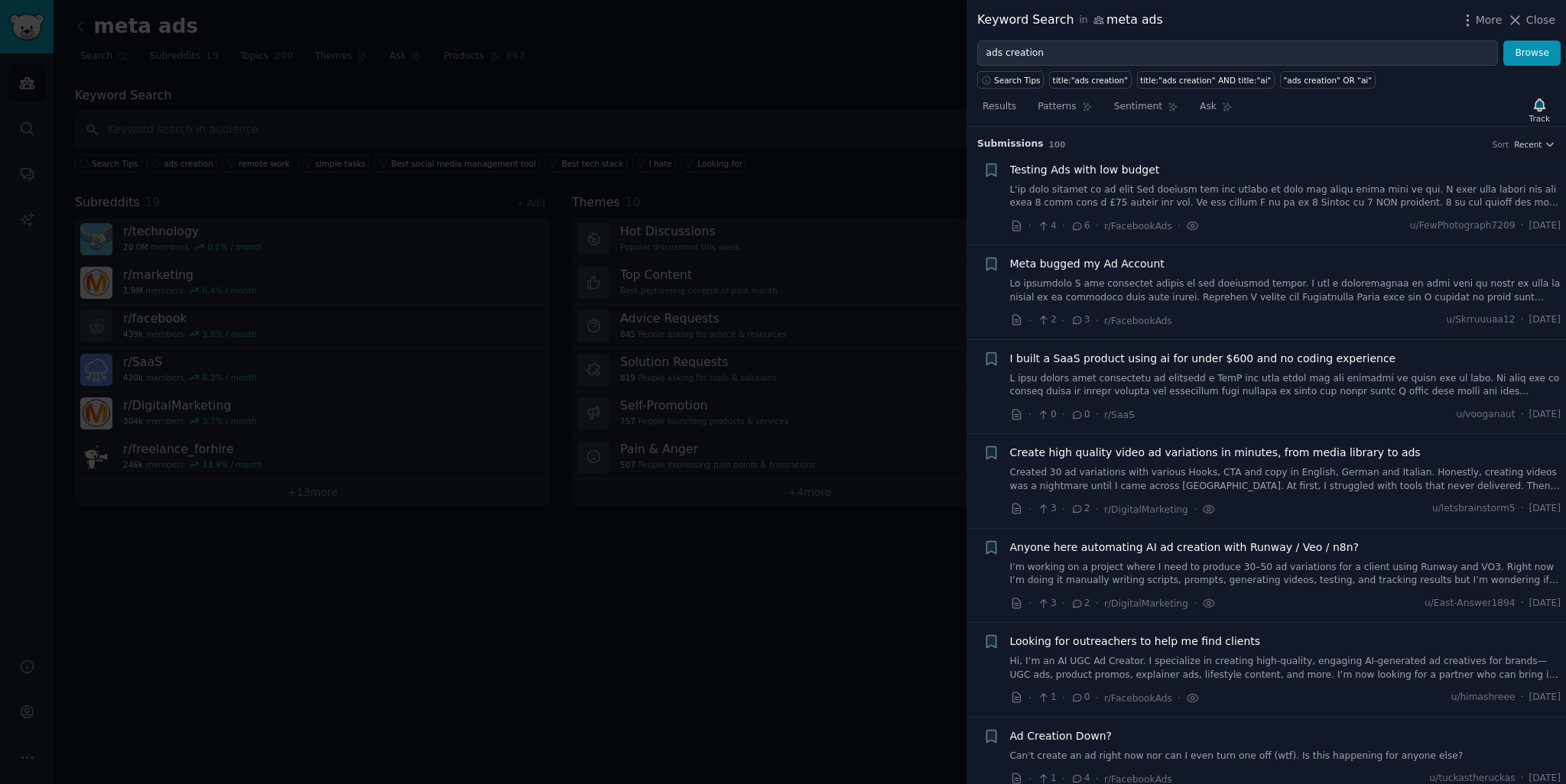
click at [1355, 173] on div "Testing Ads with low budget" at bounding box center [1285, 170] width 551 height 16
click at [1339, 190] on link at bounding box center [1285, 197] width 551 height 27
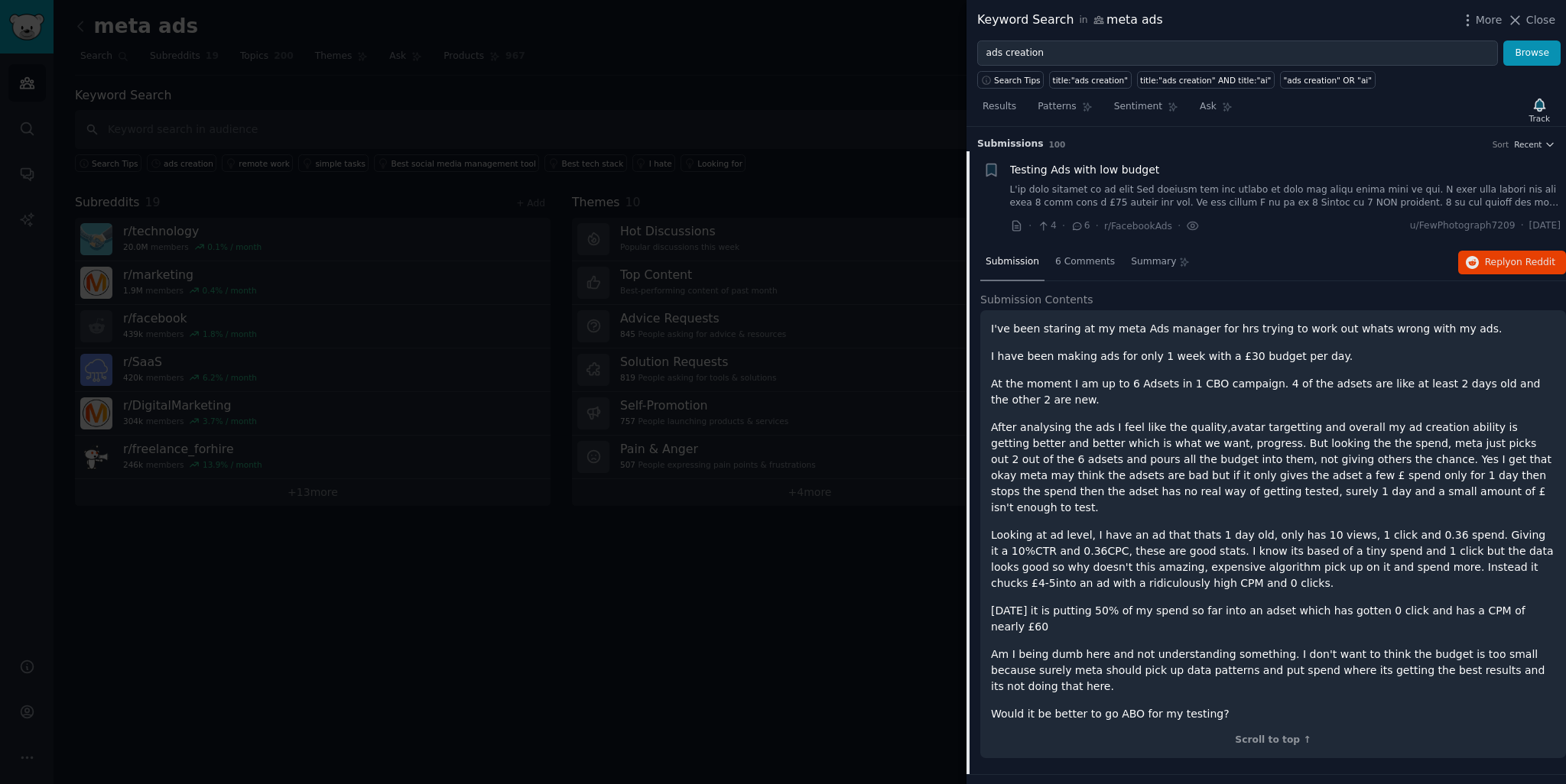
scroll to position [24, 0]
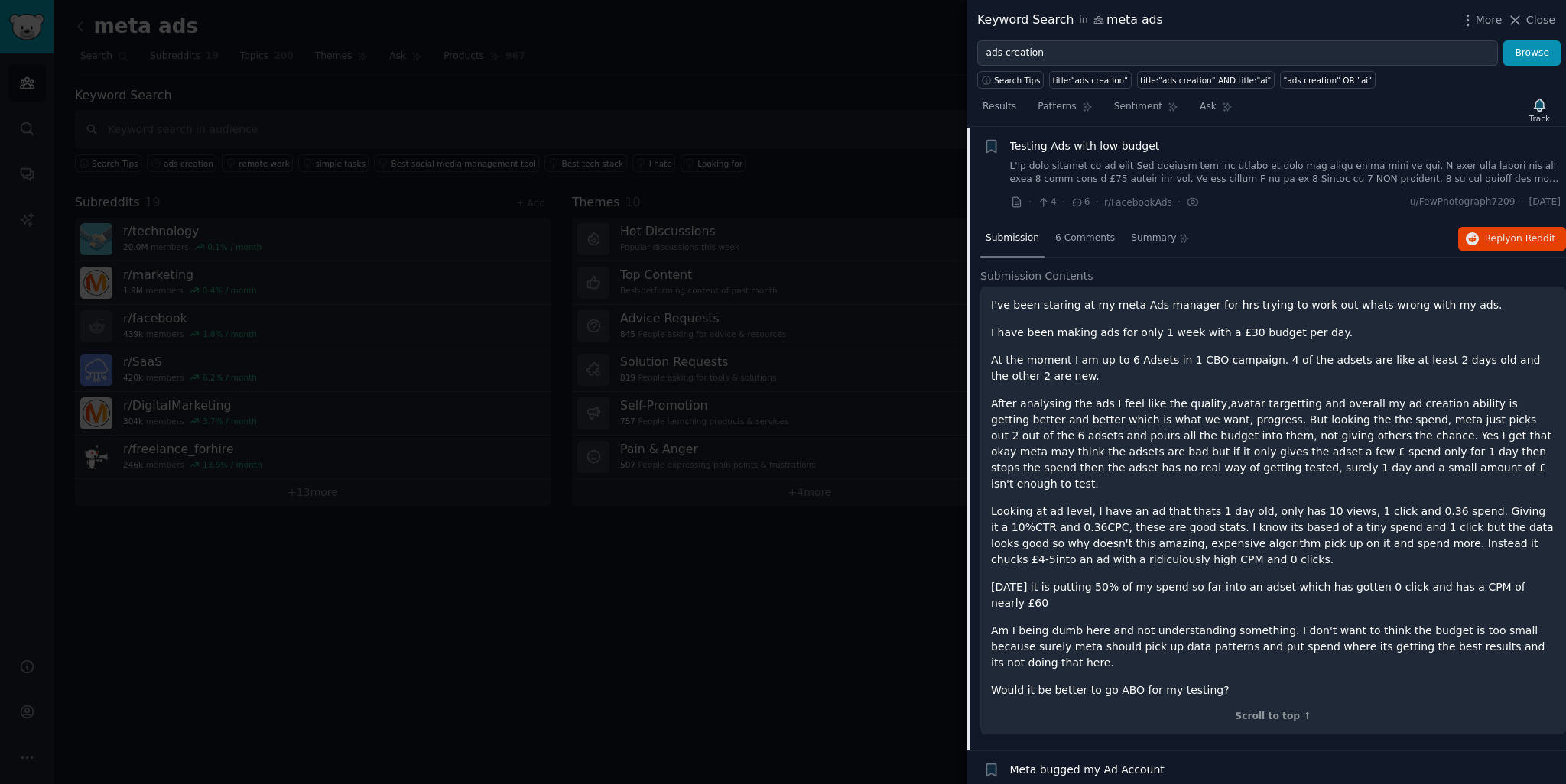
click at [1135, 383] on p "At the moment I am up to 6 Adsets in 1 CBO campaign. 4 of the adsets are like a…" at bounding box center [1273, 368] width 564 height 32
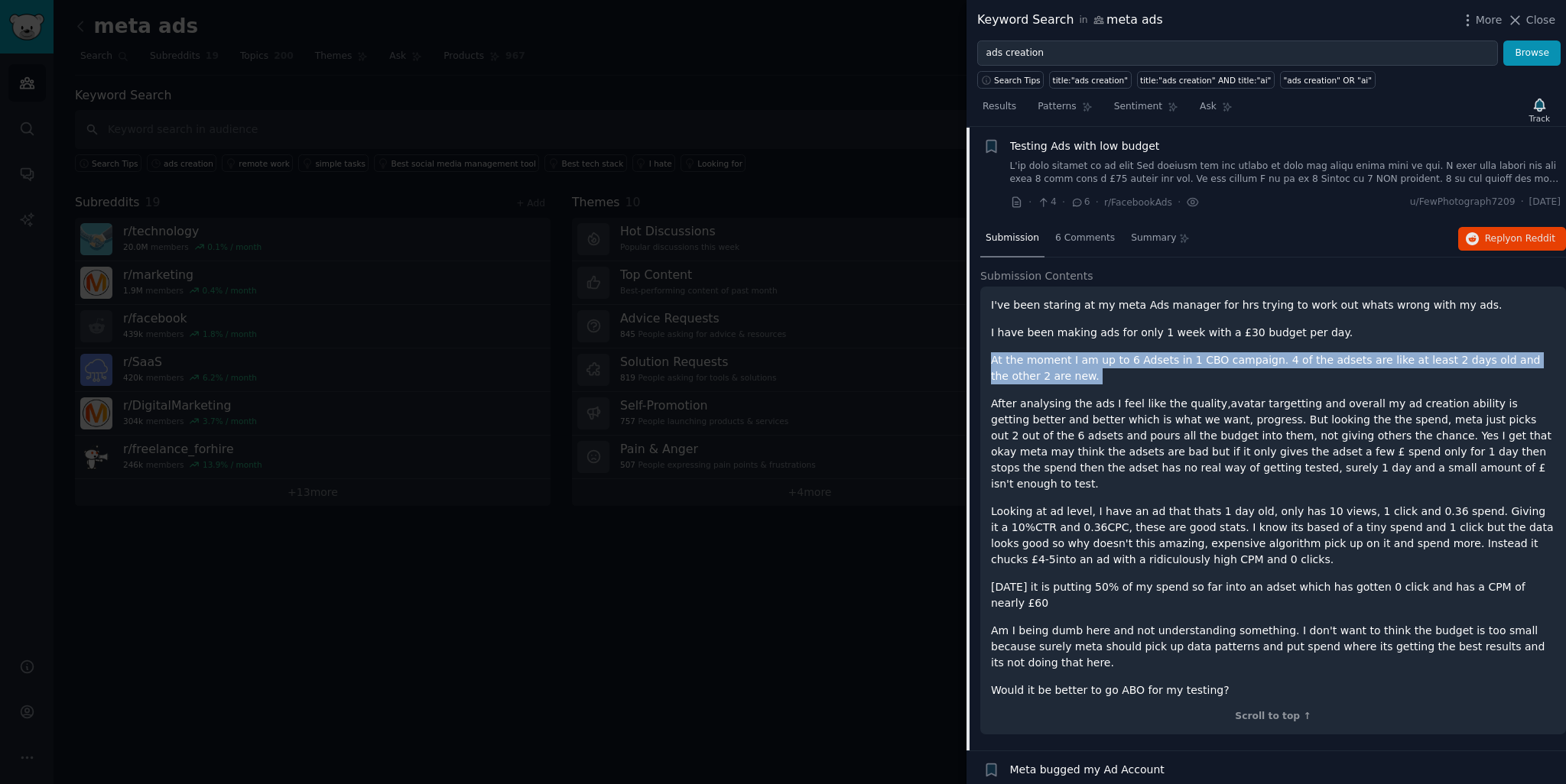
click at [1135, 383] on p "At the moment I am up to 6 Adsets in 1 CBO campaign. 4 of the adsets are like a…" at bounding box center [1273, 368] width 564 height 32
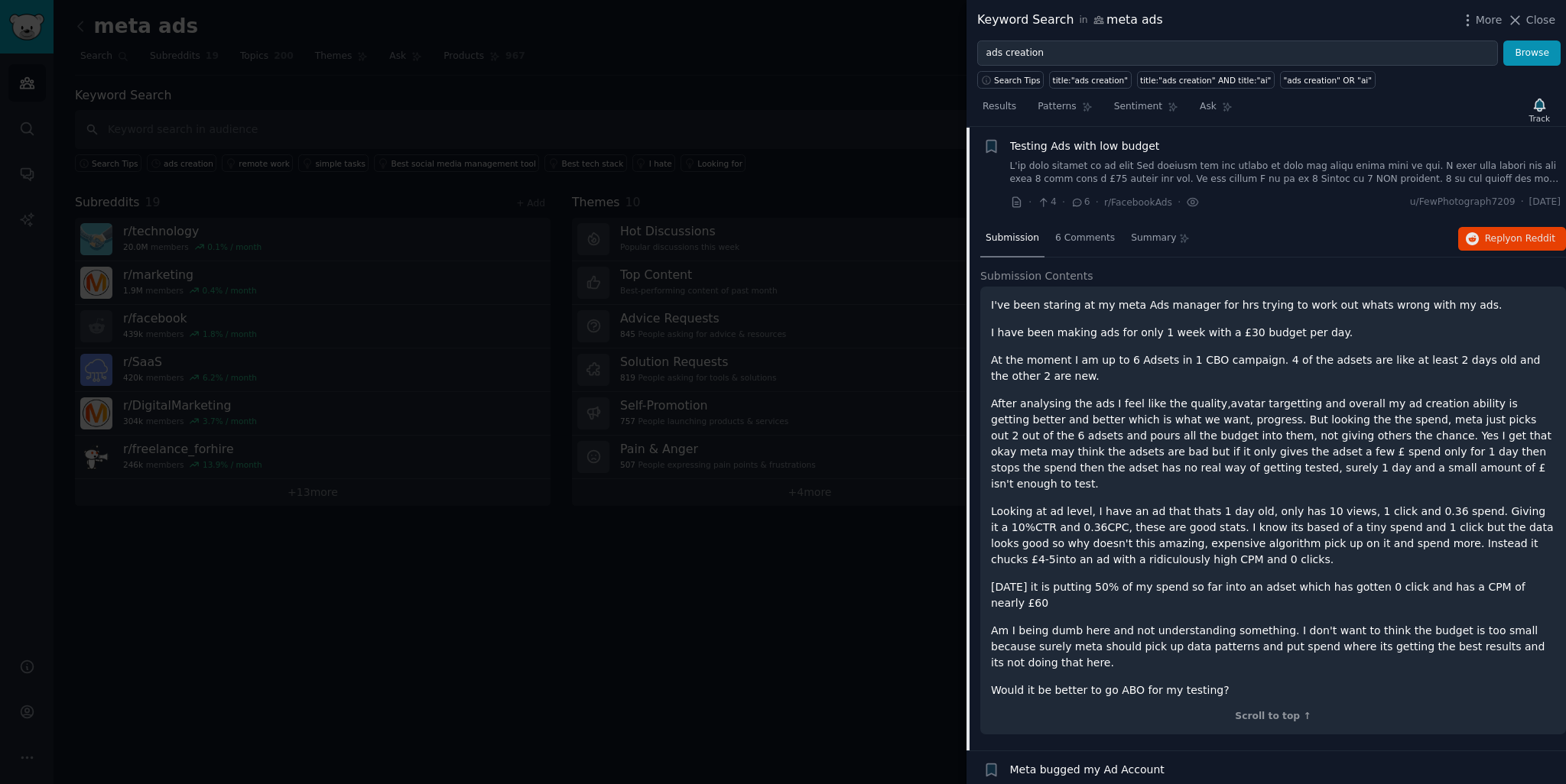
click at [1070, 297] on p "I've been staring at my meta Ads manager for hrs trying to work out whats wrong…" at bounding box center [1273, 305] width 564 height 16
click at [1072, 305] on p "I've been staring at my meta Ads manager for hrs trying to work out whats wrong…" at bounding box center [1273, 305] width 564 height 16
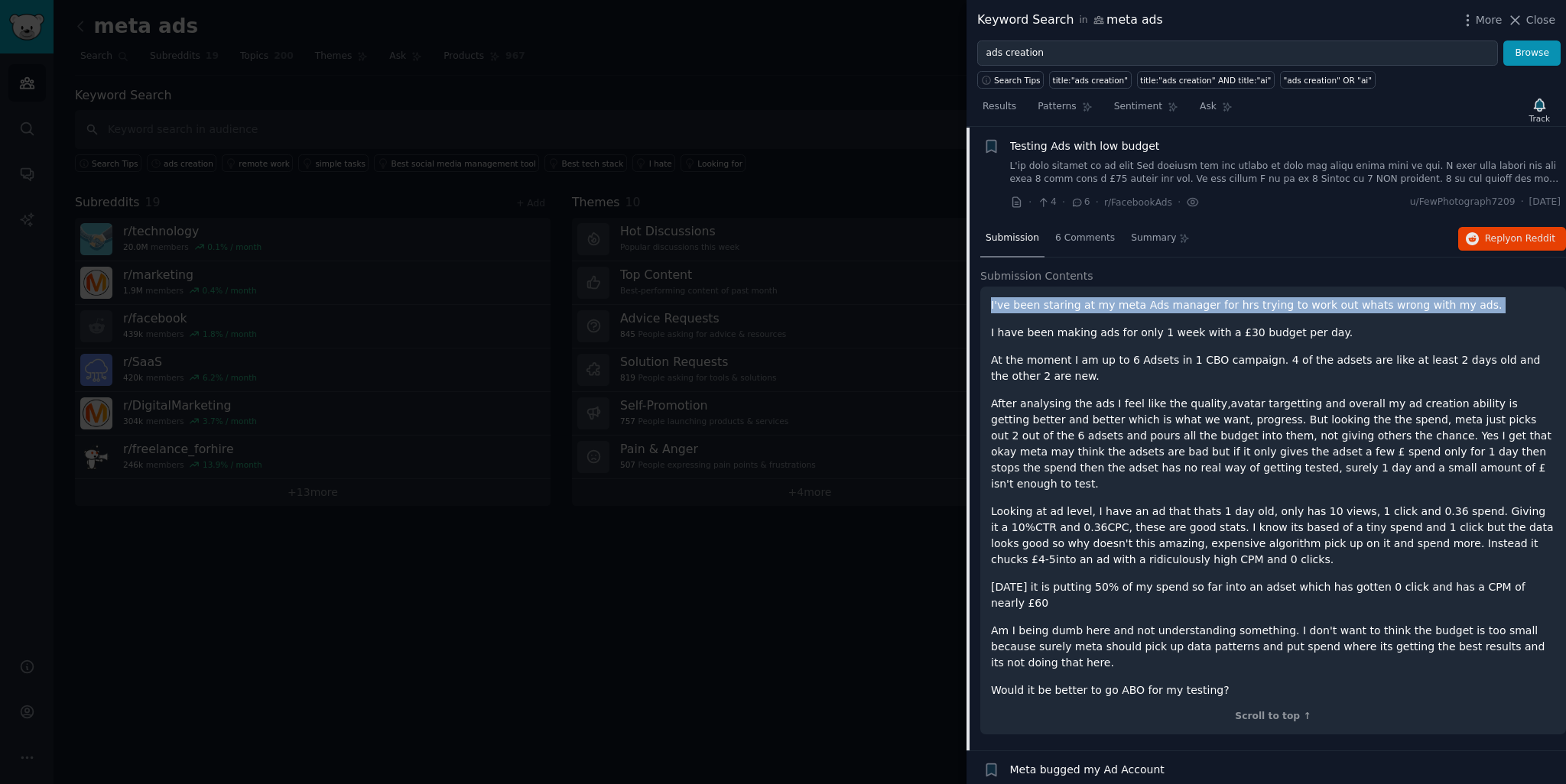
click at [1072, 305] on p "I've been staring at my meta Ads manager for hrs trying to work out whats wrong…" at bounding box center [1273, 305] width 564 height 16
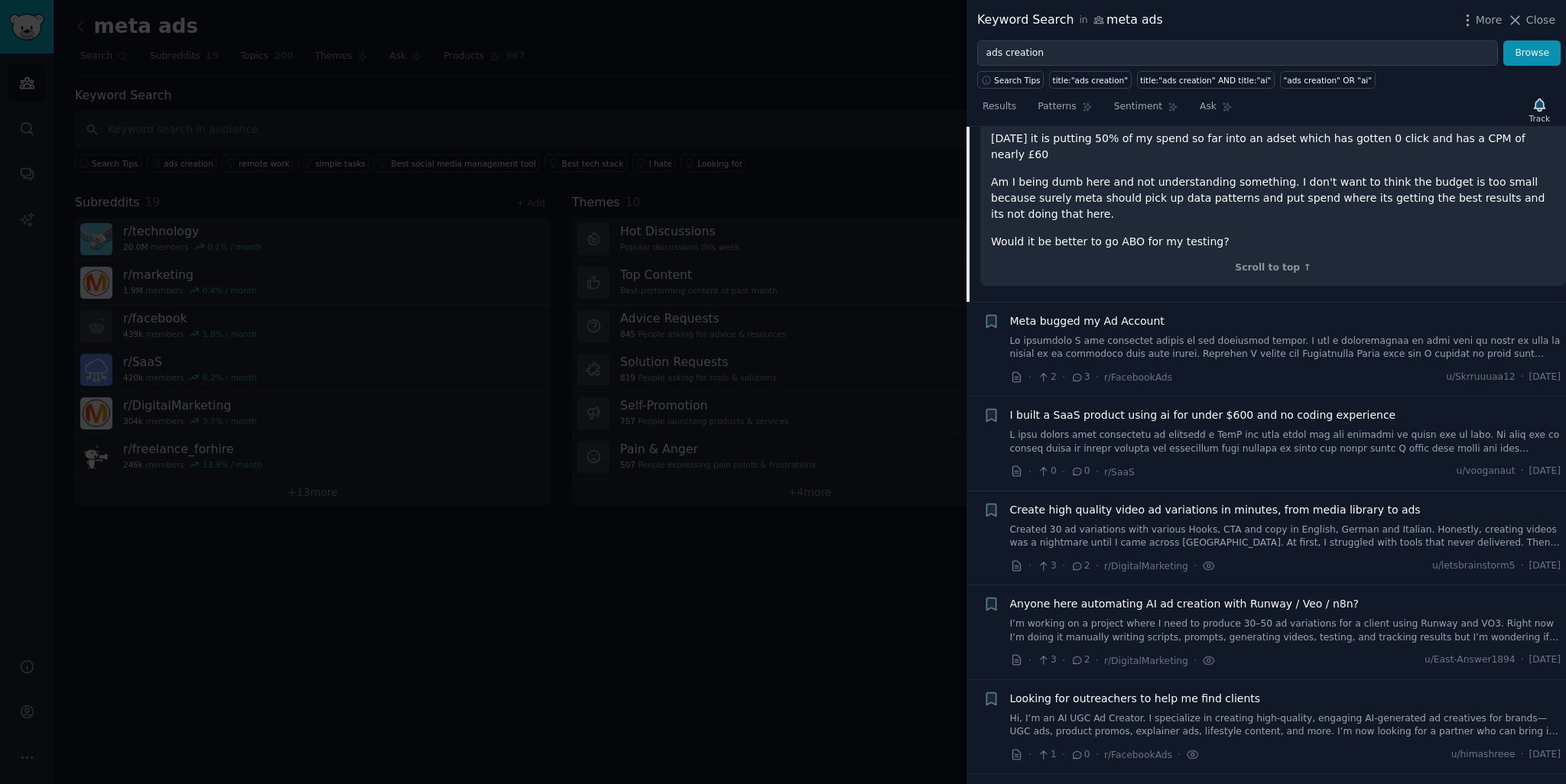
scroll to position [482, 0]
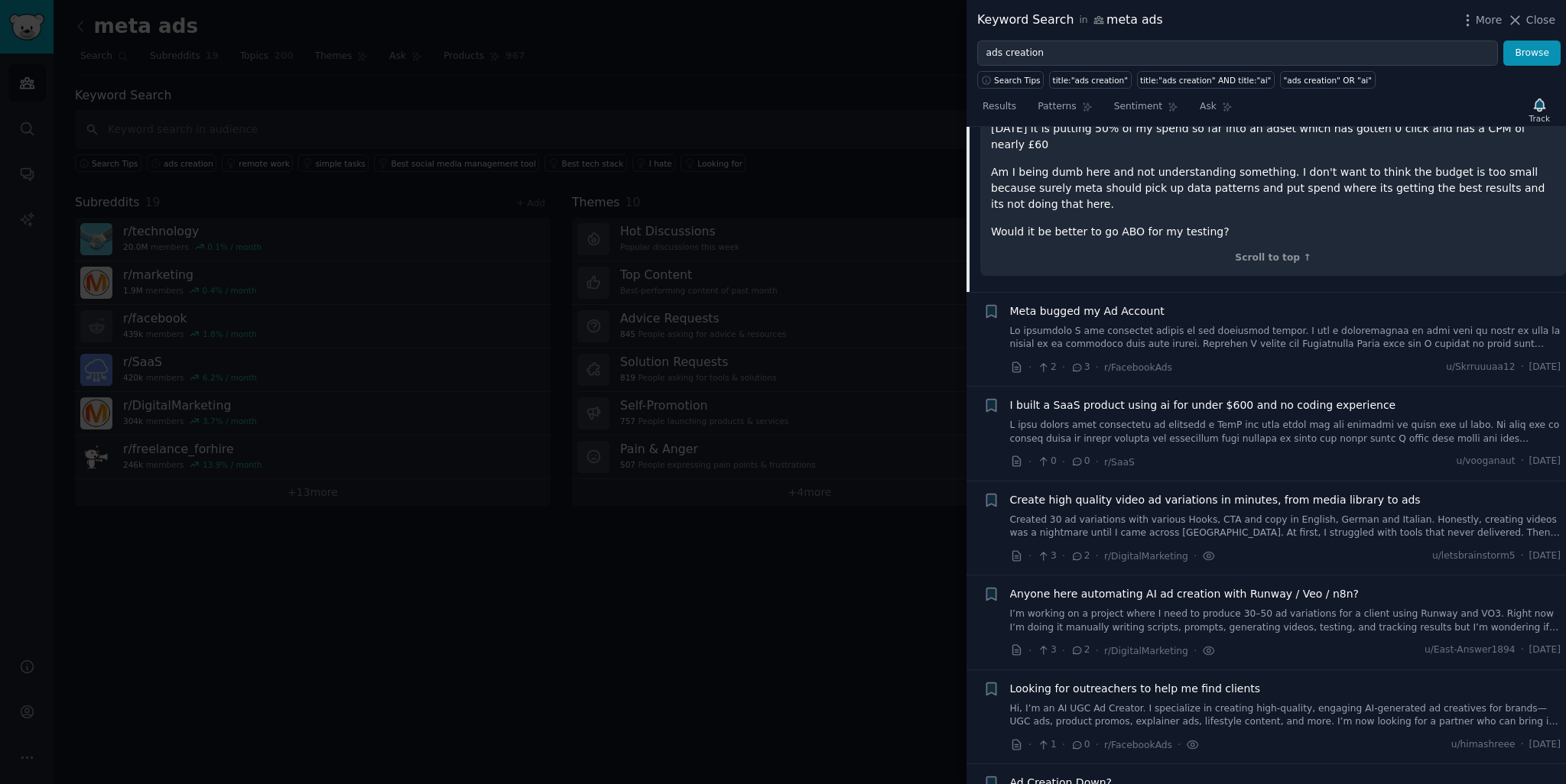
click at [1183, 419] on link at bounding box center [1285, 432] width 551 height 27
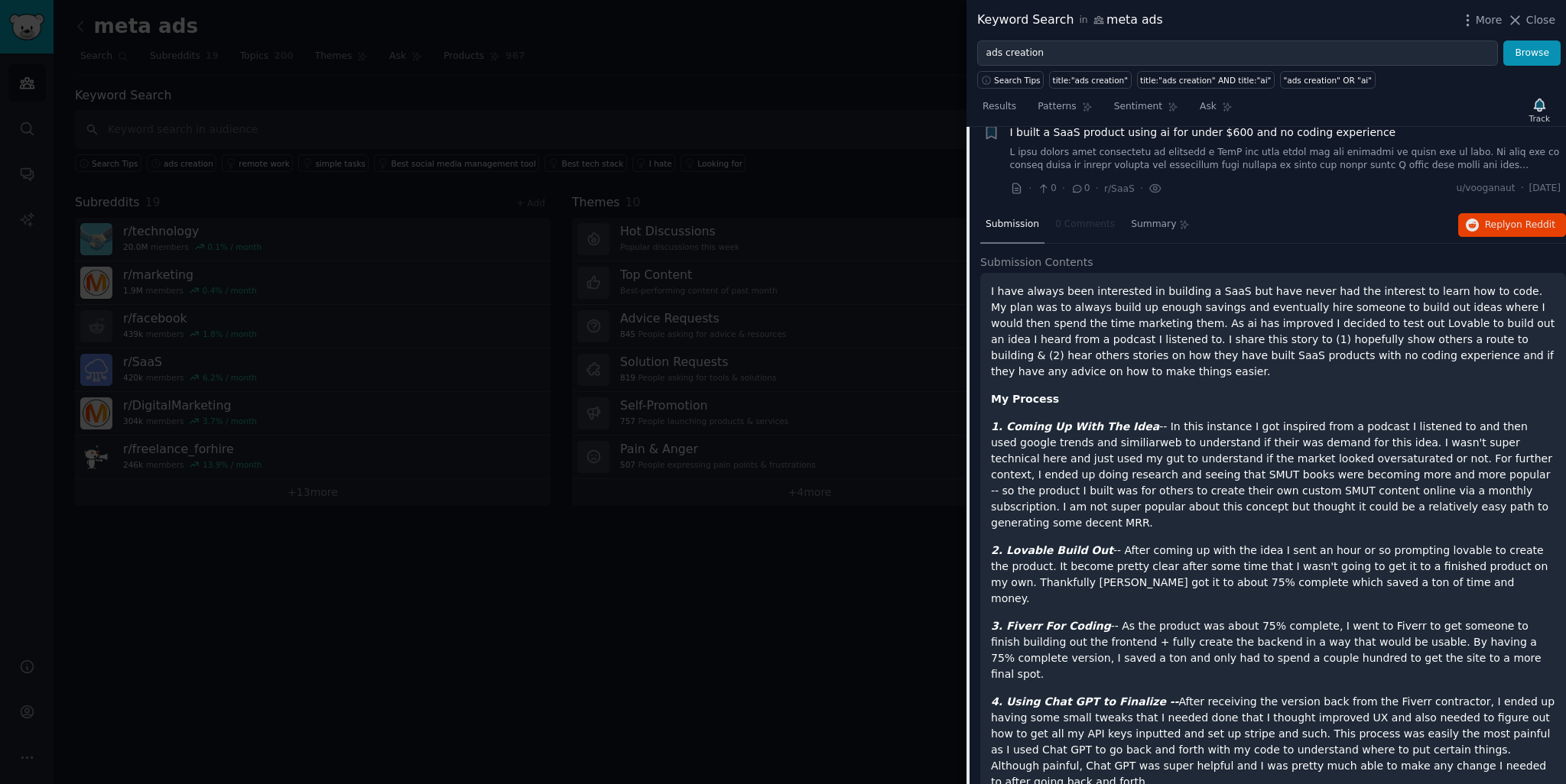
scroll to position [213, 0]
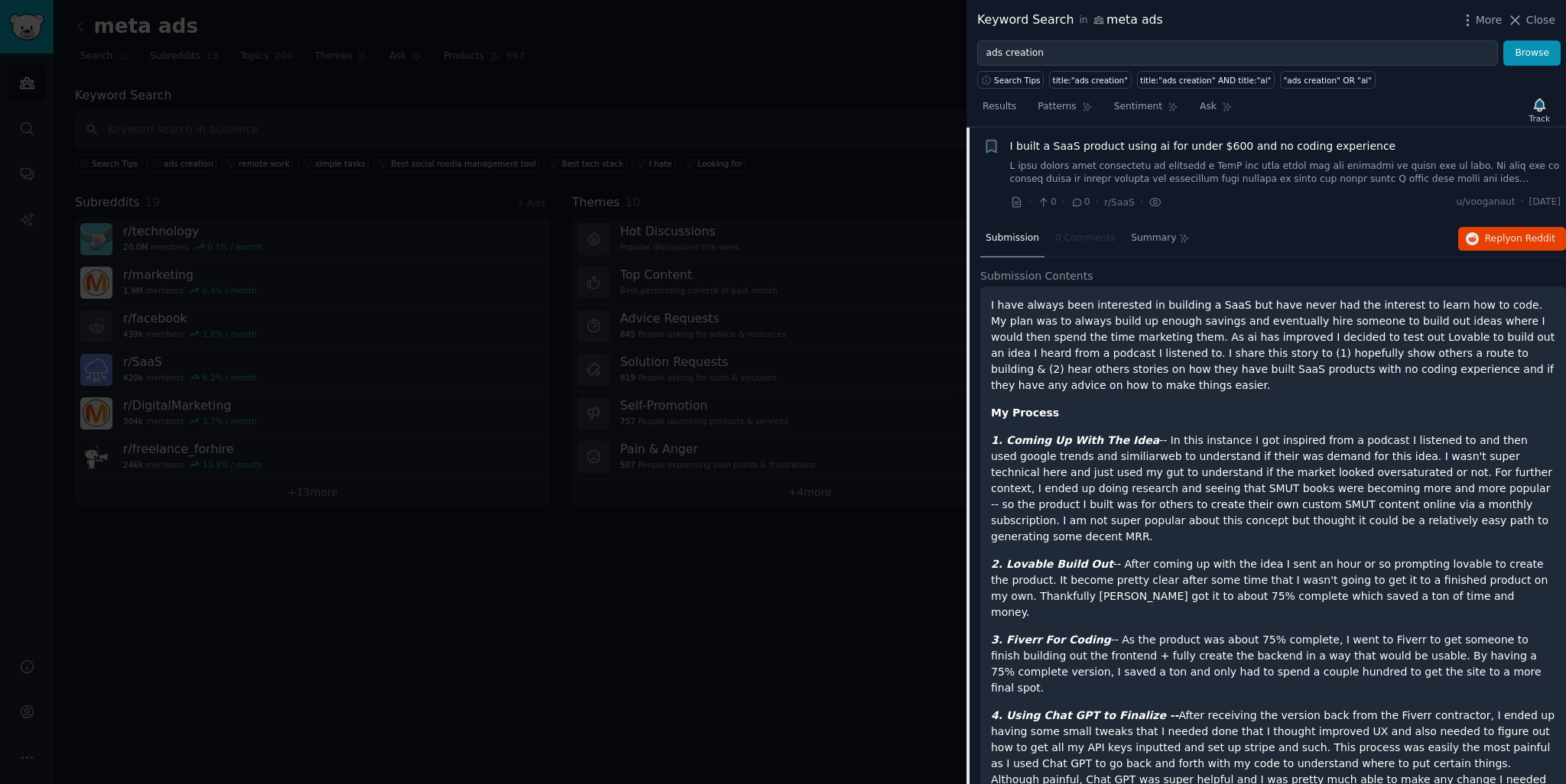
click at [1198, 382] on p "I have always been interested in building a SaaS but have never had the interes…" at bounding box center [1273, 345] width 564 height 96
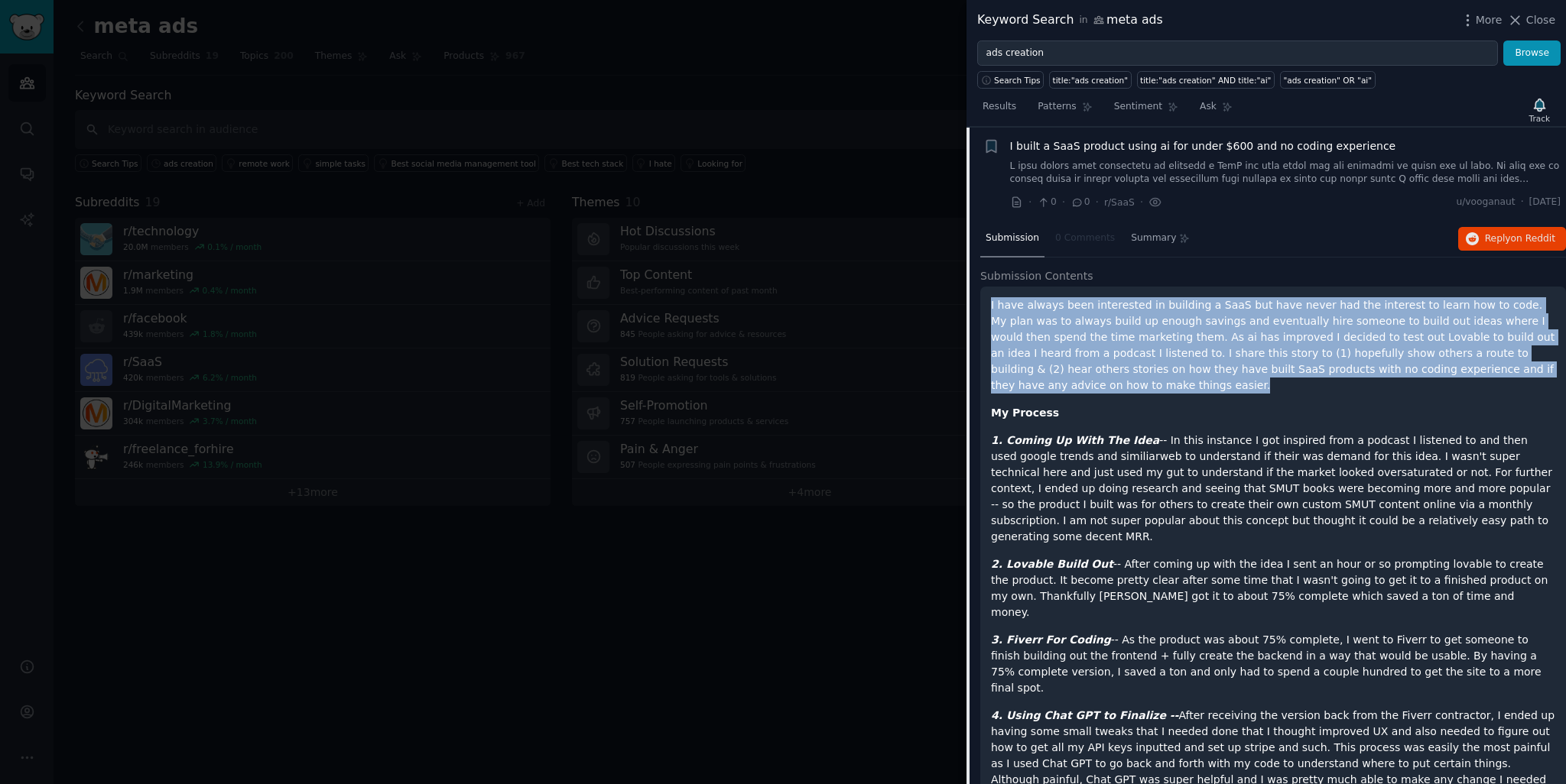
click at [1198, 382] on p "I have always been interested in building a SaaS but have never had the interes…" at bounding box center [1273, 345] width 564 height 96
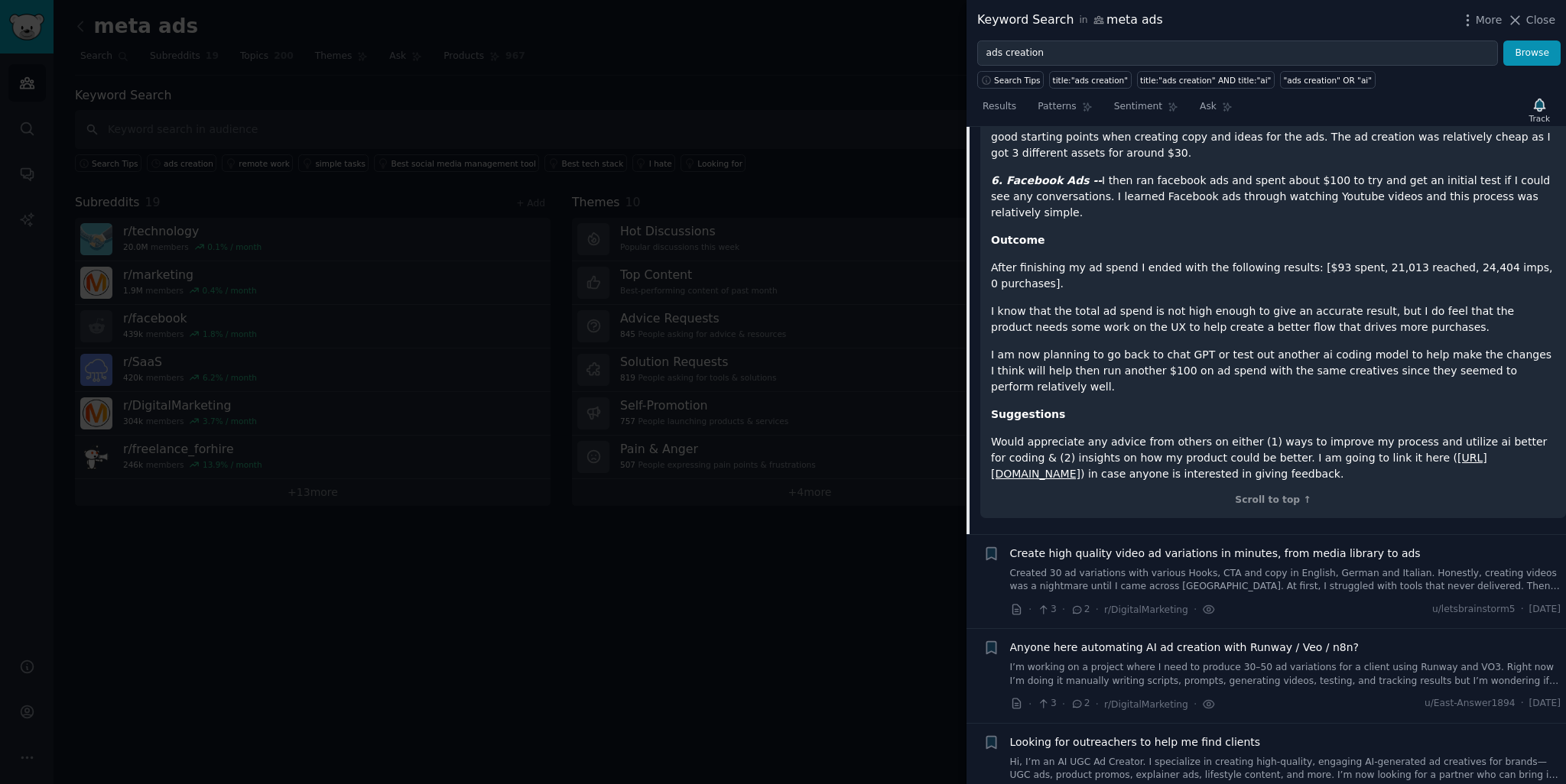
scroll to position [1129, 0]
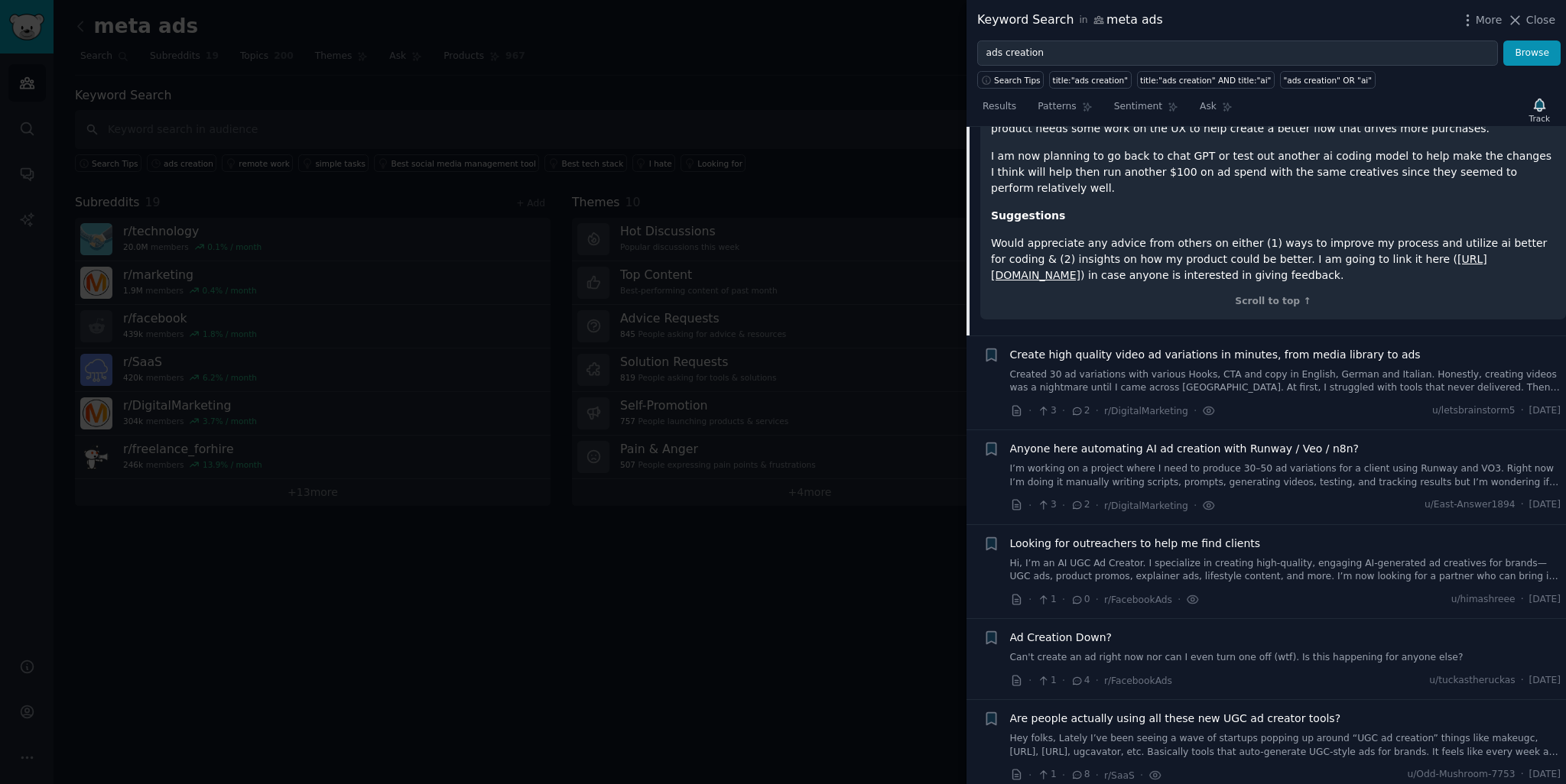
click at [696, 63] on div at bounding box center [783, 392] width 1566 height 784
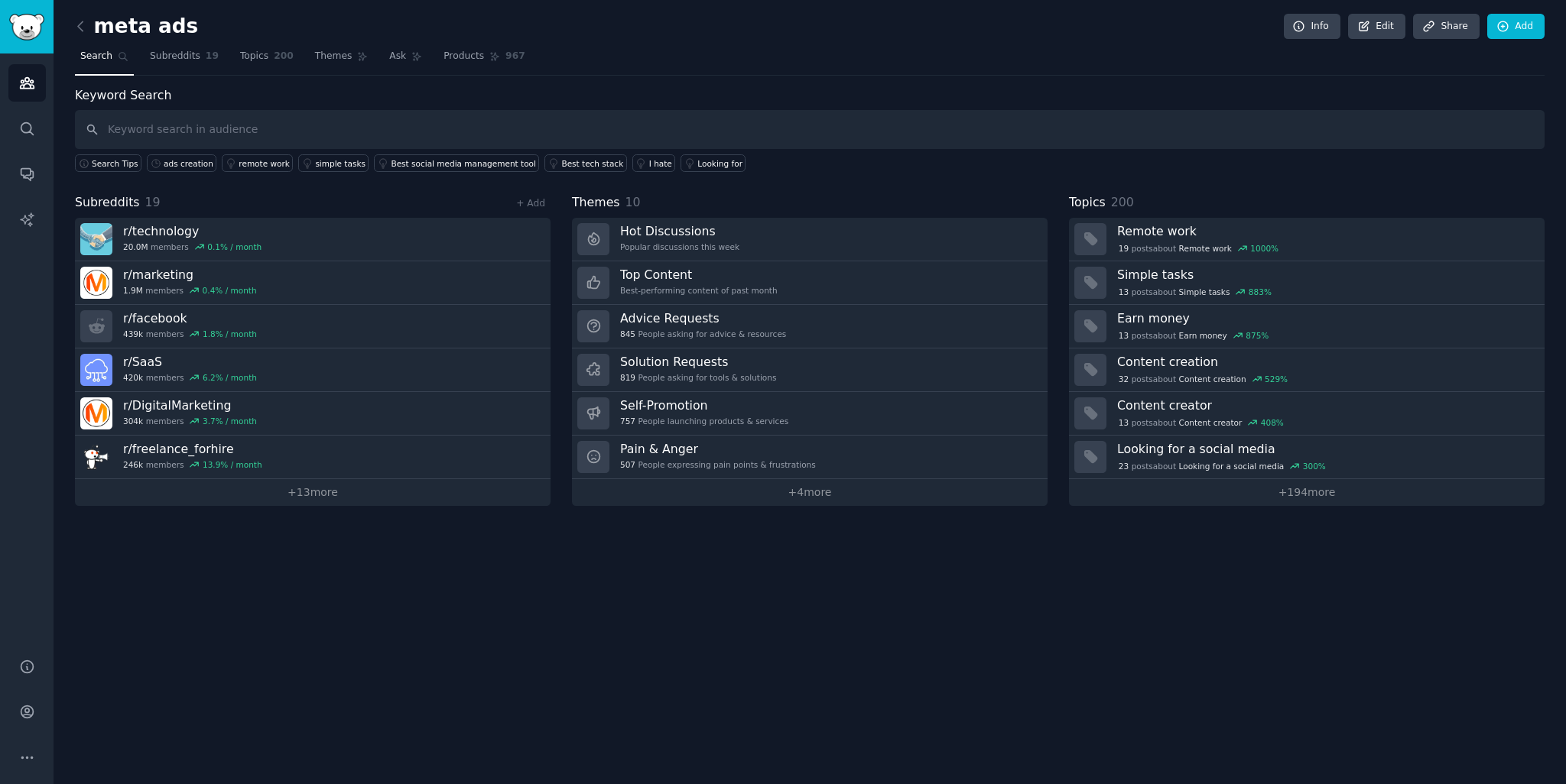
click at [524, 644] on div "meta ads Info Edit Share Add Search Subreddits 19 Topics 200 Themes Ask Product…" at bounding box center [809, 392] width 1512 height 784
drag, startPoint x: 280, startPoint y: 605, endPoint x: 318, endPoint y: 605, distance: 38.0
click at [279, 605] on div "meta ads Info Edit Share Add Search Subreddits 19 Topics 200 Themes Ask Product…" at bounding box center [809, 392] width 1512 height 784
